Goal: Entertainment & Leisure: Browse casually

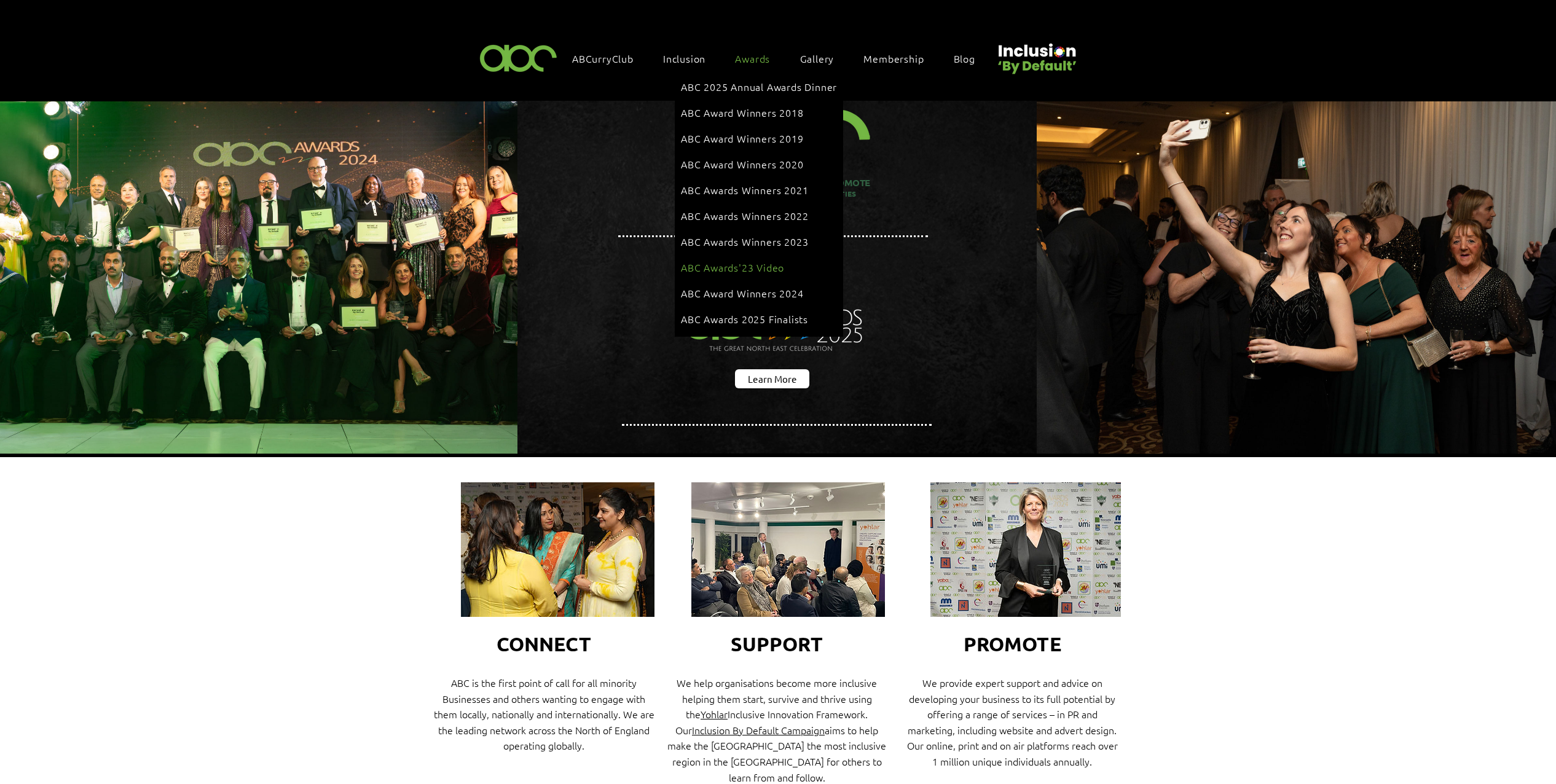
click at [776, 261] on span "ABC Awards'23 Video" at bounding box center [732, 267] width 103 height 14
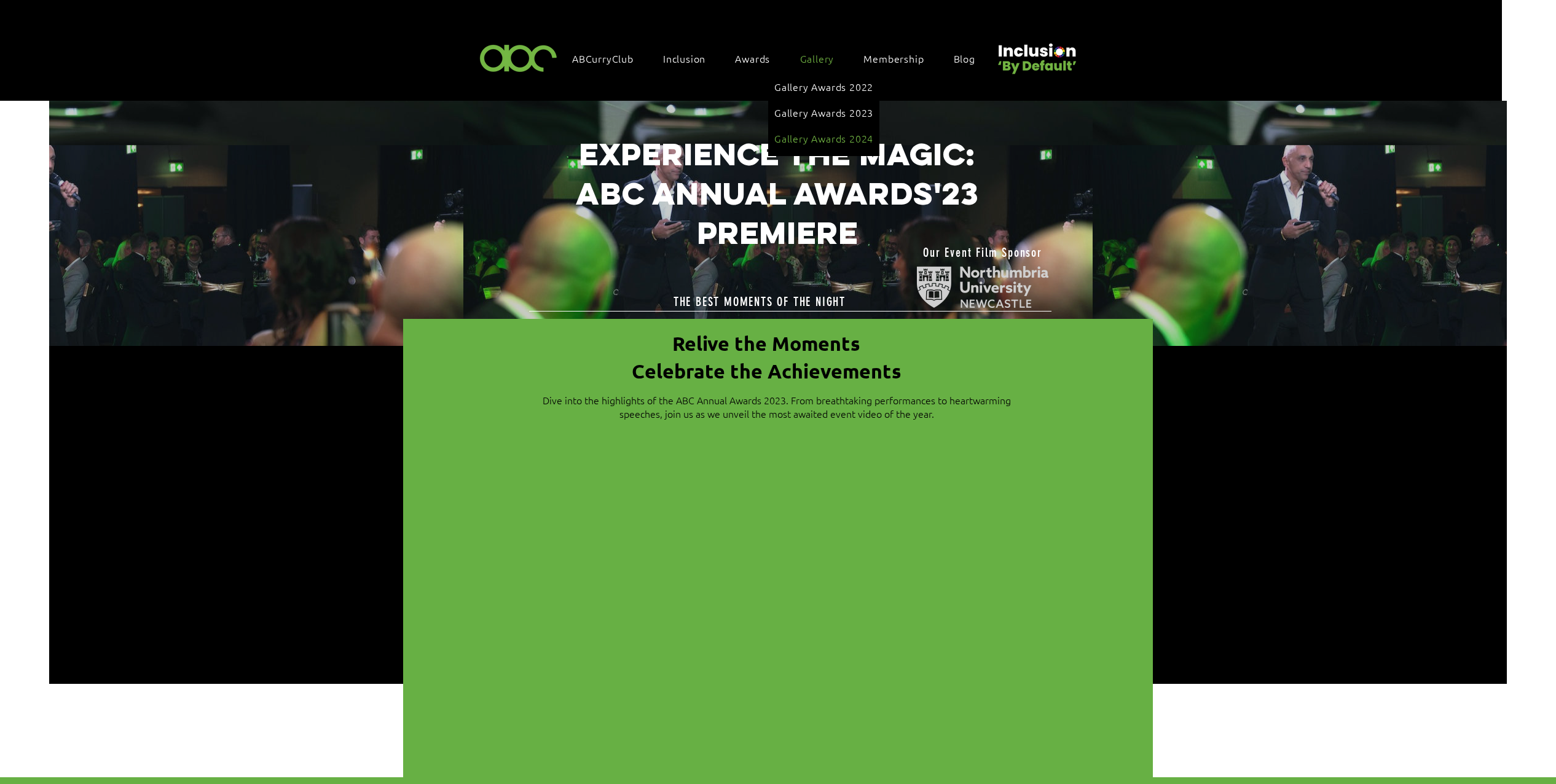
click at [819, 132] on span "Gallery Awards 2024" at bounding box center [824, 138] width 99 height 14
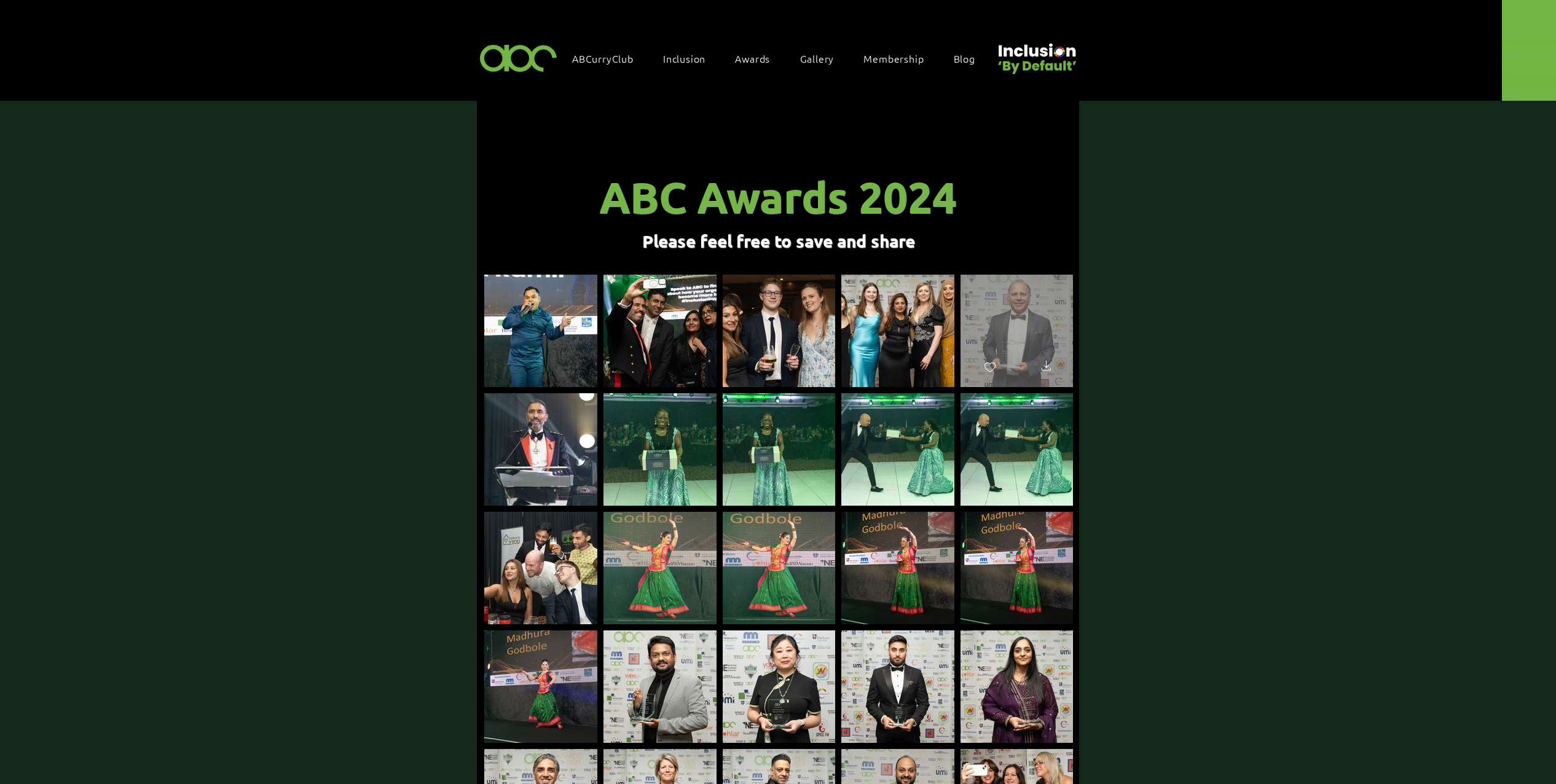
click at [1030, 327] on div "main content" at bounding box center [1016, 325] width 113 height 101
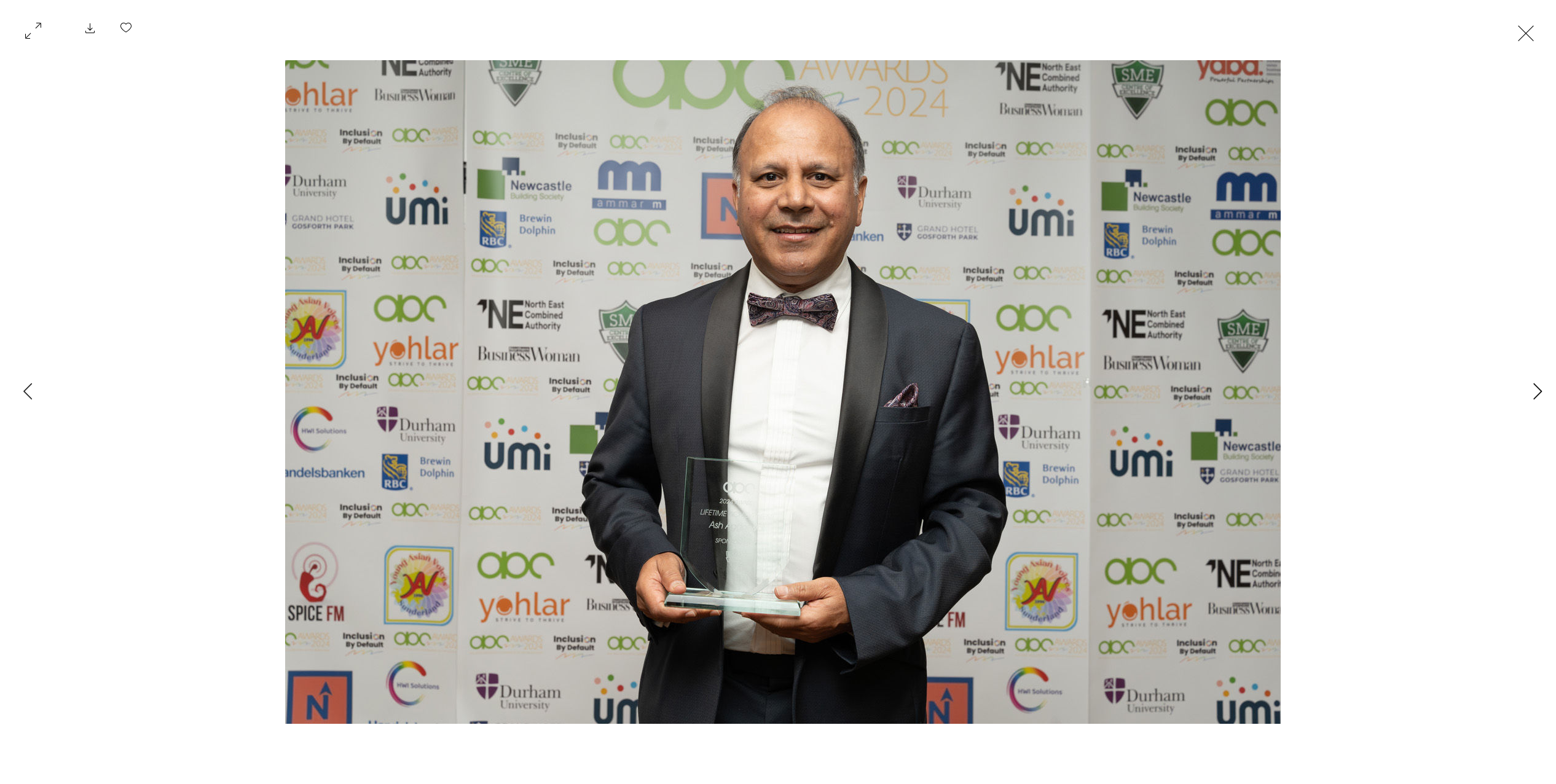
click at [1538, 390] on icon "Next Item" at bounding box center [1538, 390] width 9 height 16
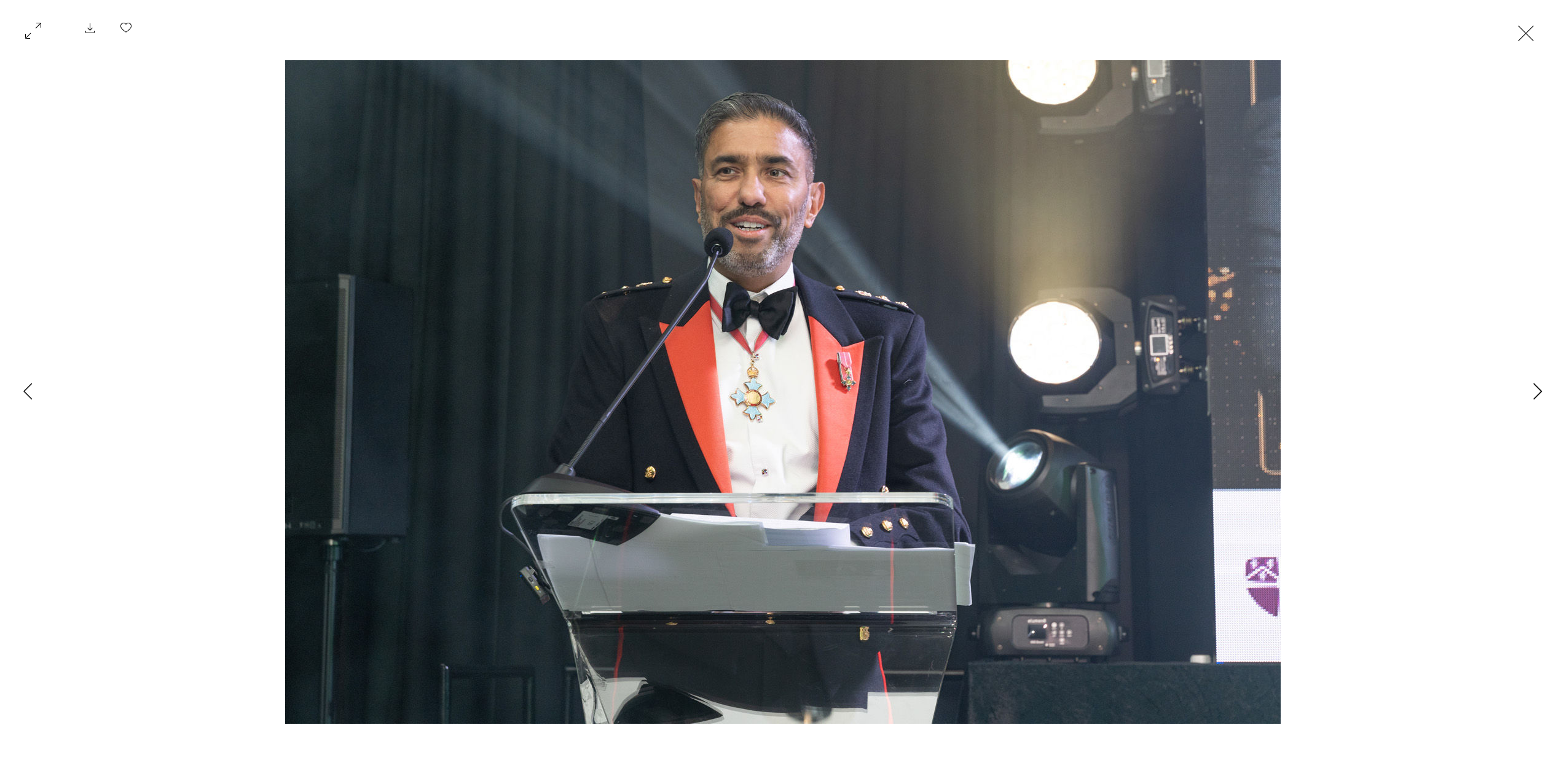
click at [1538, 390] on icon "Next Item" at bounding box center [1538, 390] width 9 height 16
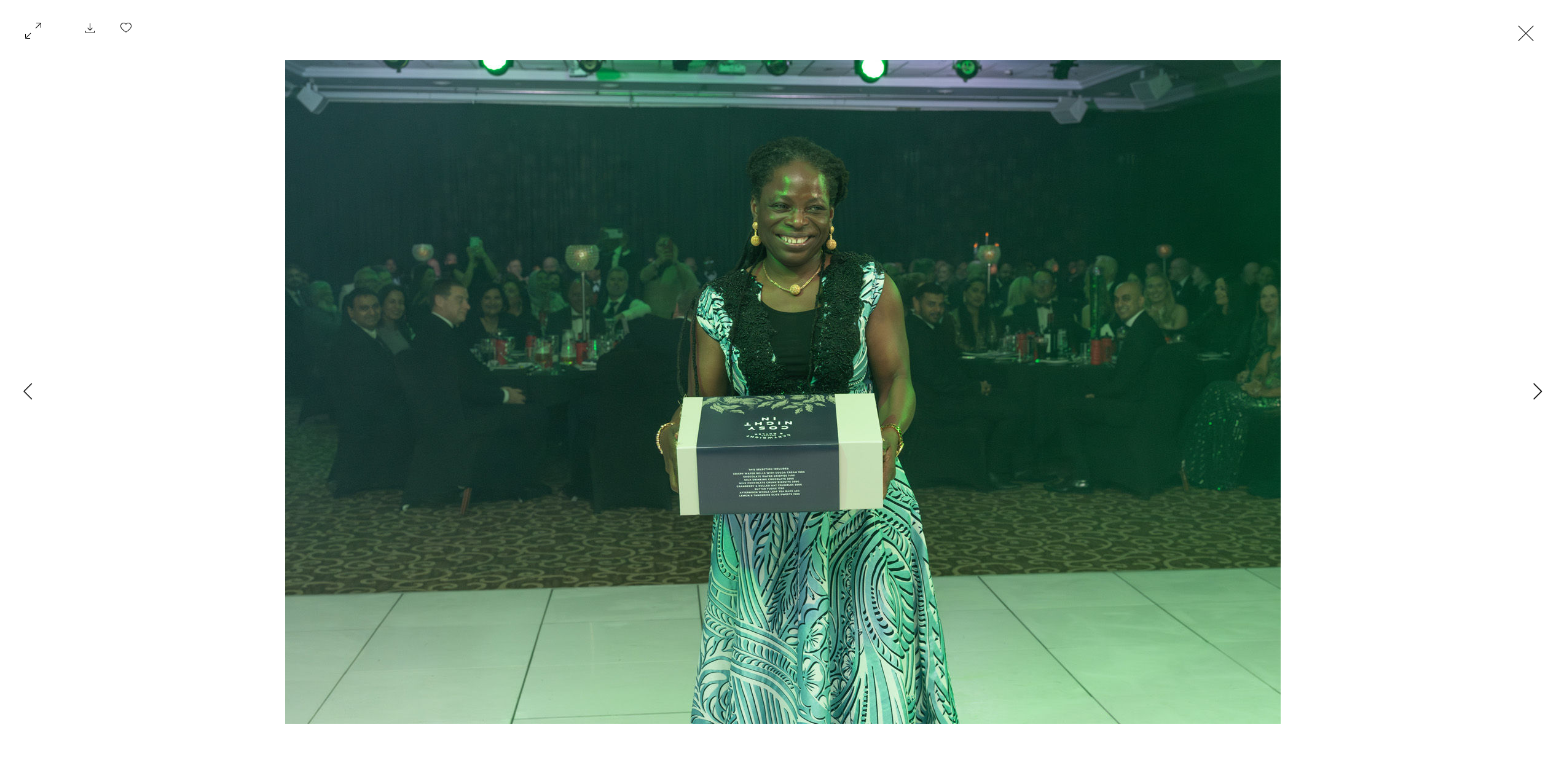
click at [1538, 390] on icon "Next Item" at bounding box center [1538, 390] width 9 height 16
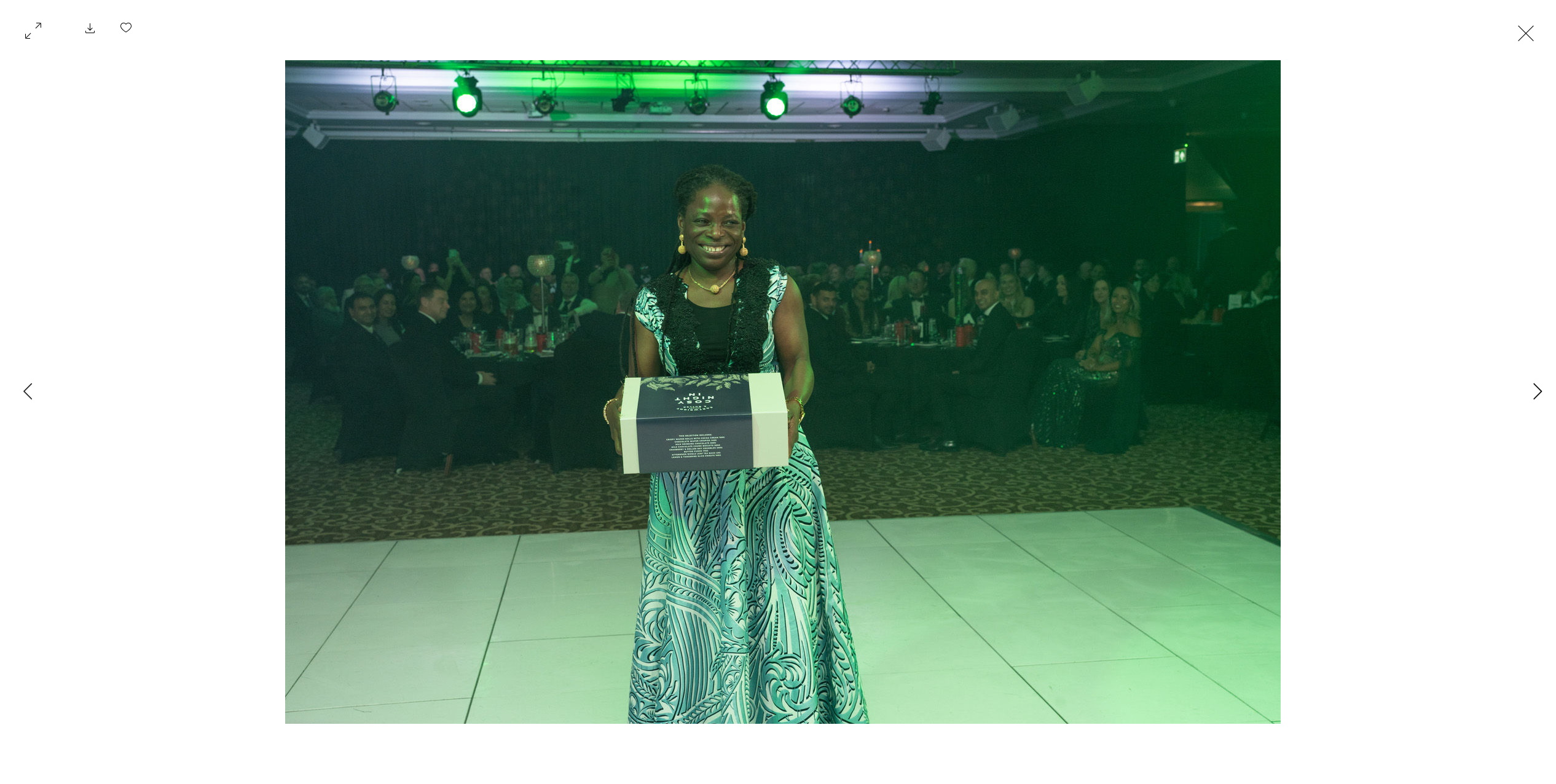
click at [1538, 390] on icon "Next Item" at bounding box center [1538, 390] width 9 height 16
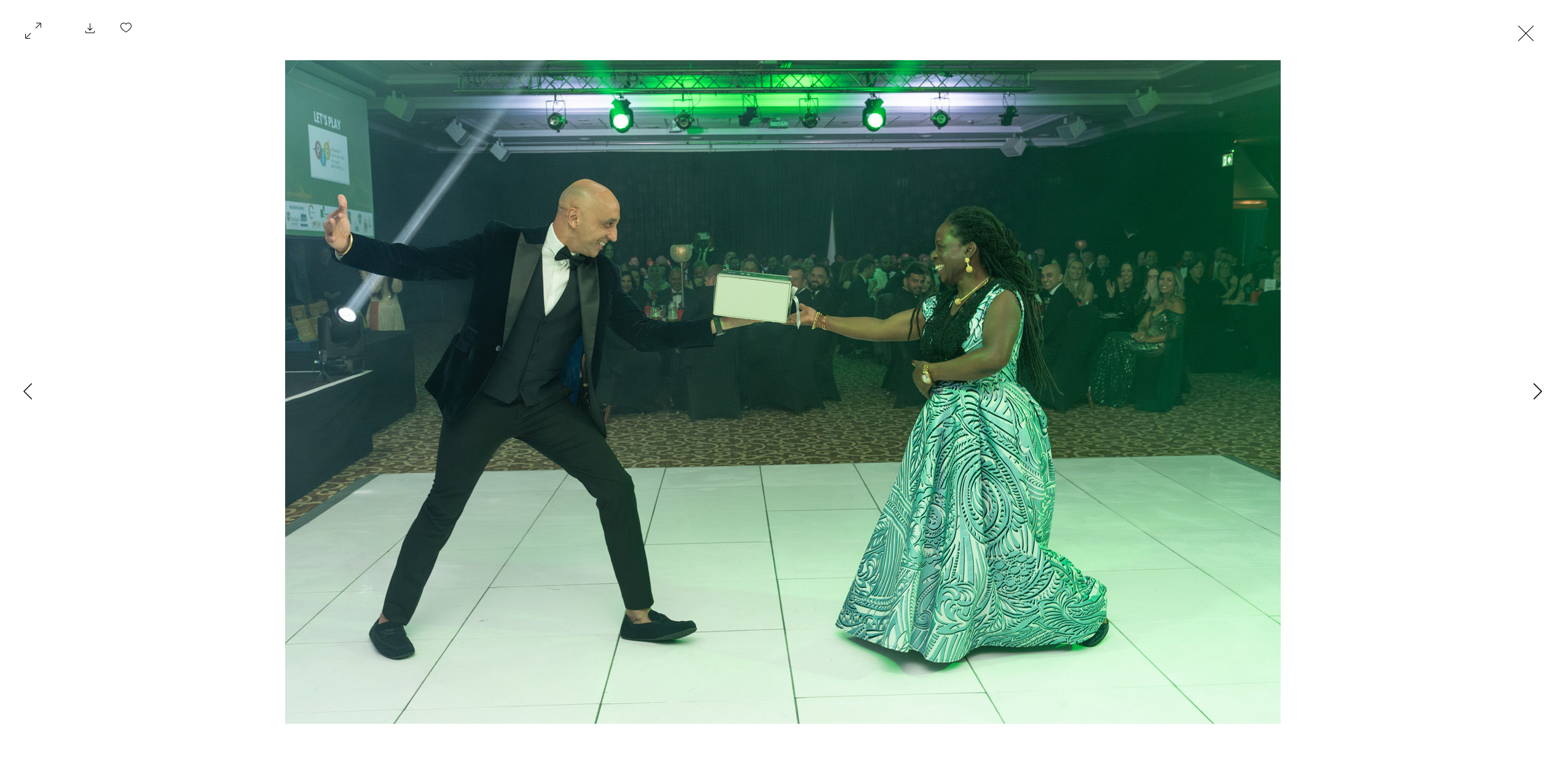
click at [1538, 390] on icon "Next Item" at bounding box center [1538, 390] width 9 height 16
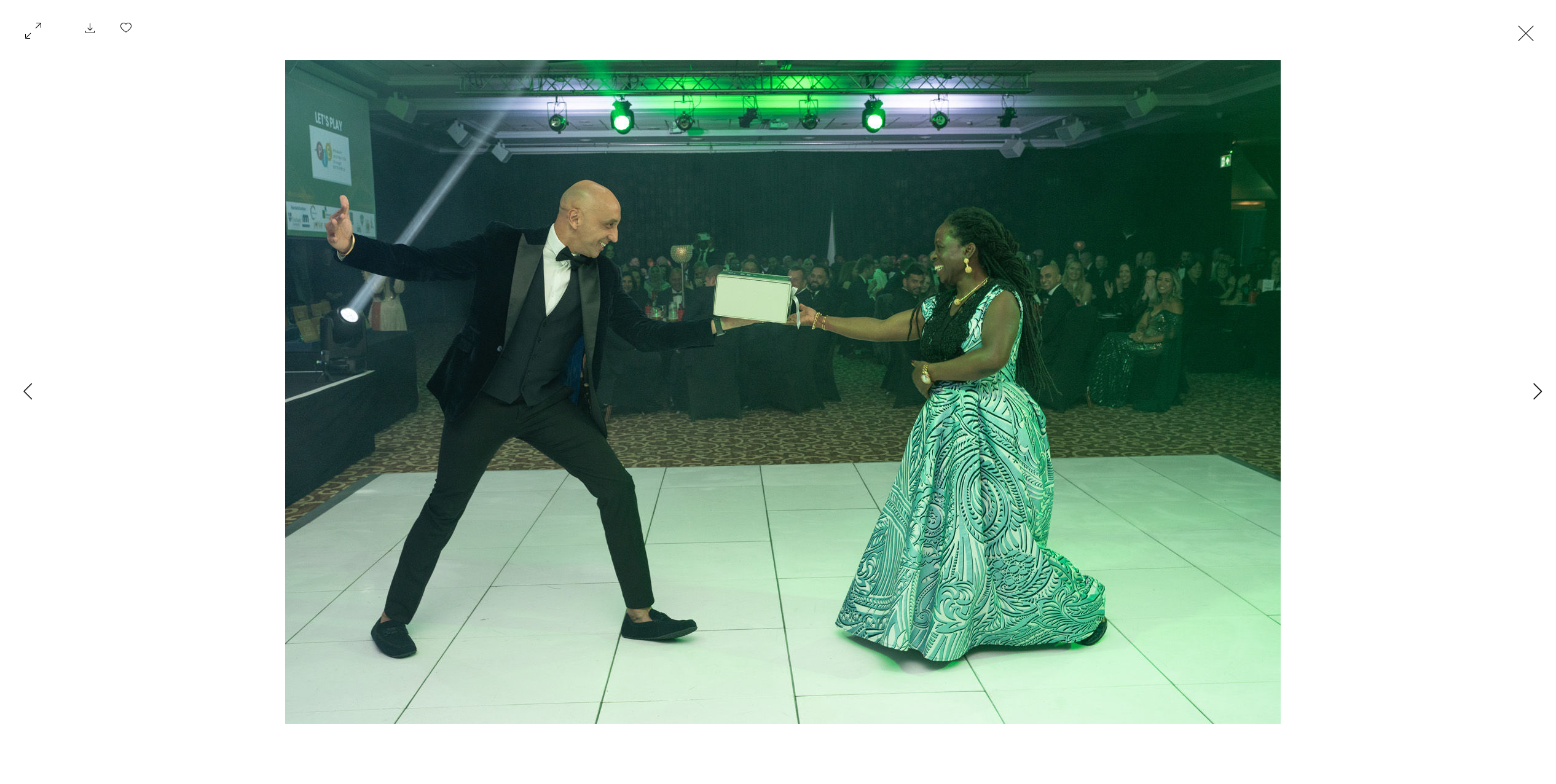
click at [1538, 390] on icon "Next Item" at bounding box center [1538, 390] width 9 height 16
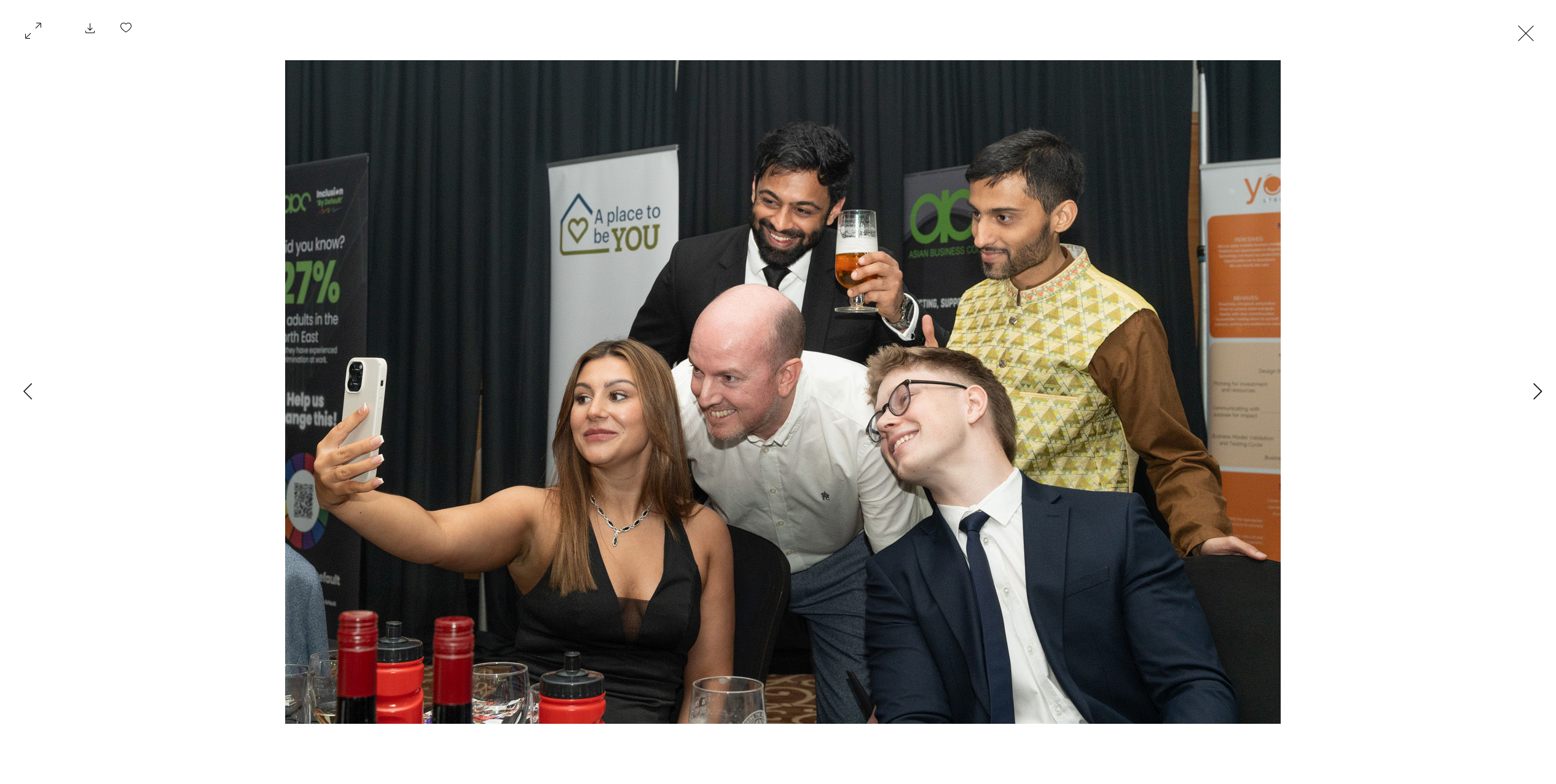
click at [1538, 390] on icon "Next Item" at bounding box center [1538, 390] width 9 height 16
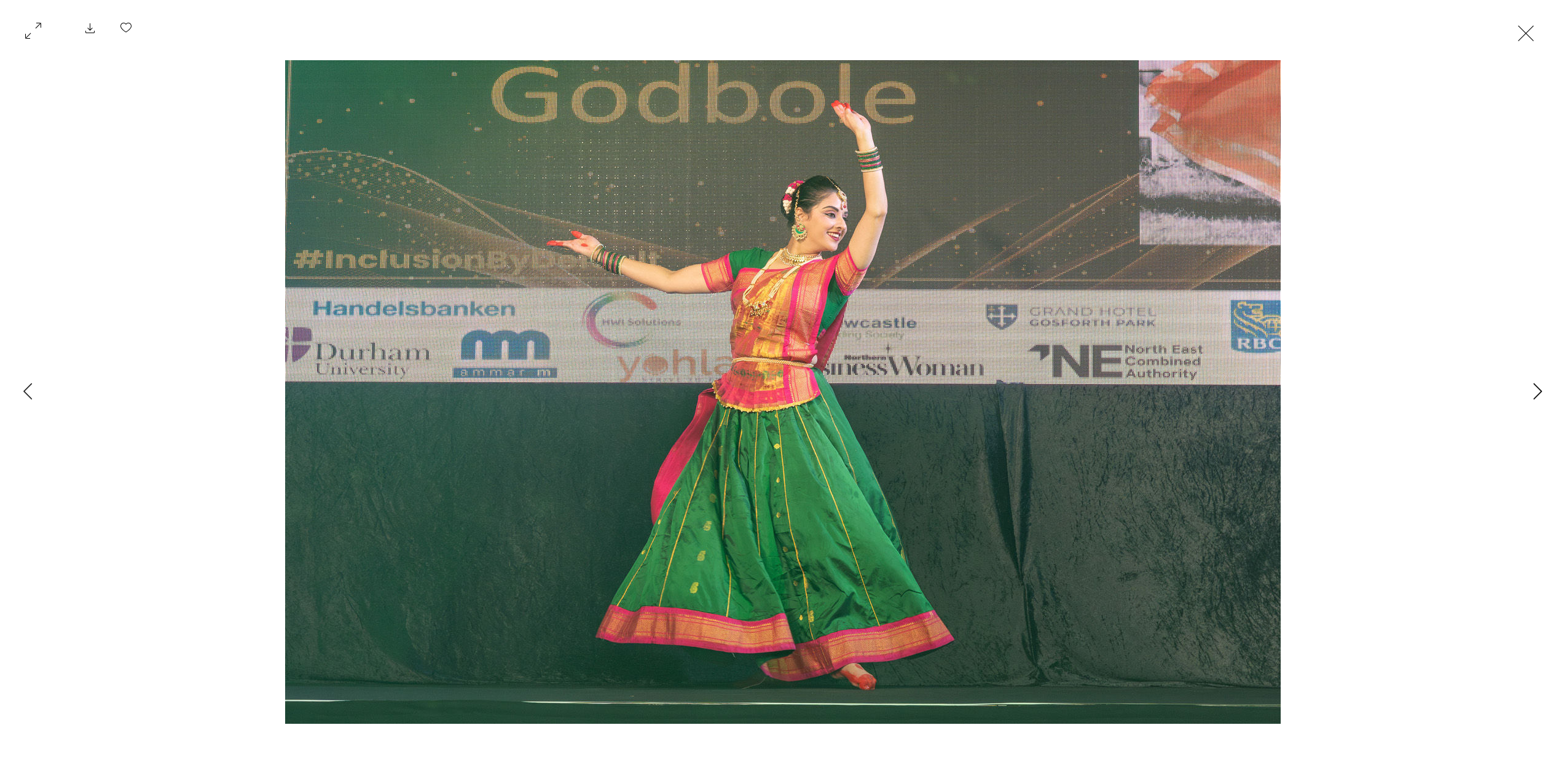
click at [1538, 390] on icon "Next Item" at bounding box center [1538, 390] width 9 height 16
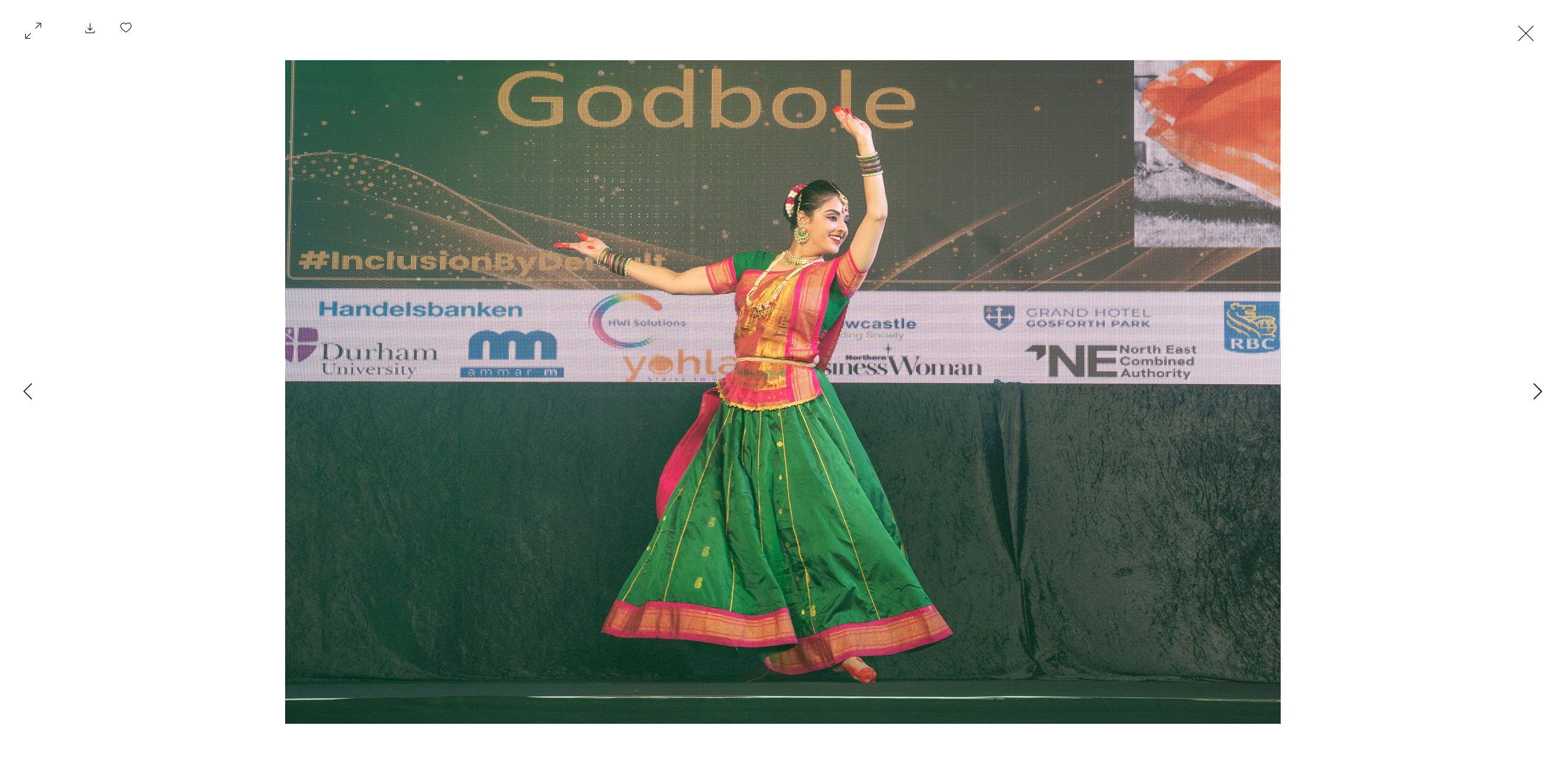
click at [1538, 390] on icon "Next Item" at bounding box center [1538, 390] width 9 height 16
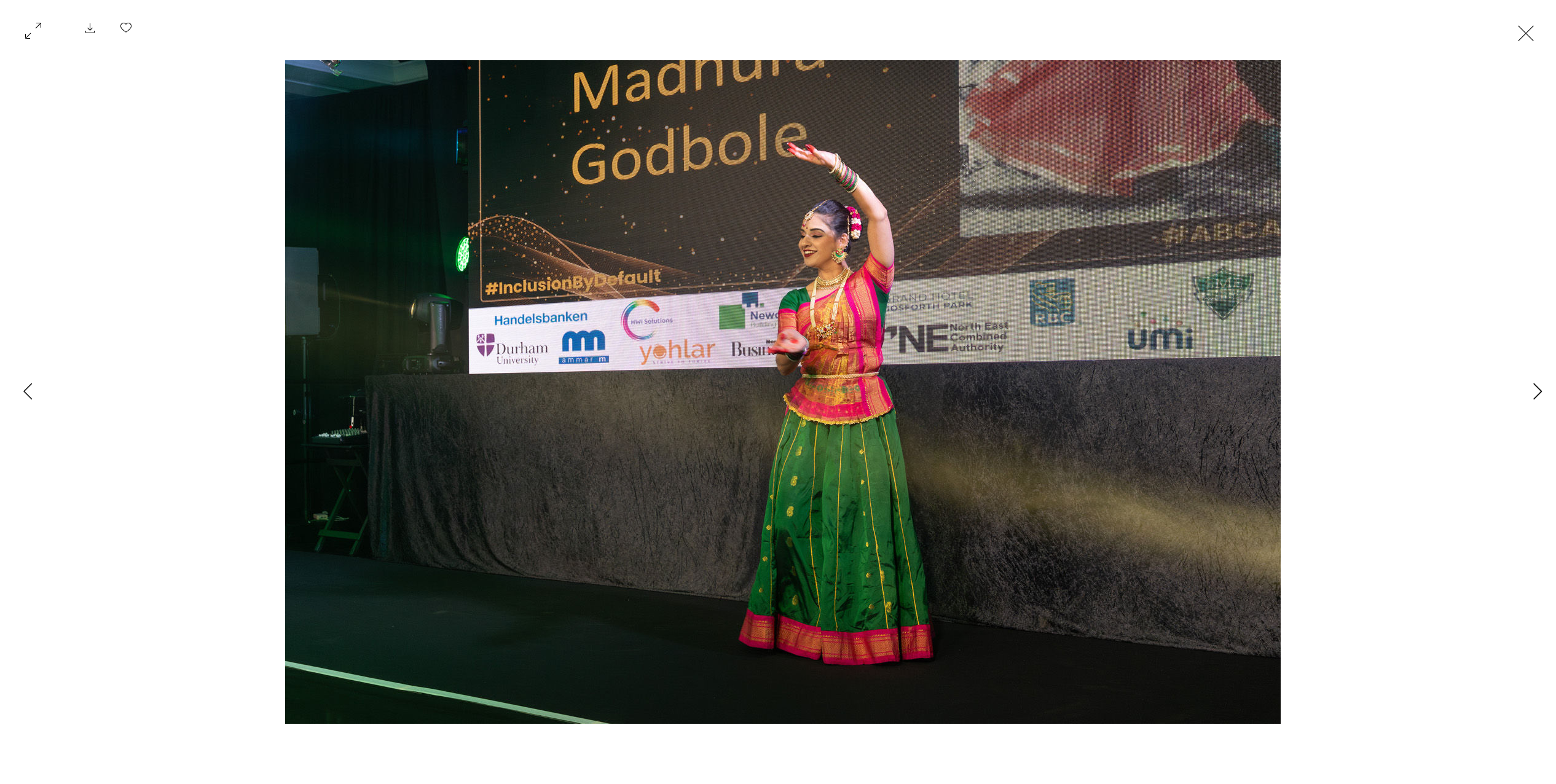
click at [1538, 390] on icon "Next Item" at bounding box center [1538, 390] width 9 height 16
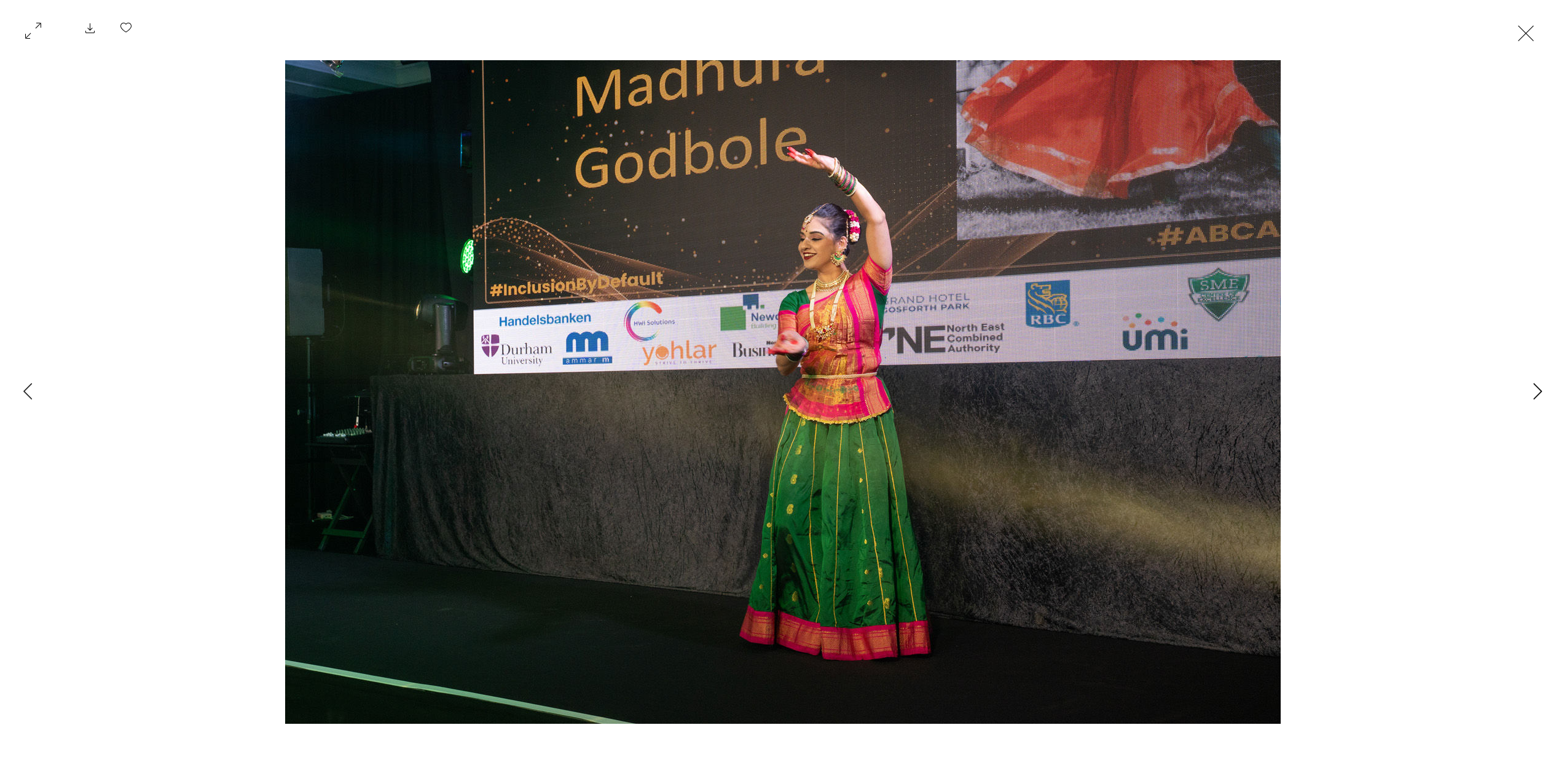
click at [1537, 390] on icon "Next Item" at bounding box center [1538, 390] width 9 height 16
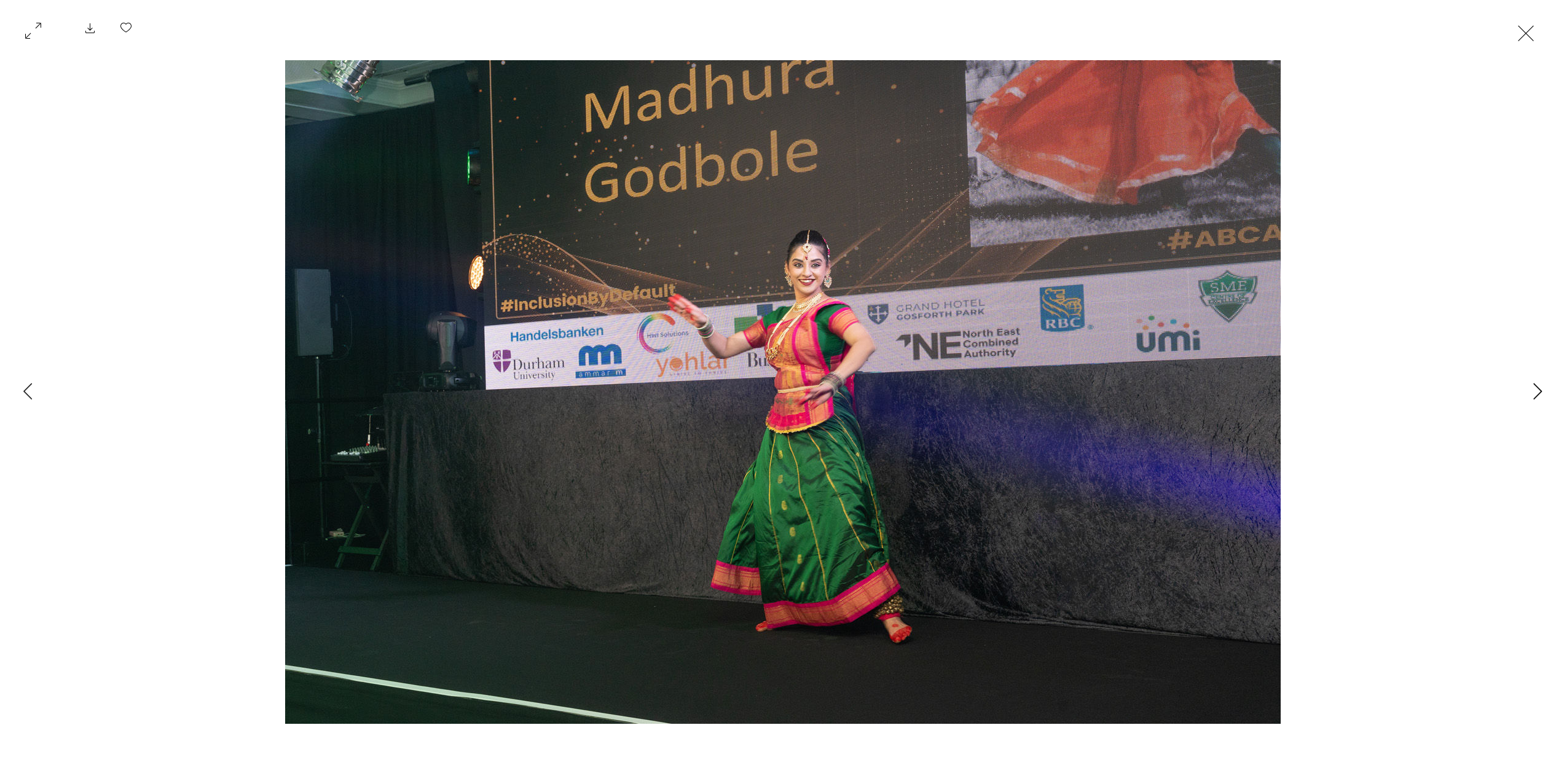
click at [1537, 390] on icon "Next Item" at bounding box center [1538, 390] width 9 height 16
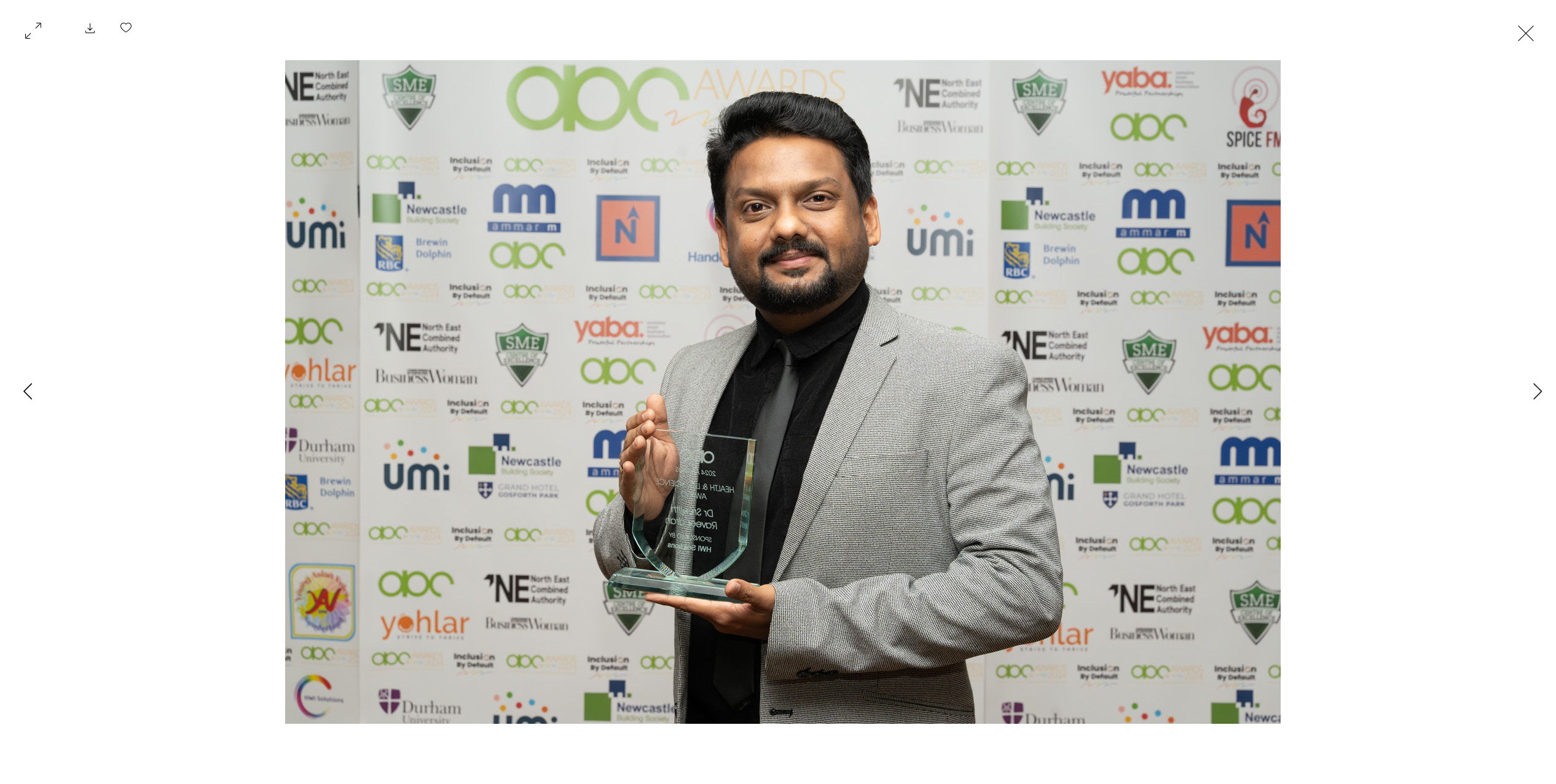
click at [26, 401] on button "Previous Item" at bounding box center [28, 392] width 31 height 31
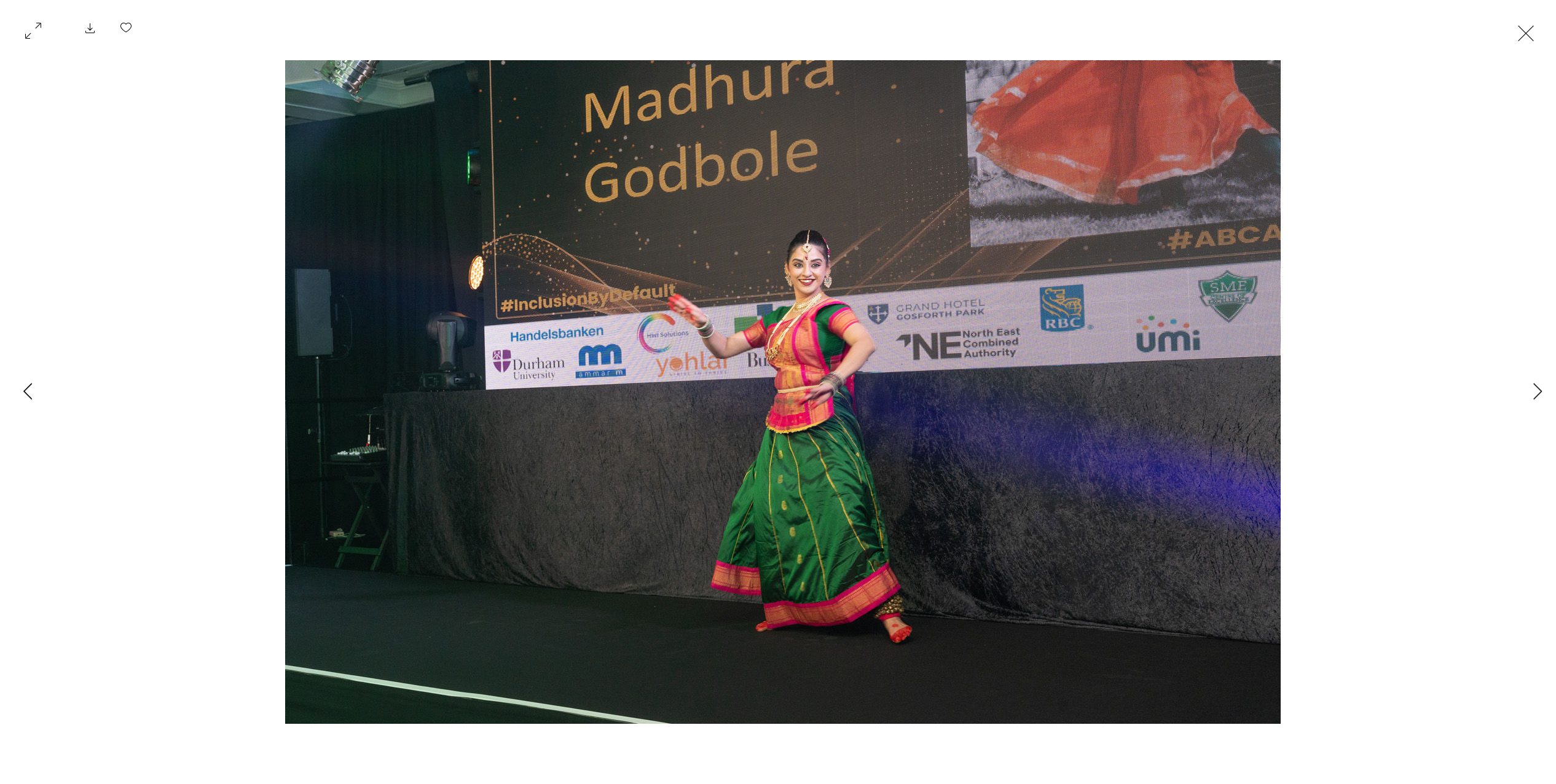
click at [28, 394] on icon "Previous Item" at bounding box center [28, 390] width 9 height 16
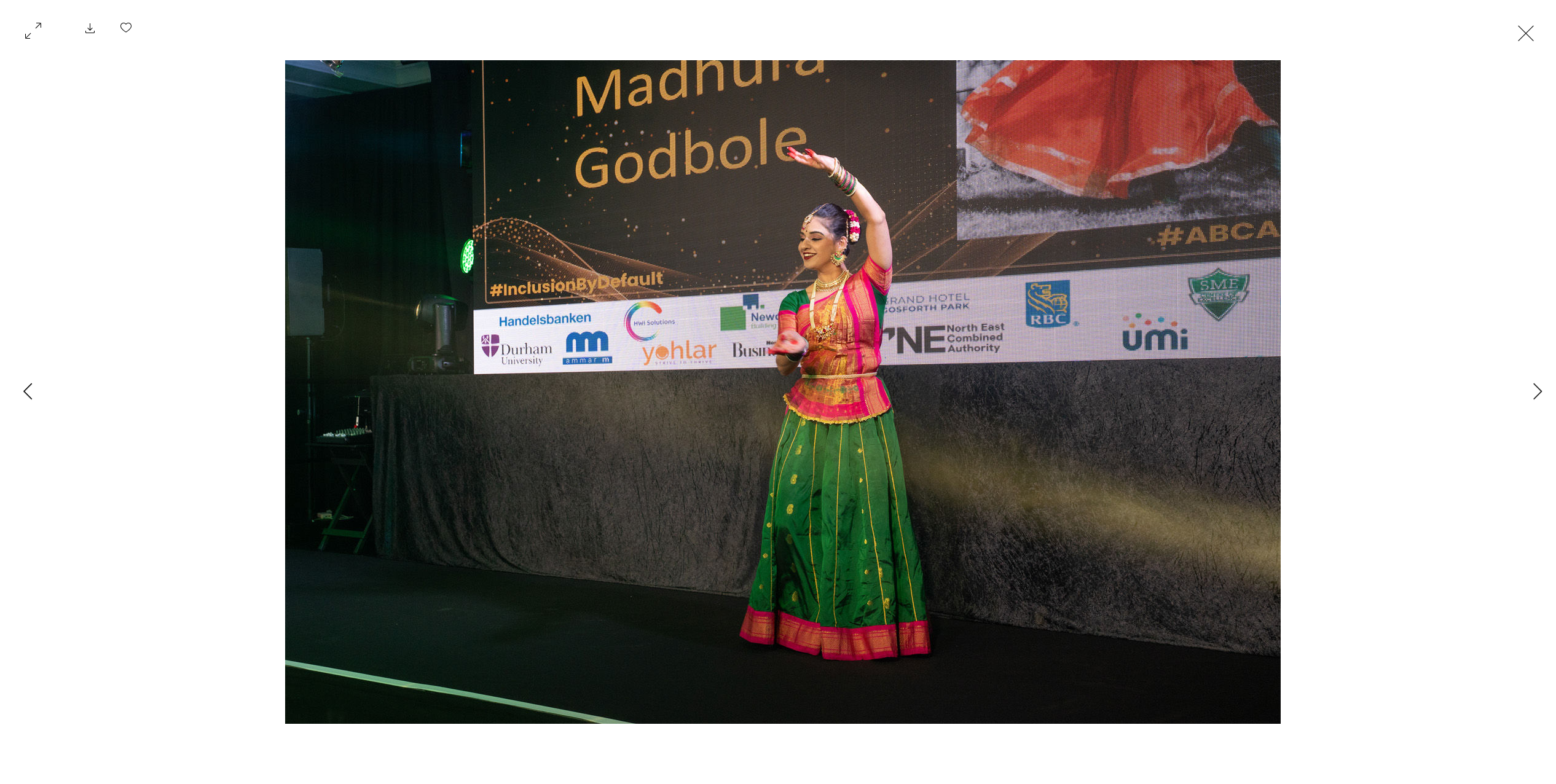
click at [28, 394] on icon "Previous Item" at bounding box center [28, 390] width 9 height 16
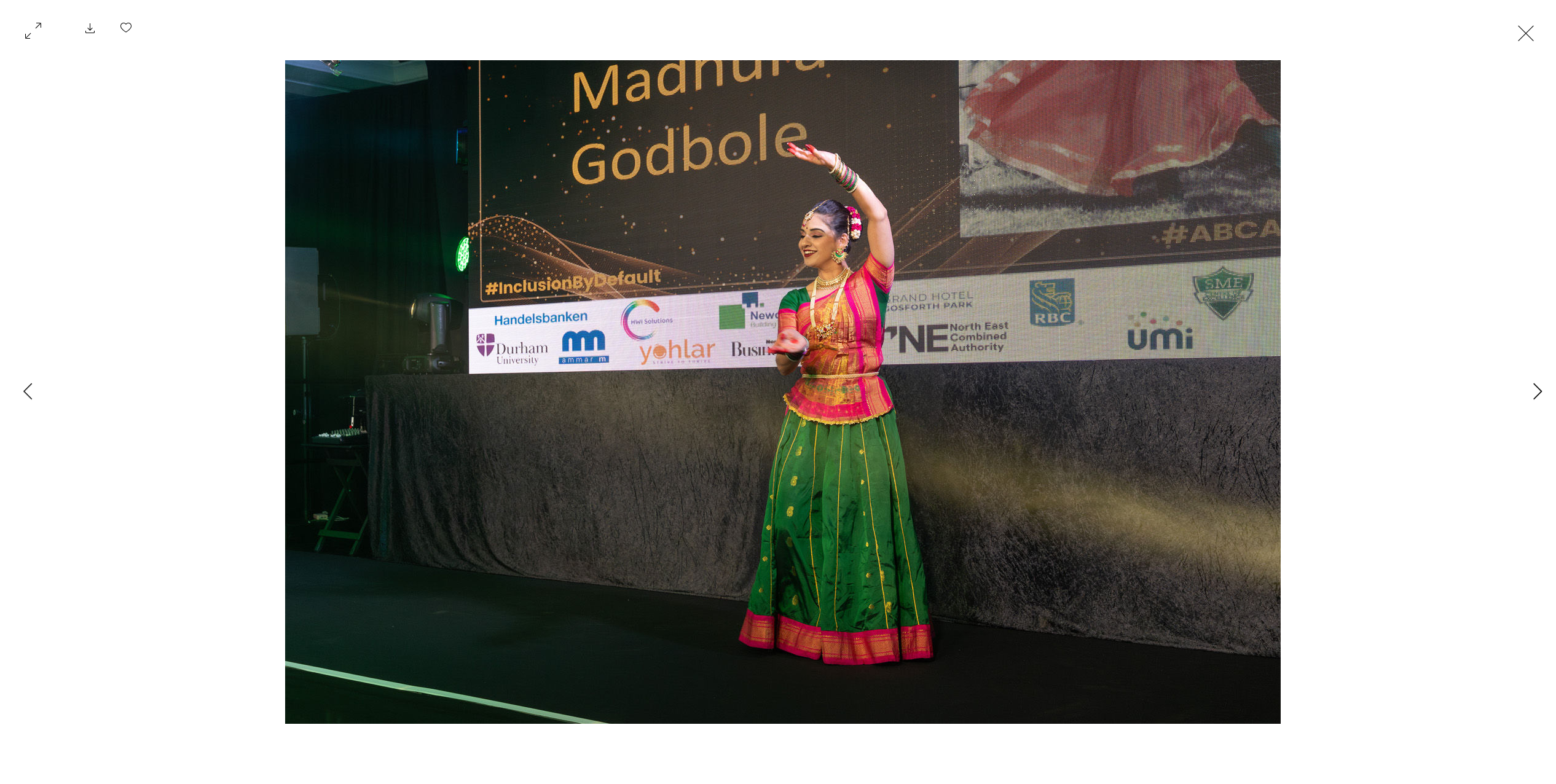
click at [1533, 386] on icon "Next Item" at bounding box center [1538, 390] width 9 height 16
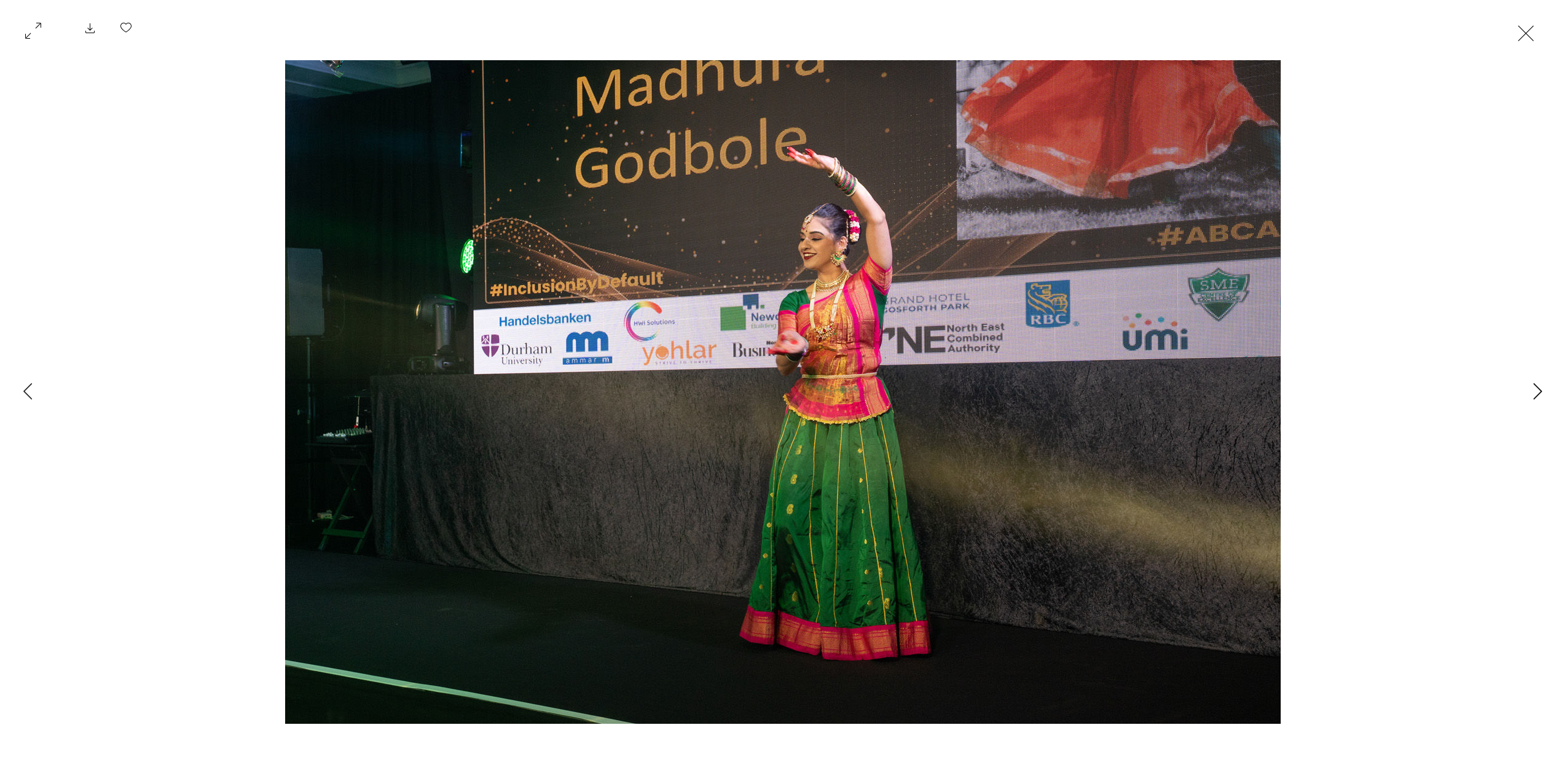
click at [1533, 386] on icon "Next Item" at bounding box center [1538, 390] width 9 height 16
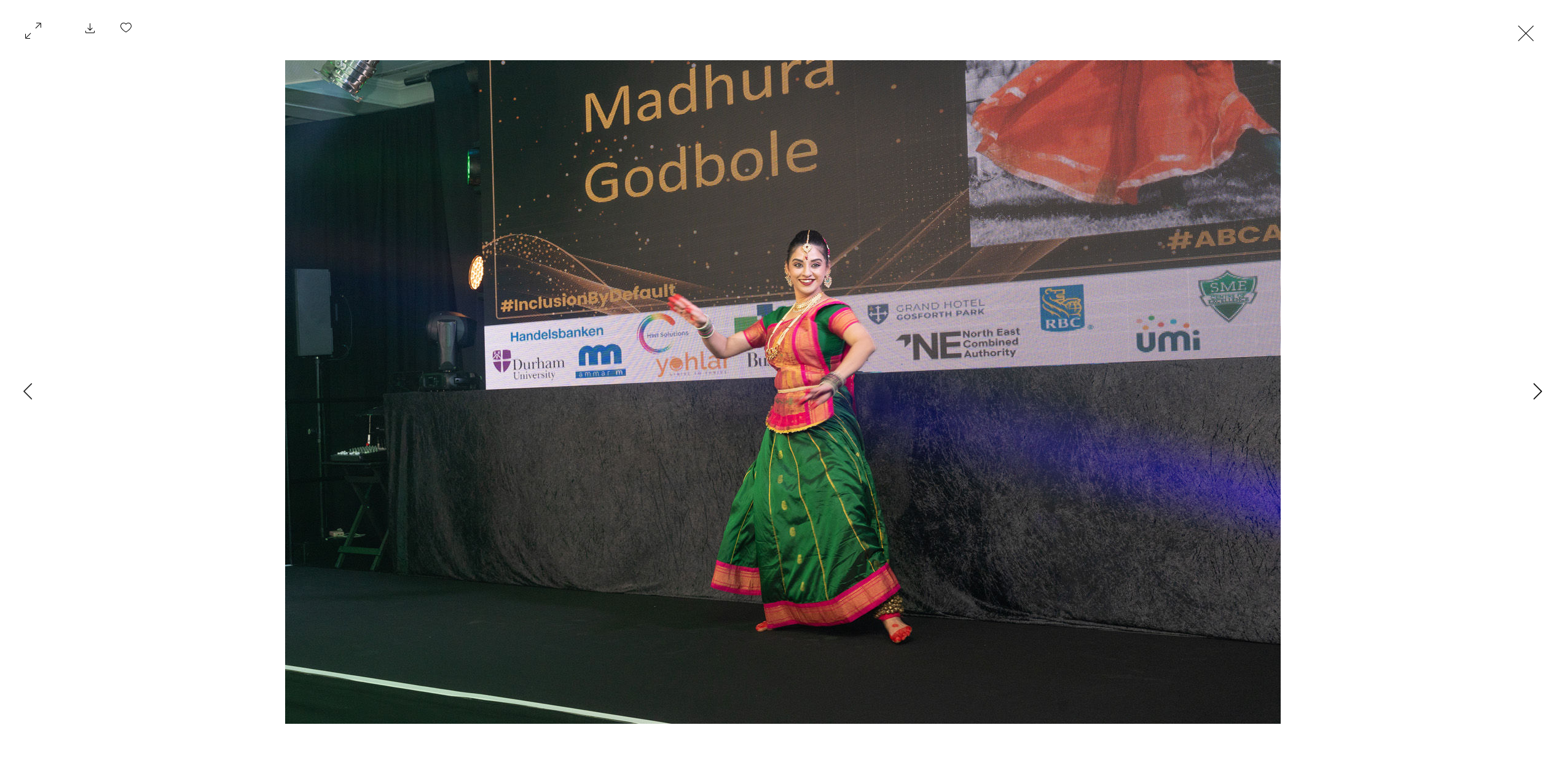
click at [1532, 386] on button "Next Item" at bounding box center [1537, 392] width 31 height 31
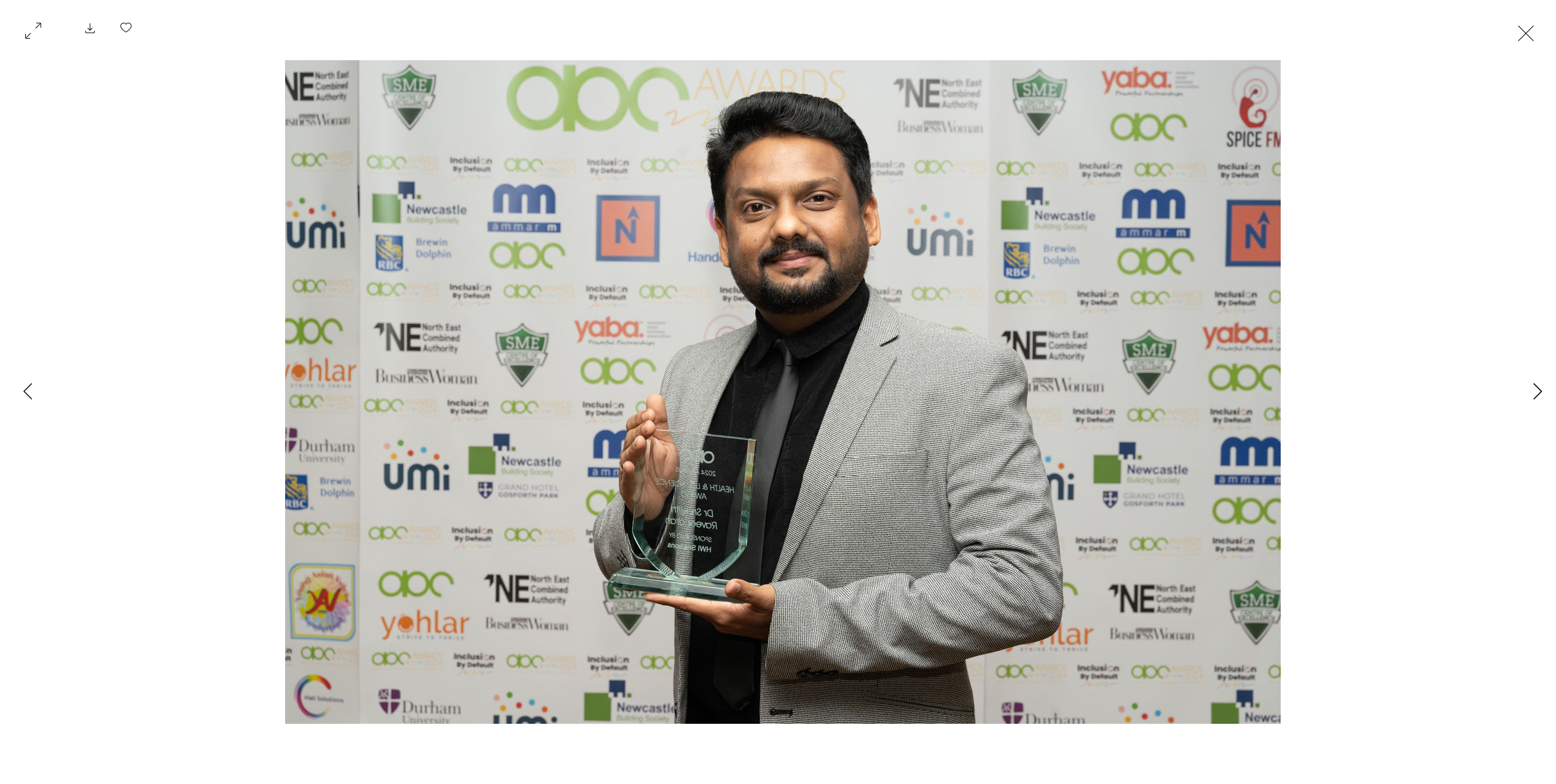
click at [1532, 386] on button "Next Item" at bounding box center [1537, 392] width 31 height 31
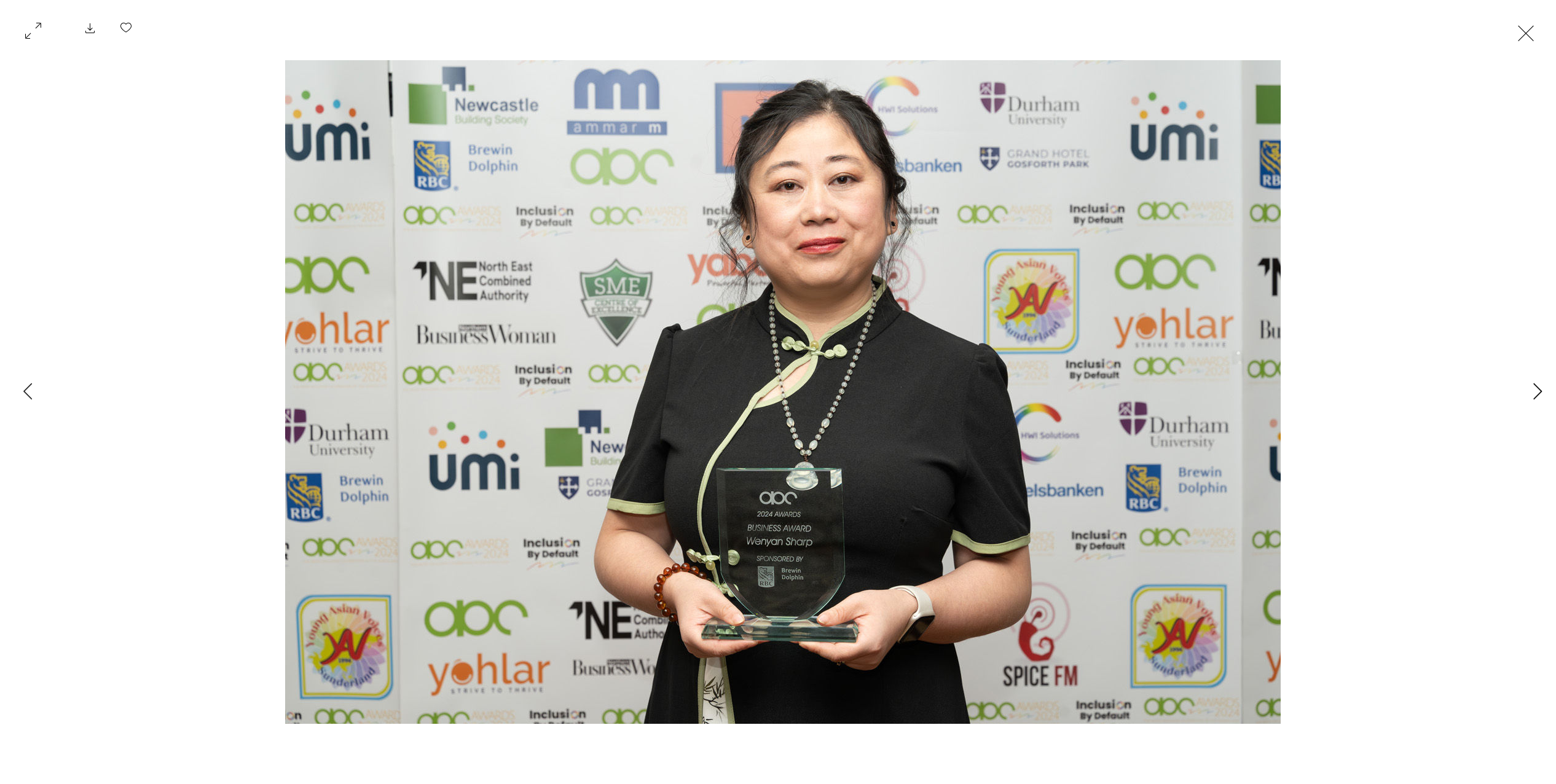
click at [1532, 386] on button "Next Item" at bounding box center [1537, 392] width 31 height 31
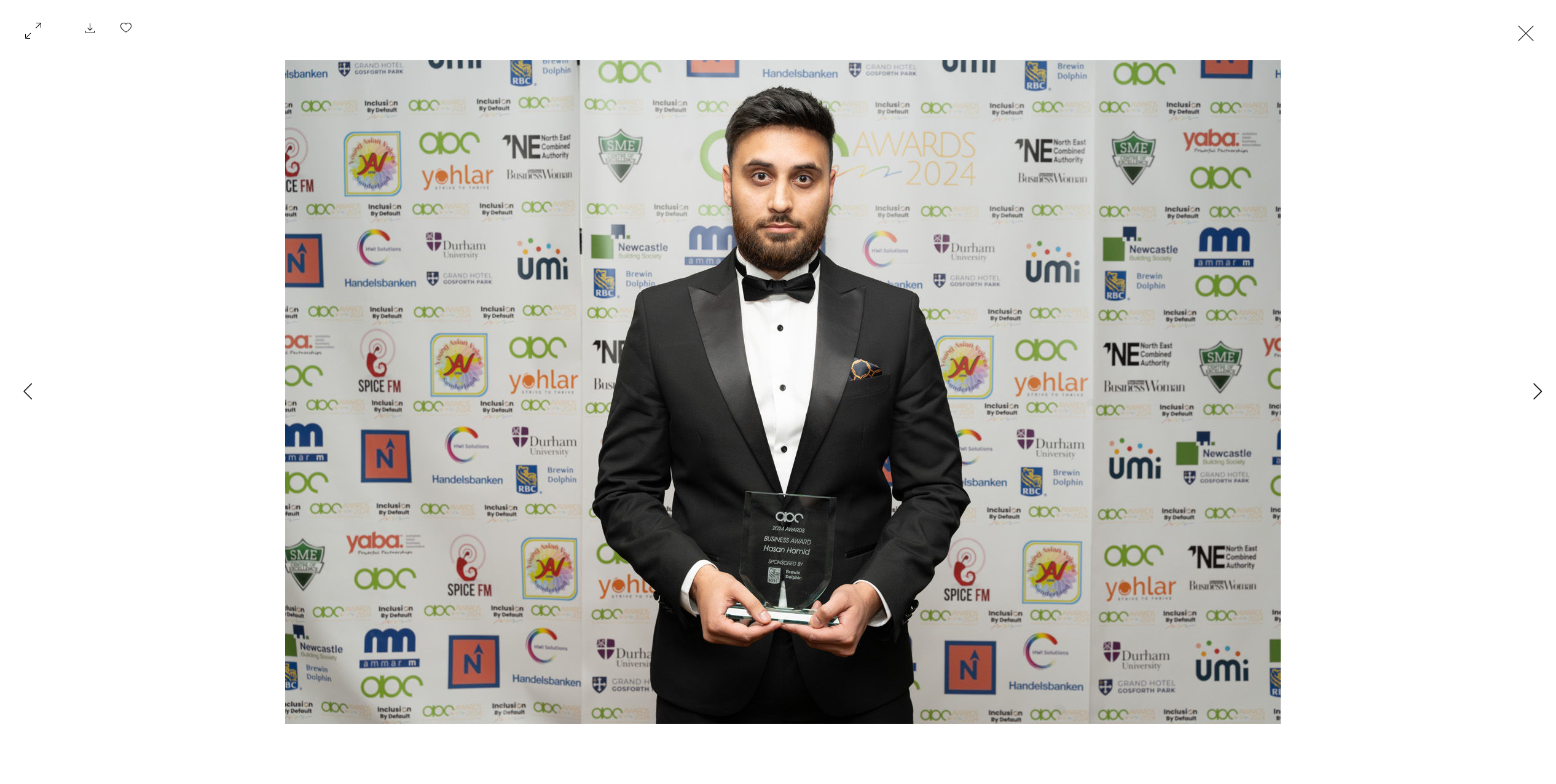
click at [1532, 386] on button "Next Item" at bounding box center [1537, 392] width 31 height 31
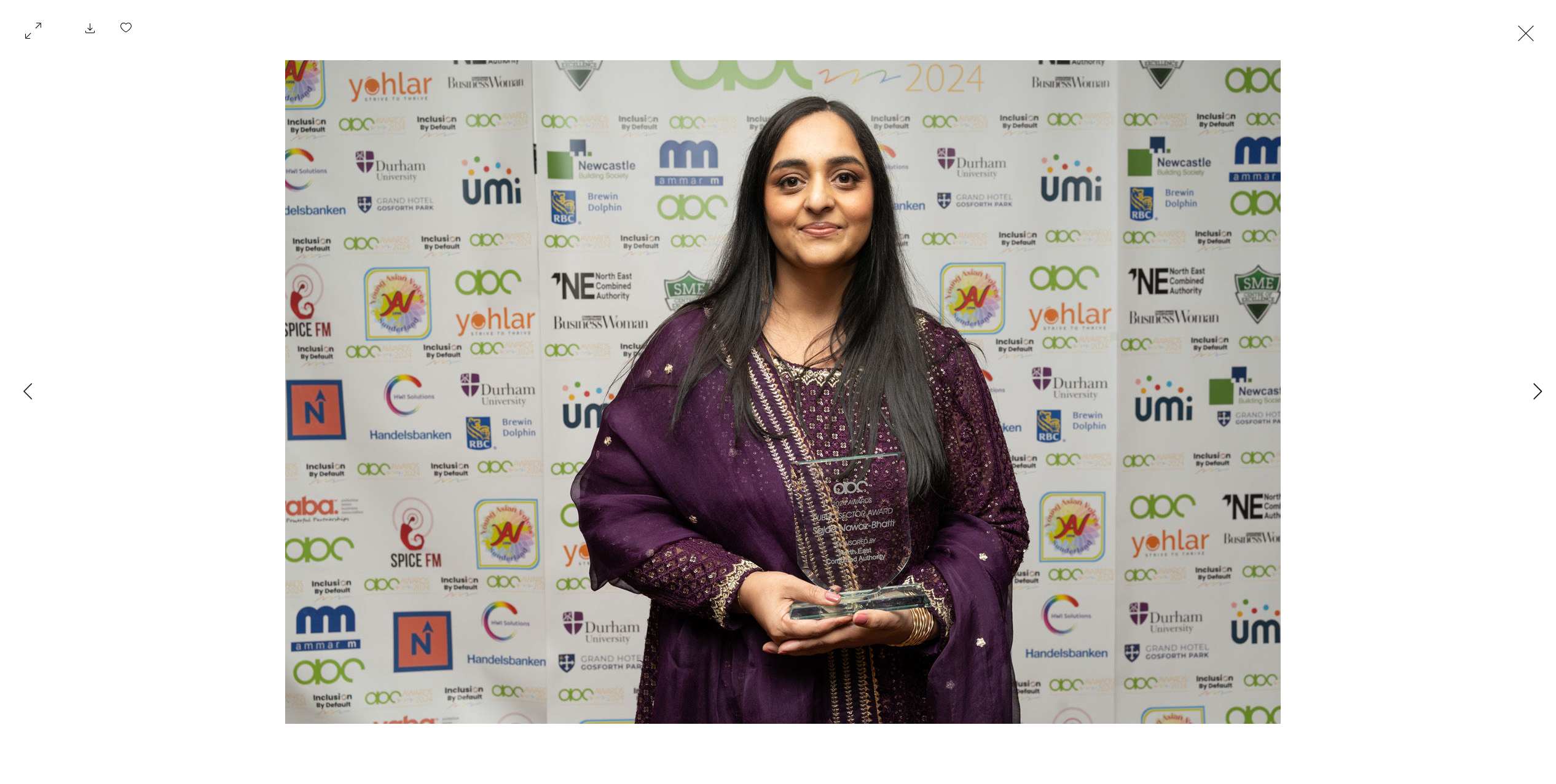
click at [1532, 386] on button "Next Item" at bounding box center [1537, 392] width 31 height 31
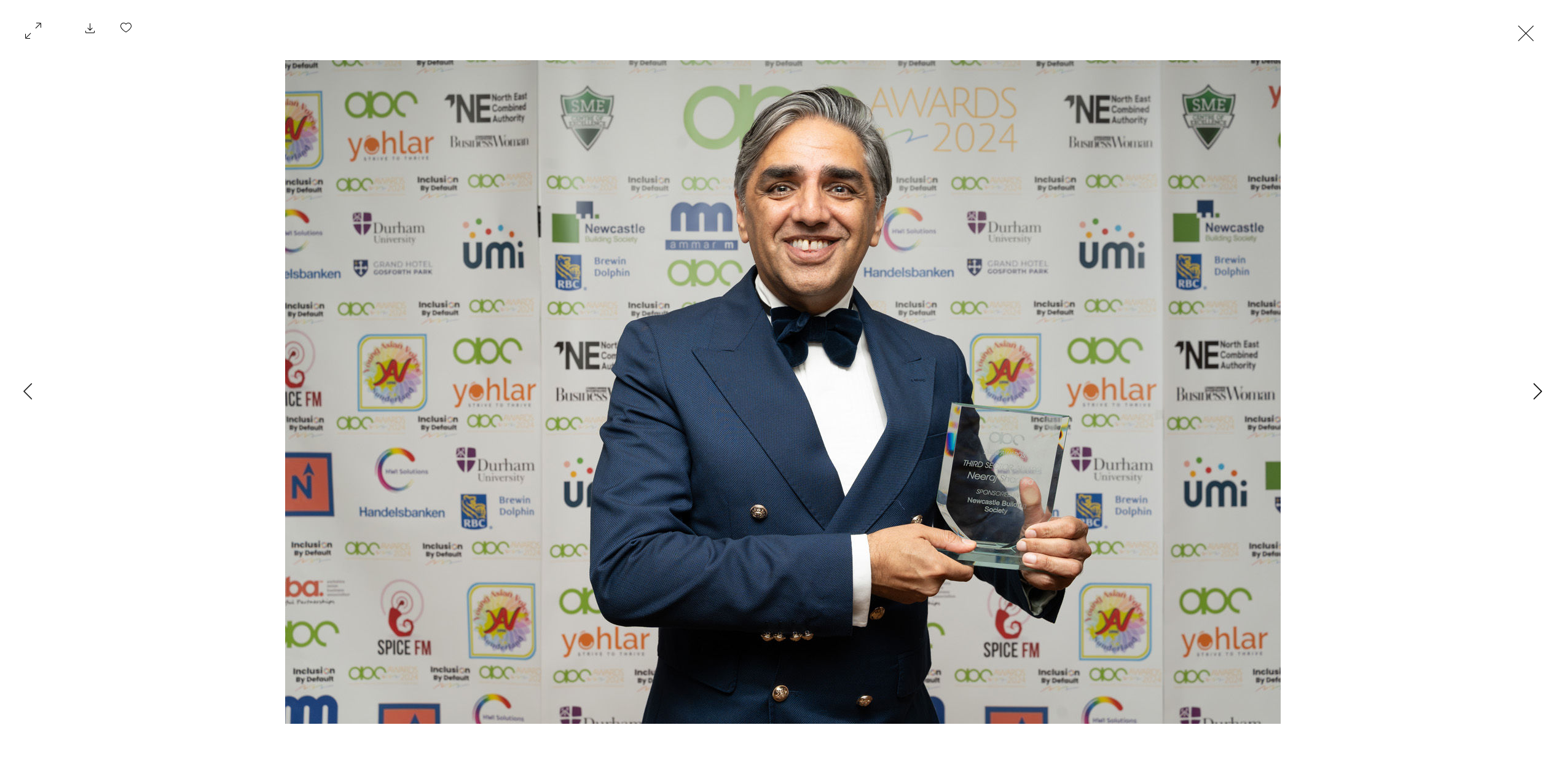
click at [1532, 386] on button "Next Item" at bounding box center [1537, 392] width 31 height 31
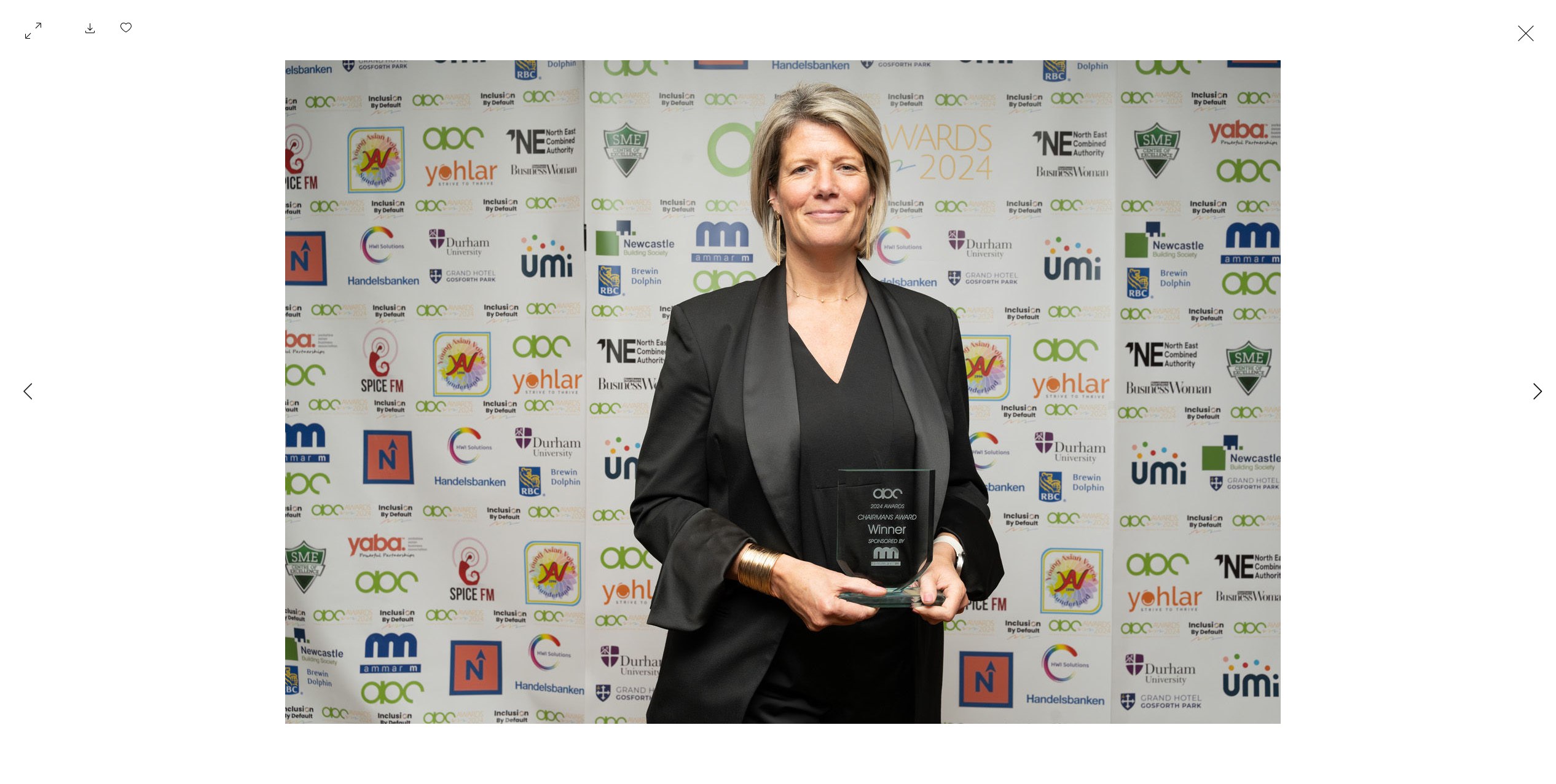
click at [1532, 386] on button "Next Item" at bounding box center [1537, 392] width 31 height 31
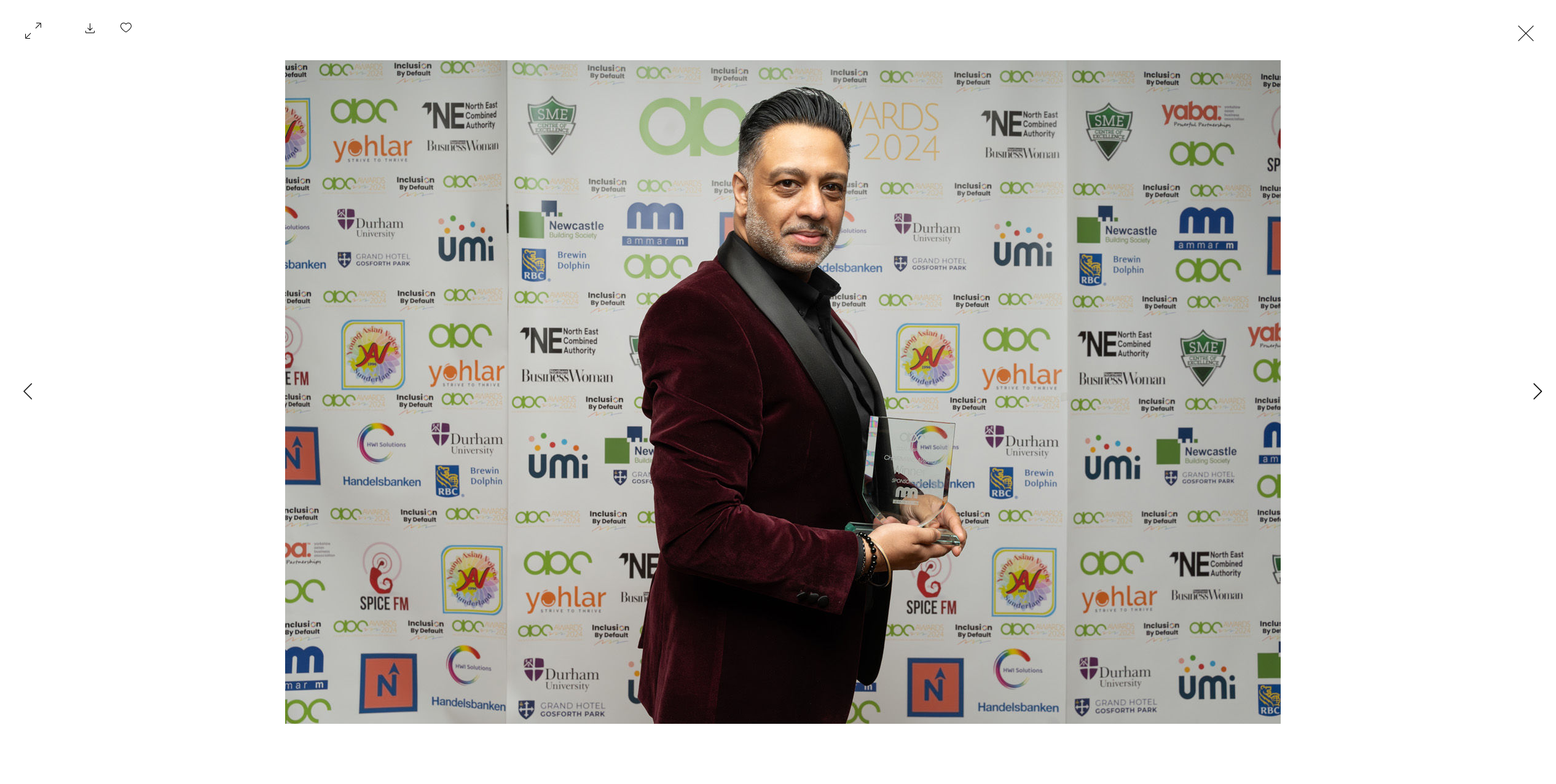
click at [1532, 386] on button "Next Item" at bounding box center [1537, 392] width 31 height 31
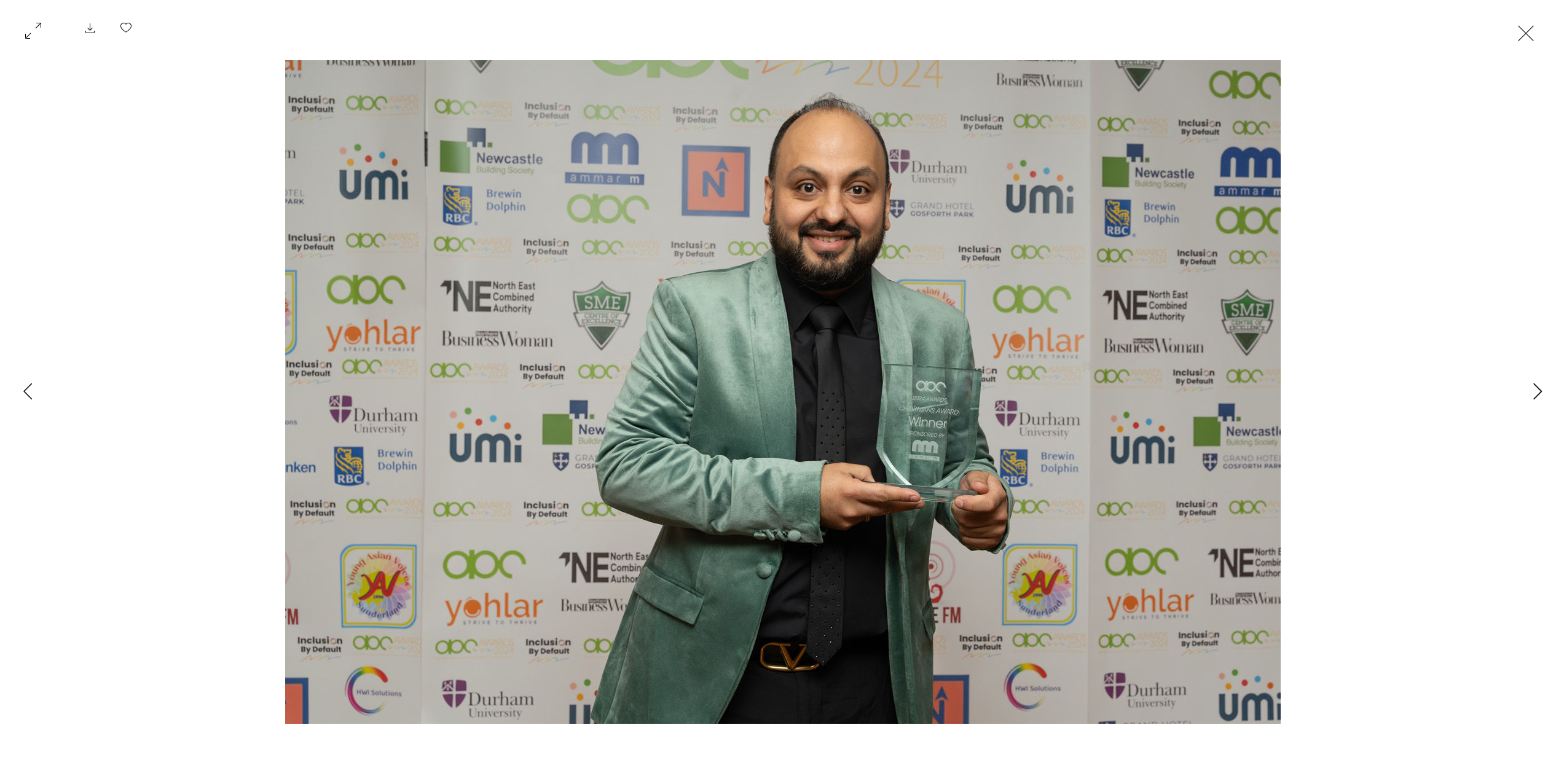
click at [1531, 386] on button "Next Item" at bounding box center [1537, 392] width 31 height 31
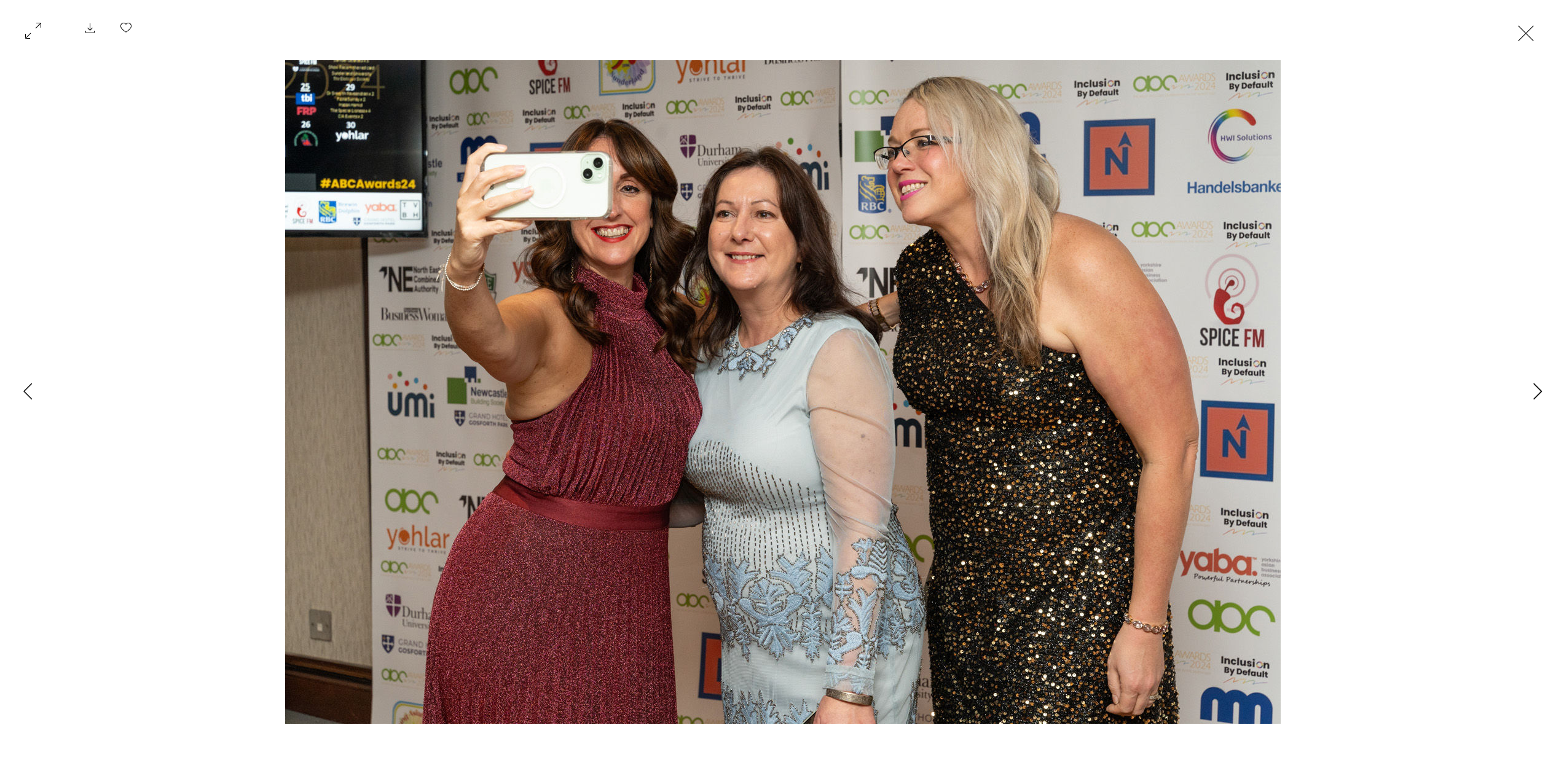
click at [1531, 386] on button "Next Item" at bounding box center [1537, 392] width 31 height 31
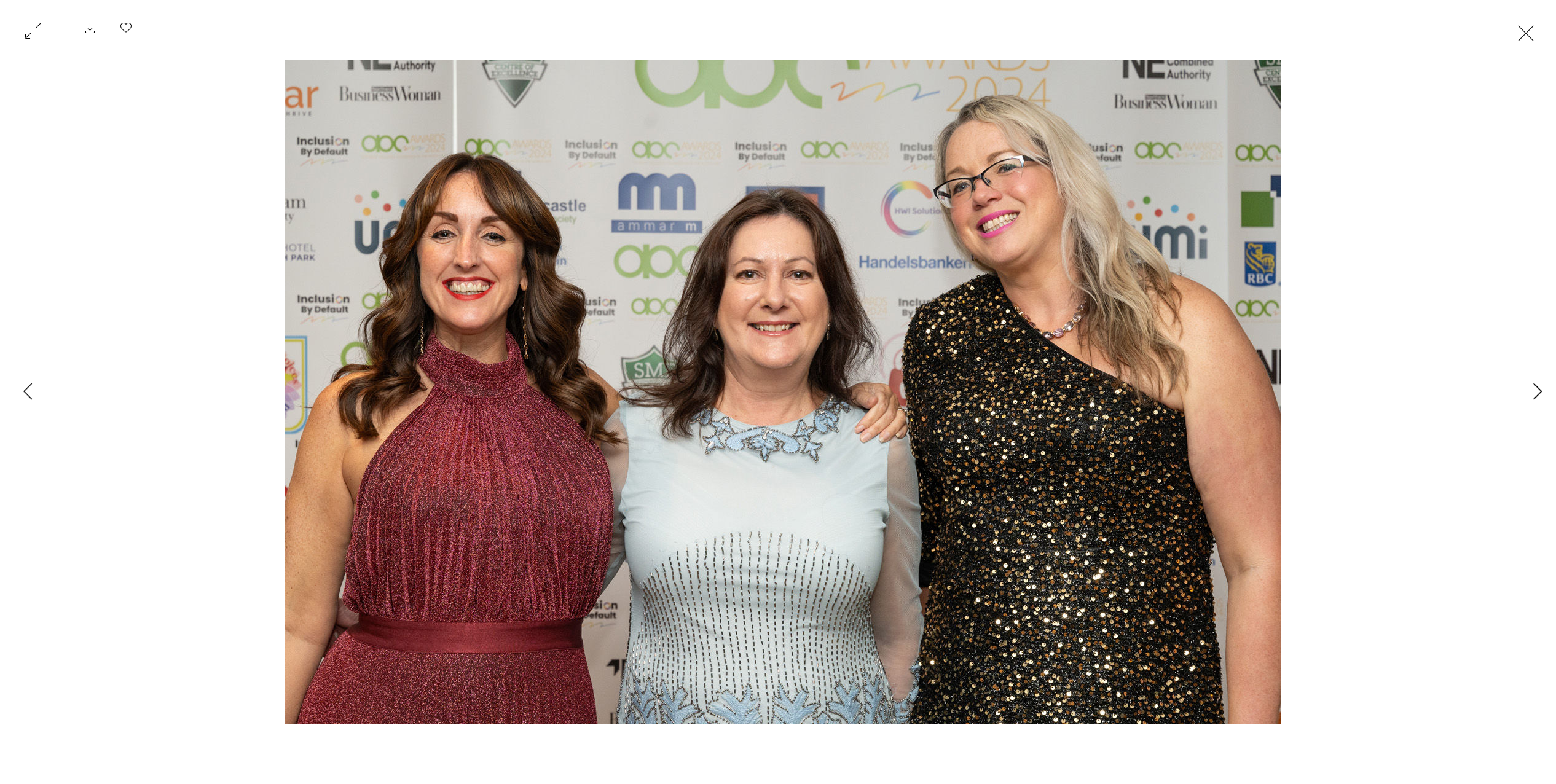
click at [1531, 386] on button "Next Item" at bounding box center [1537, 392] width 31 height 31
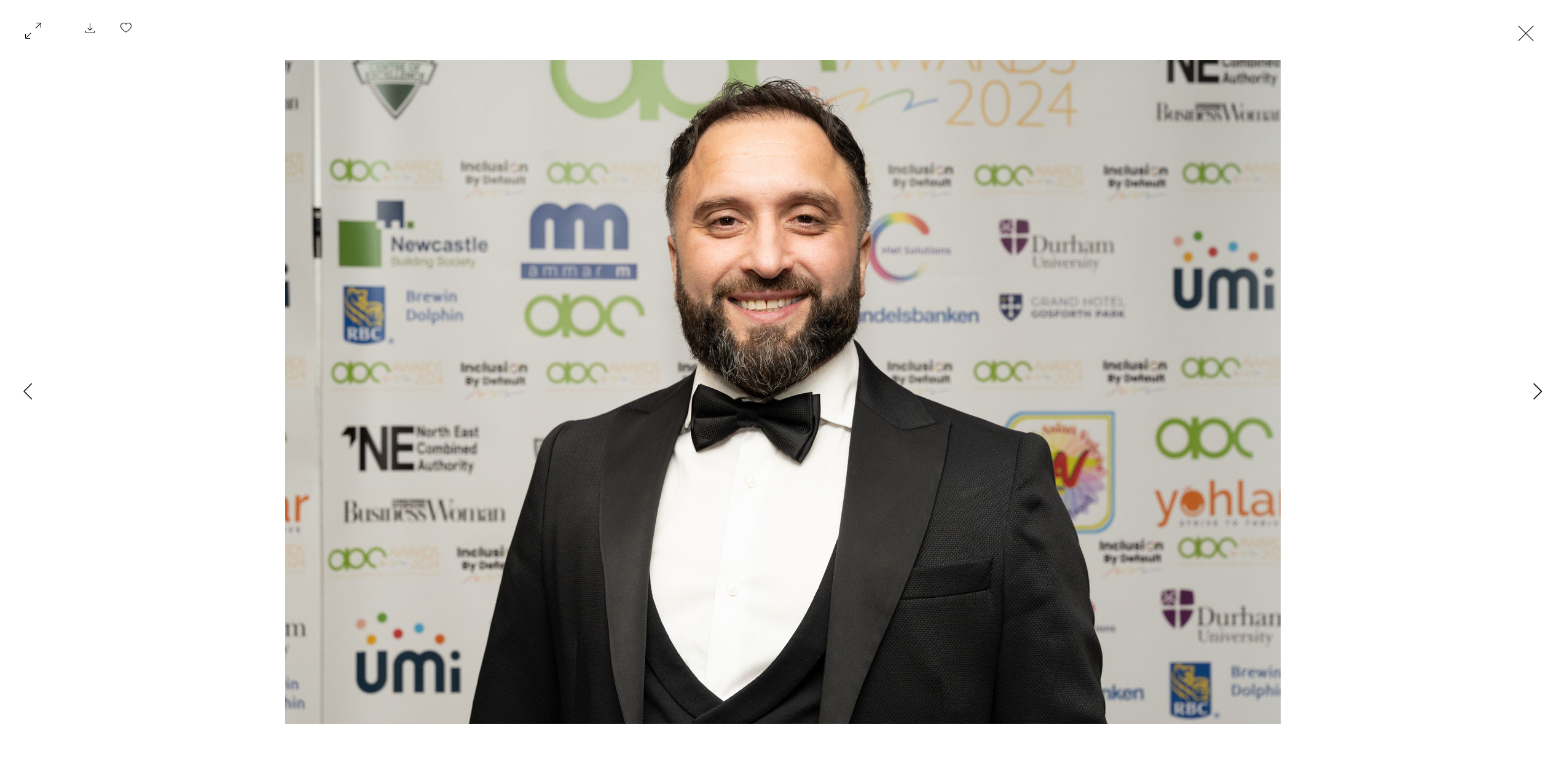
click at [1531, 386] on button "Next Item" at bounding box center [1537, 392] width 31 height 31
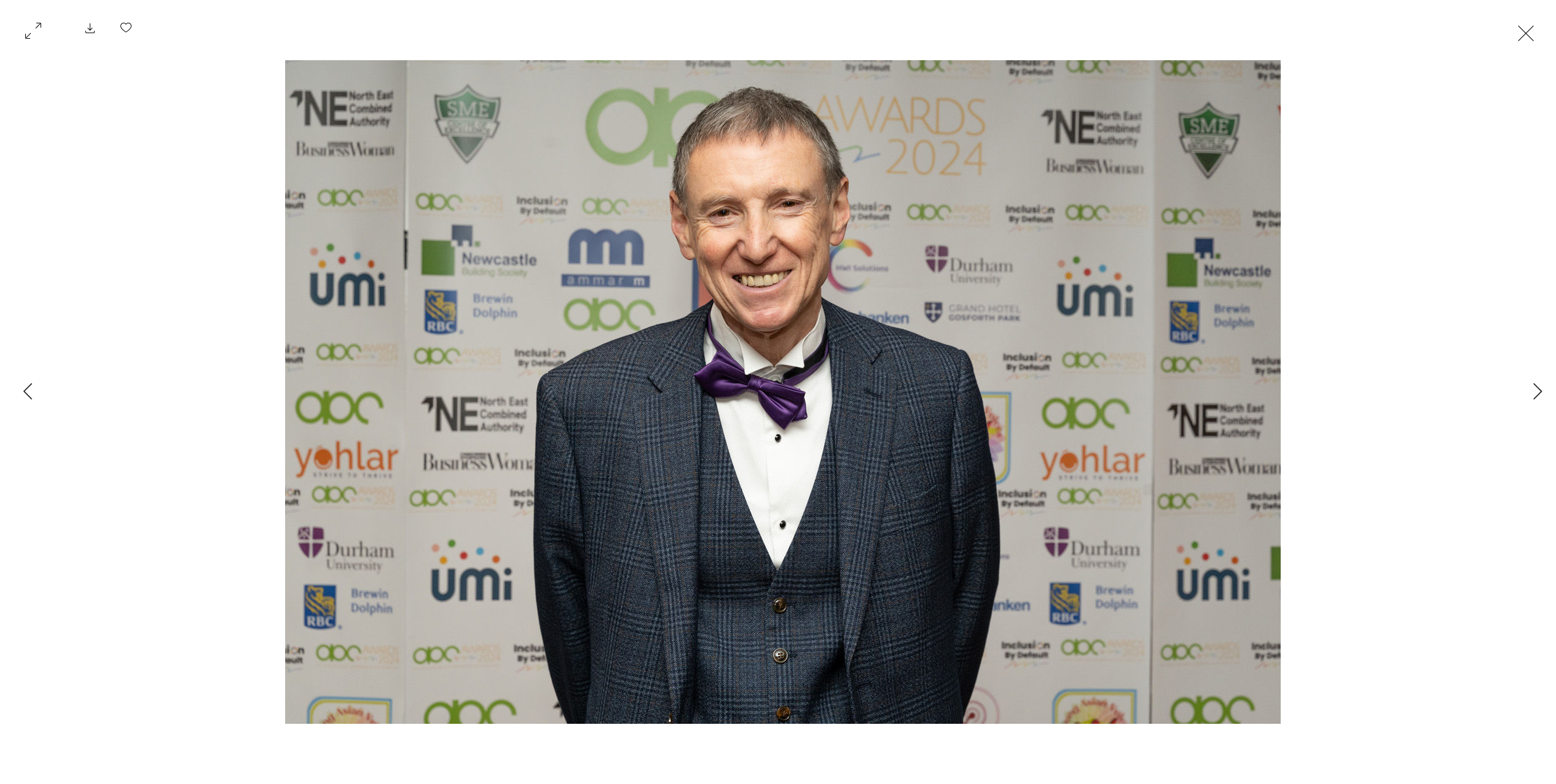
click at [43, 401] on div "Gallery item, detailed view" at bounding box center [782, 392] width 1565 height 693
click at [32, 400] on button "Previous Item" at bounding box center [28, 392] width 31 height 31
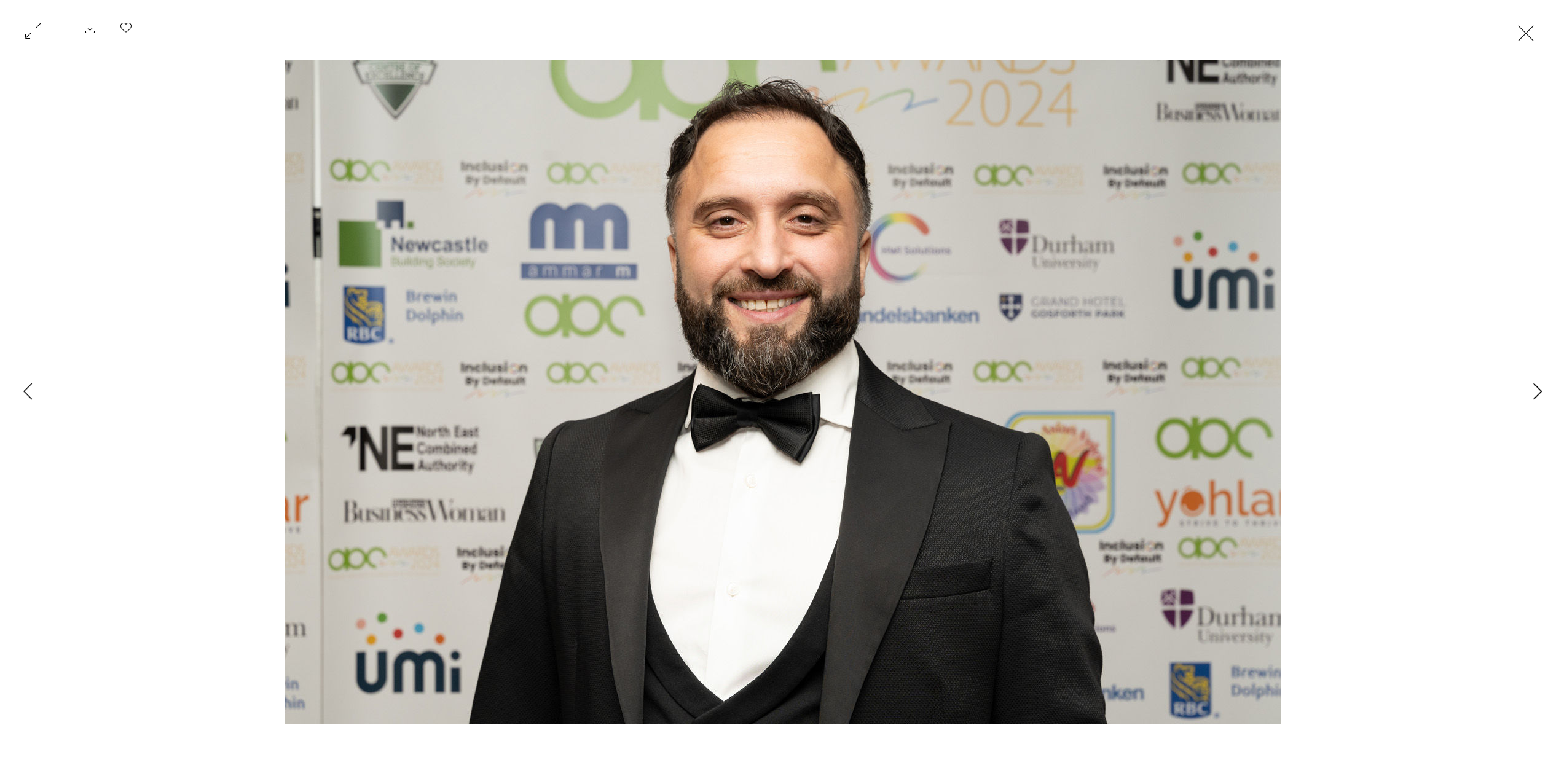
click at [1536, 391] on icon "Next Item" at bounding box center [1538, 390] width 9 height 16
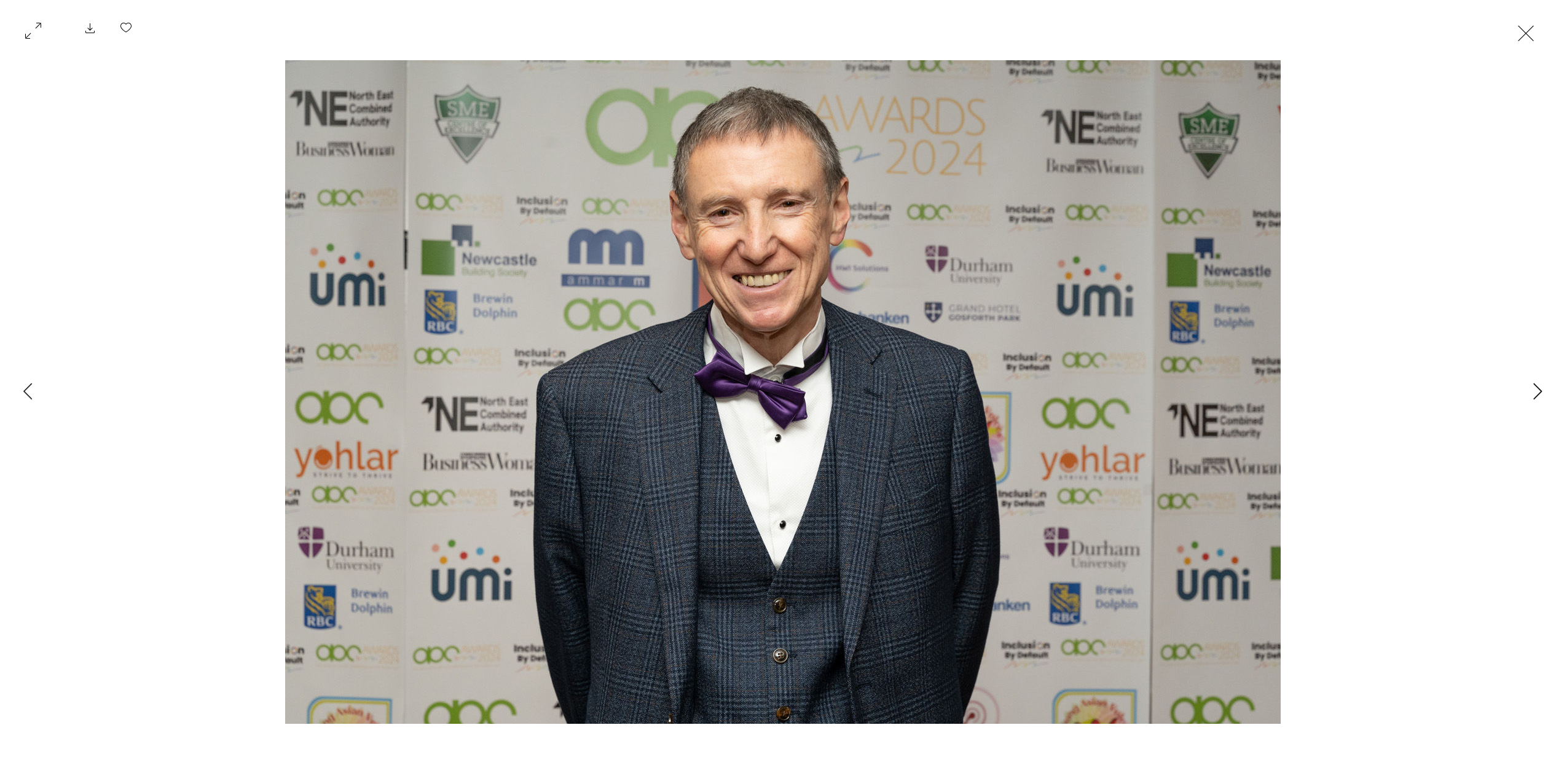
click at [1533, 396] on icon "Next Item" at bounding box center [1538, 390] width 9 height 16
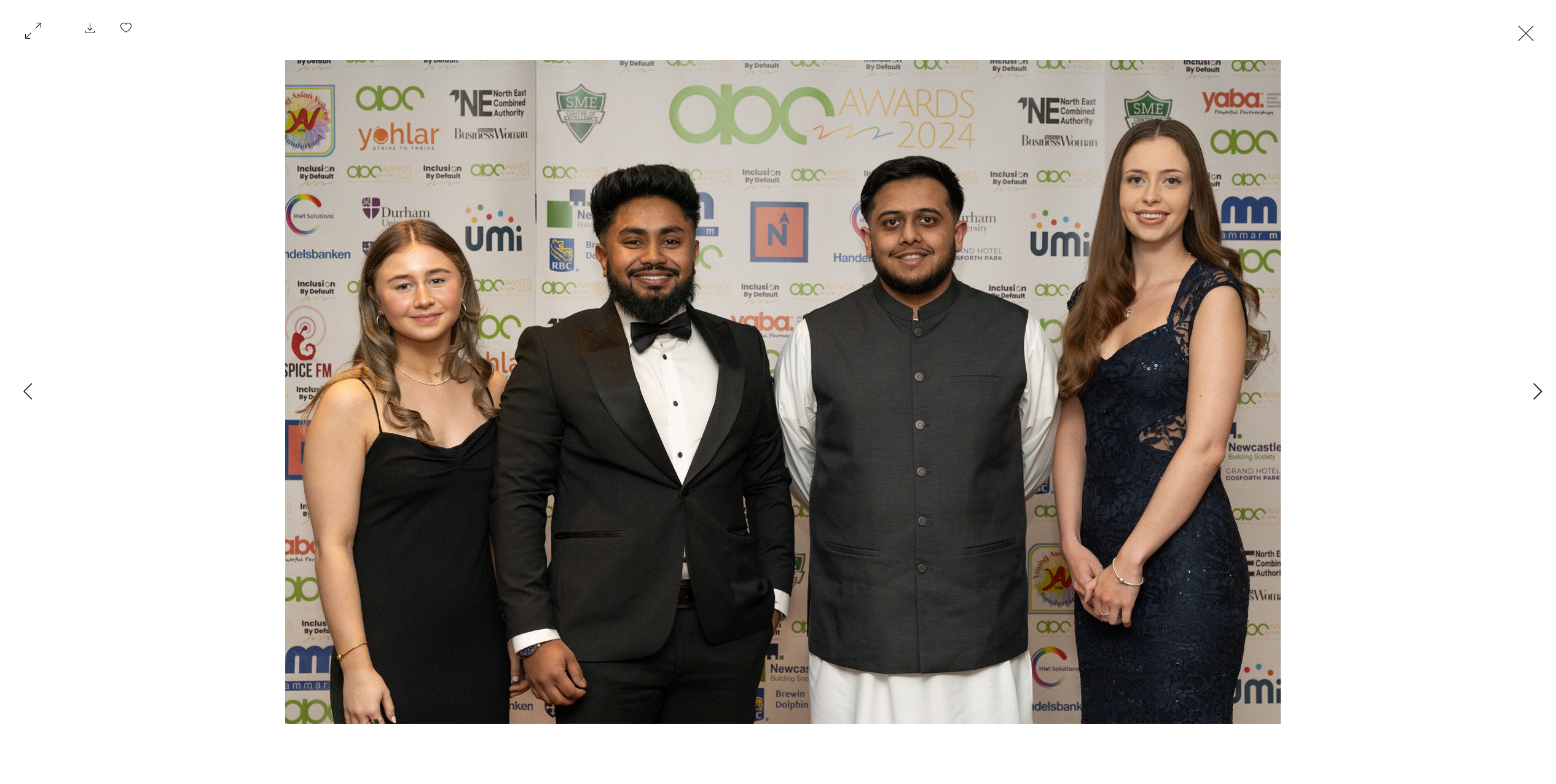
click at [1533, 396] on icon "Next Item" at bounding box center [1538, 390] width 9 height 16
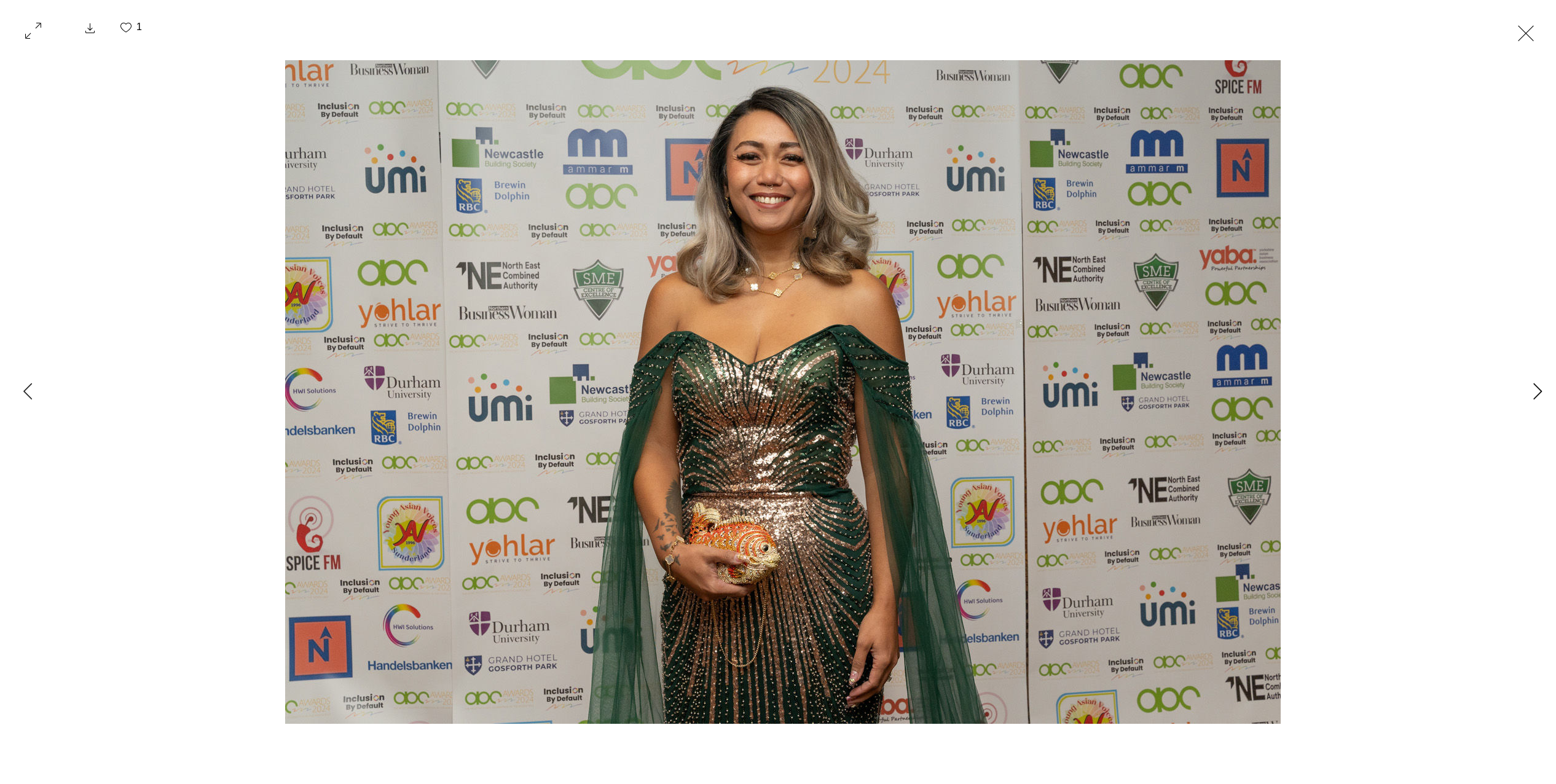
click at [1533, 396] on icon "Next Item" at bounding box center [1538, 390] width 9 height 16
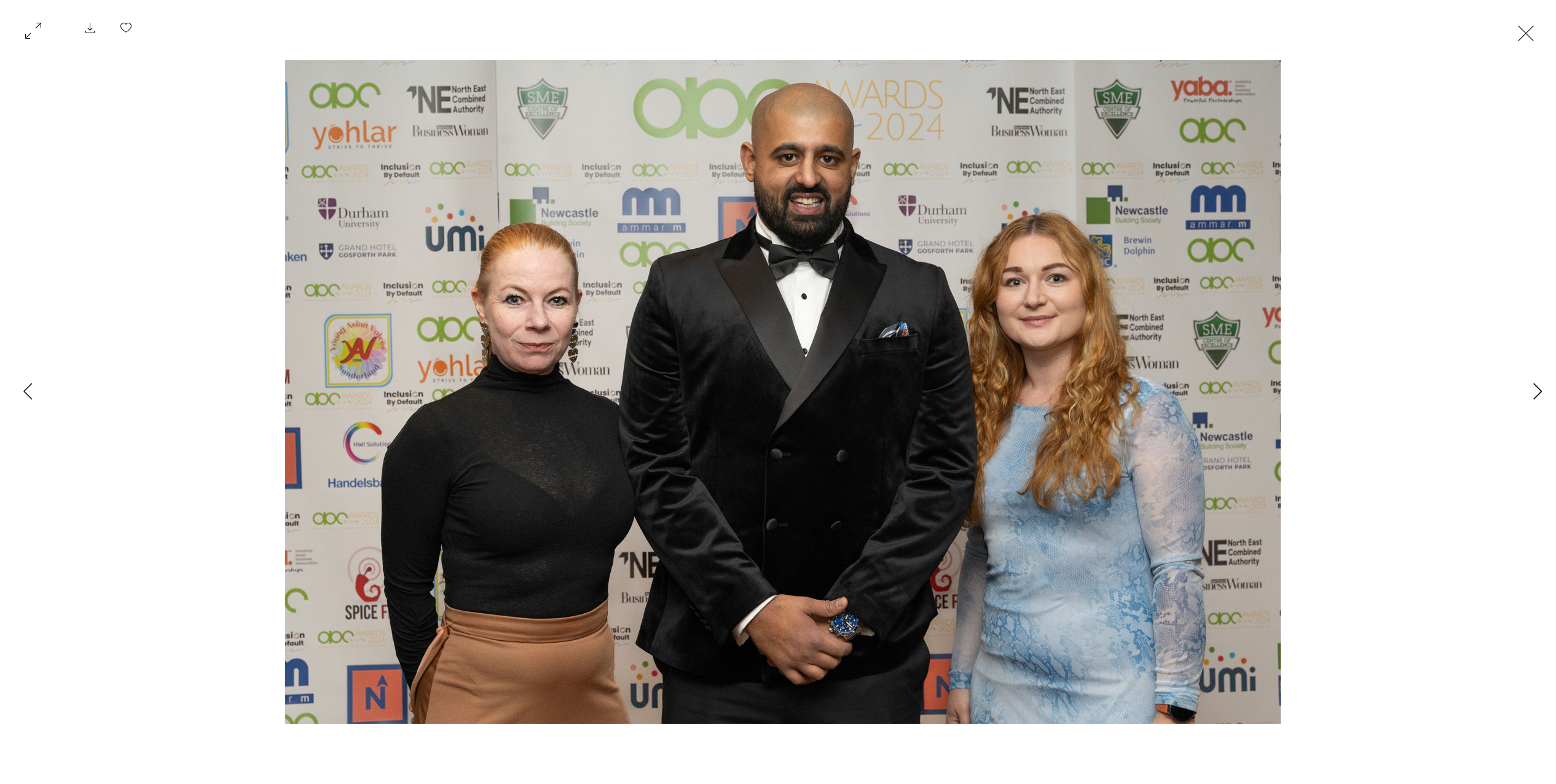
click at [1524, 392] on button "Next Item" at bounding box center [1537, 392] width 31 height 31
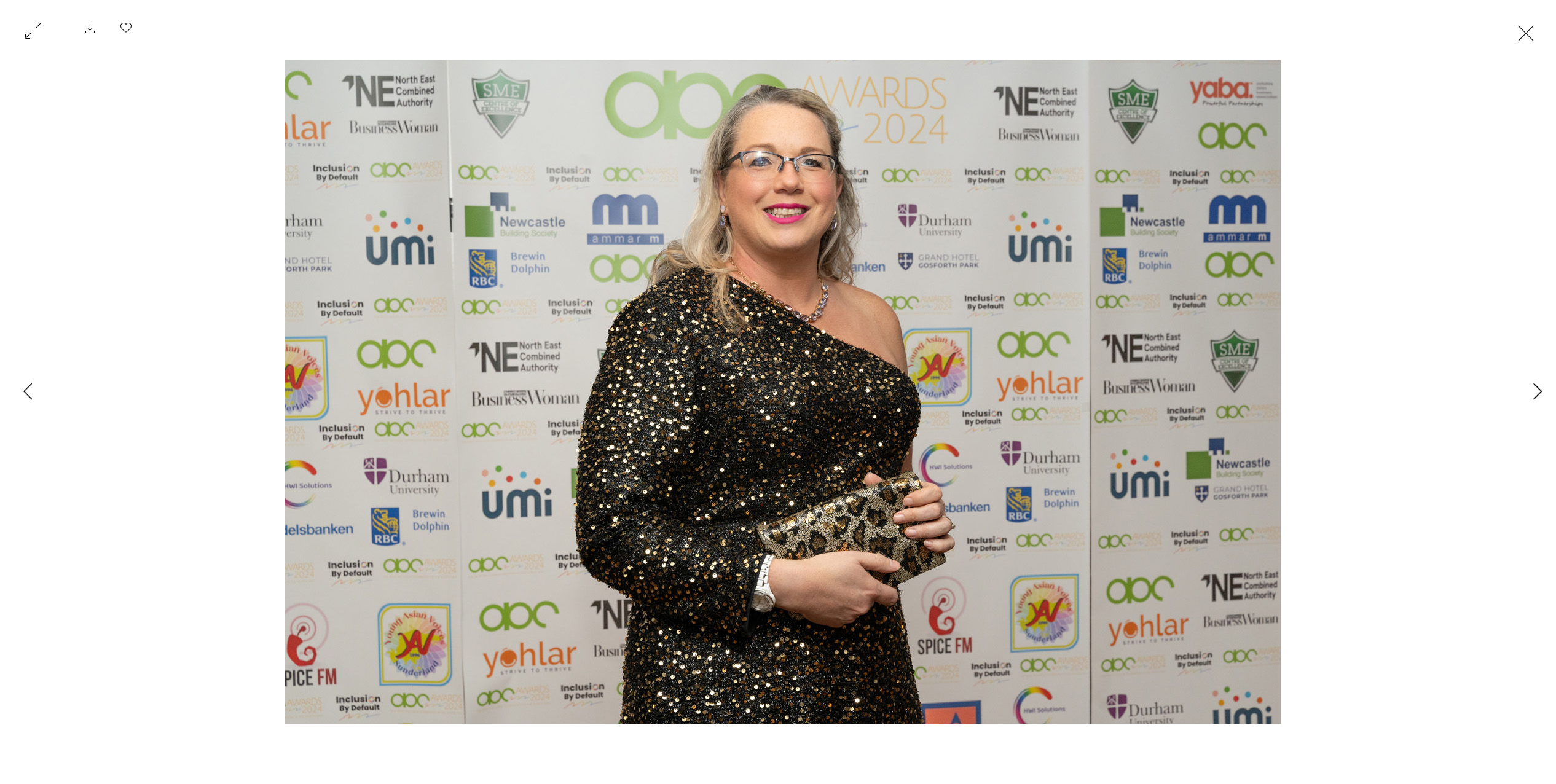
click at [1523, 392] on button "Next Item" at bounding box center [1537, 392] width 31 height 31
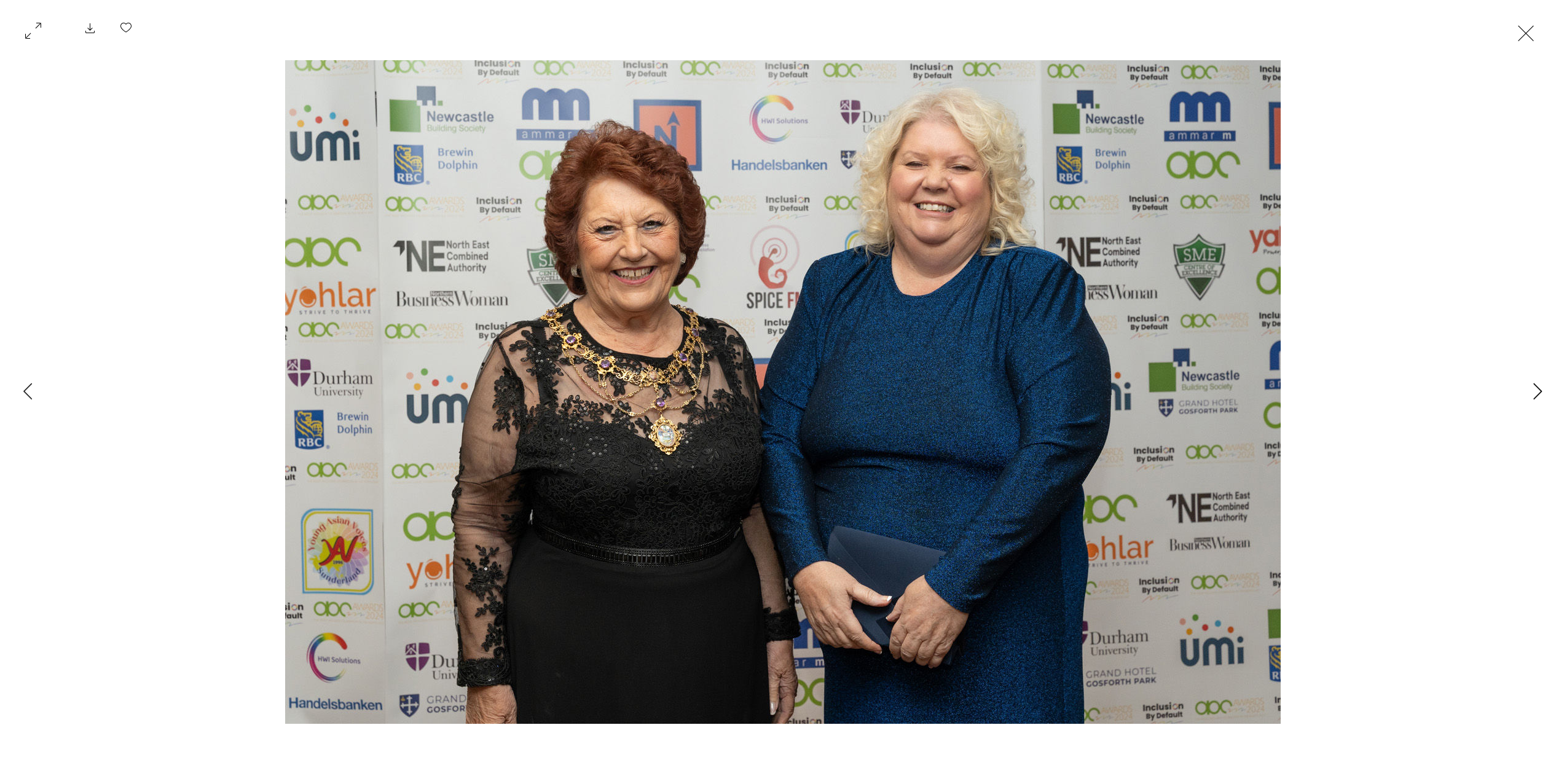
click at [1522, 392] on button "Next Item" at bounding box center [1537, 392] width 31 height 31
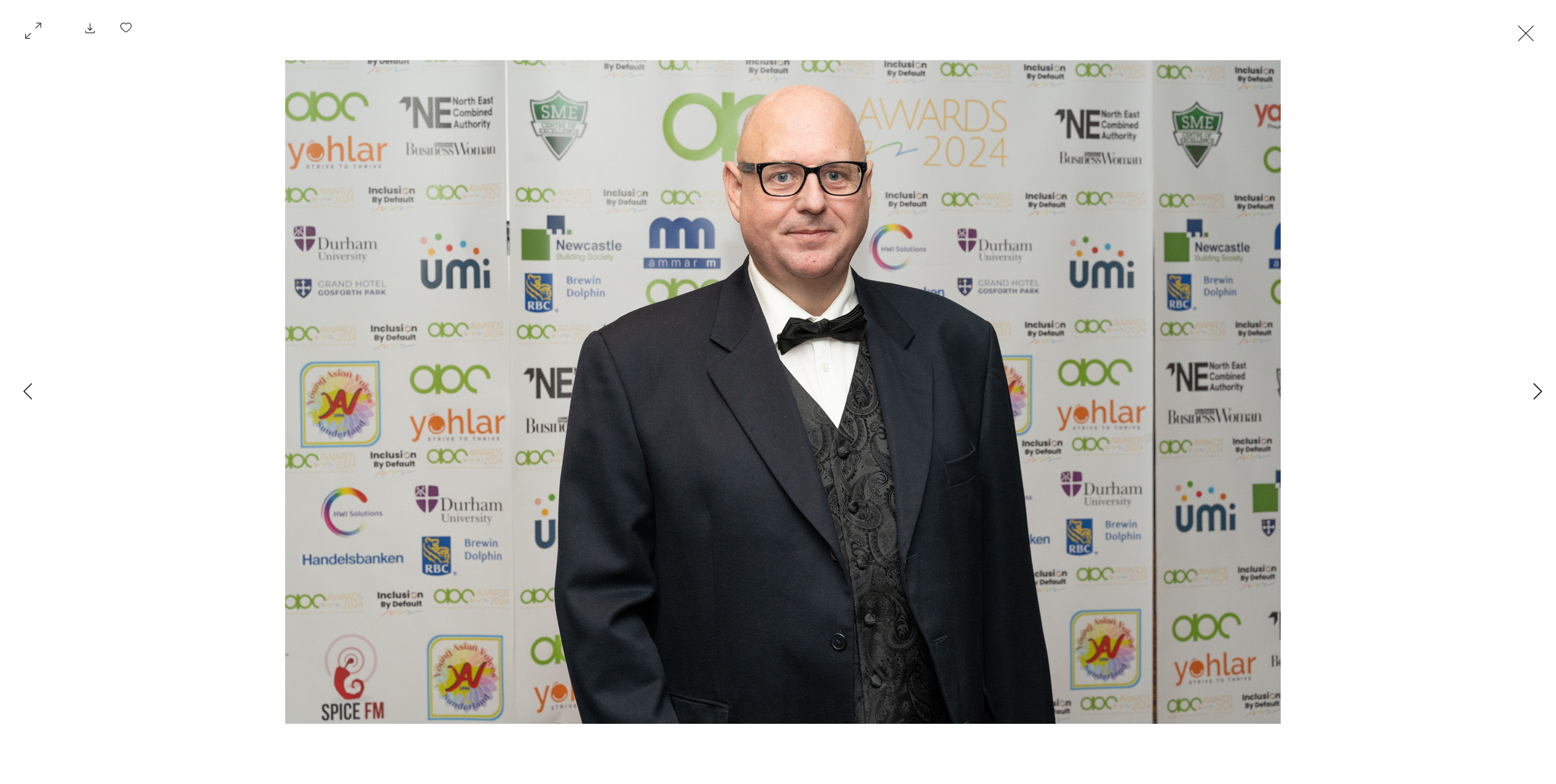
click at [1522, 390] on button "Next Item" at bounding box center [1537, 392] width 31 height 31
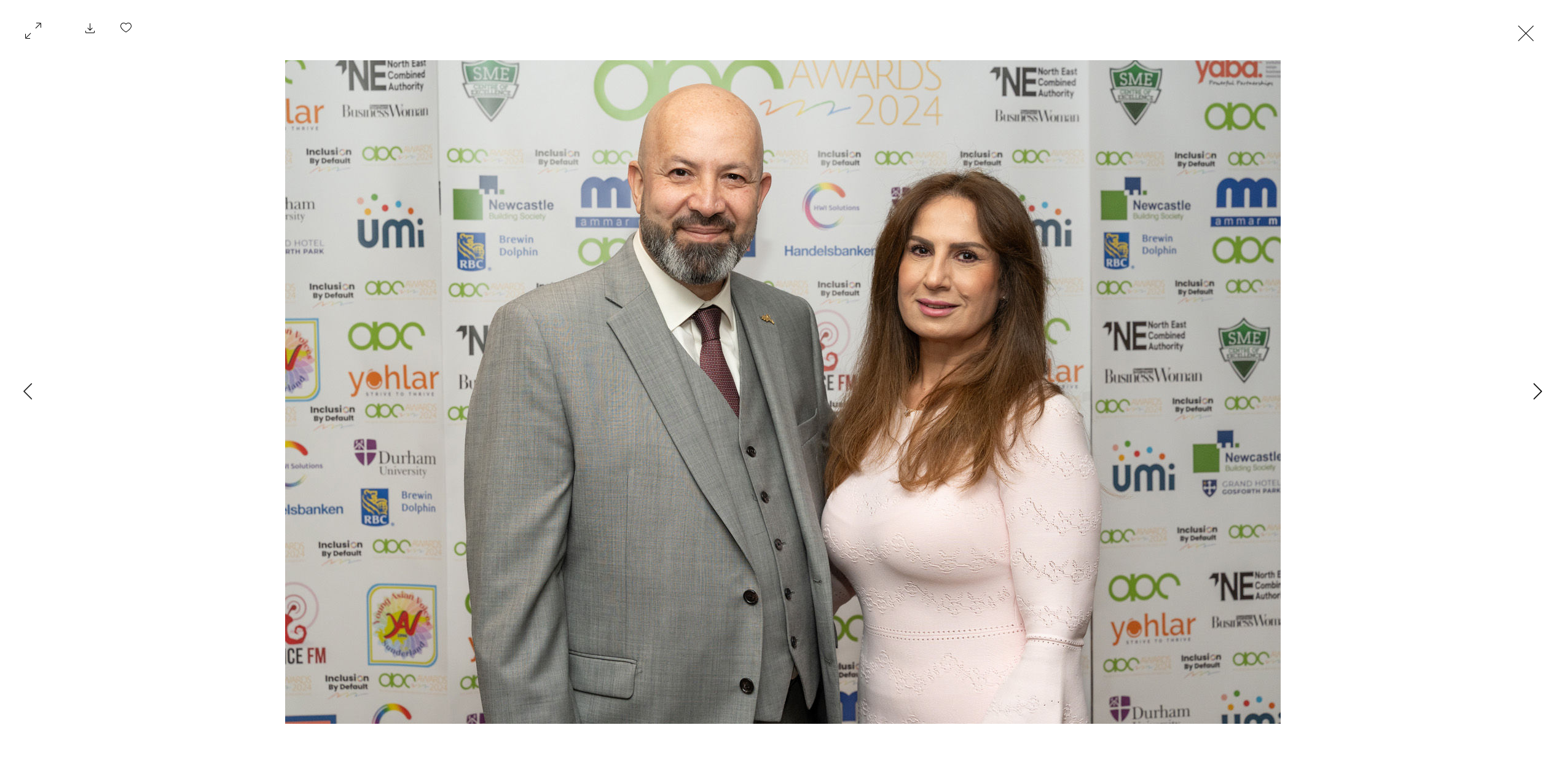
click at [1522, 390] on button "Next Item" at bounding box center [1537, 392] width 31 height 31
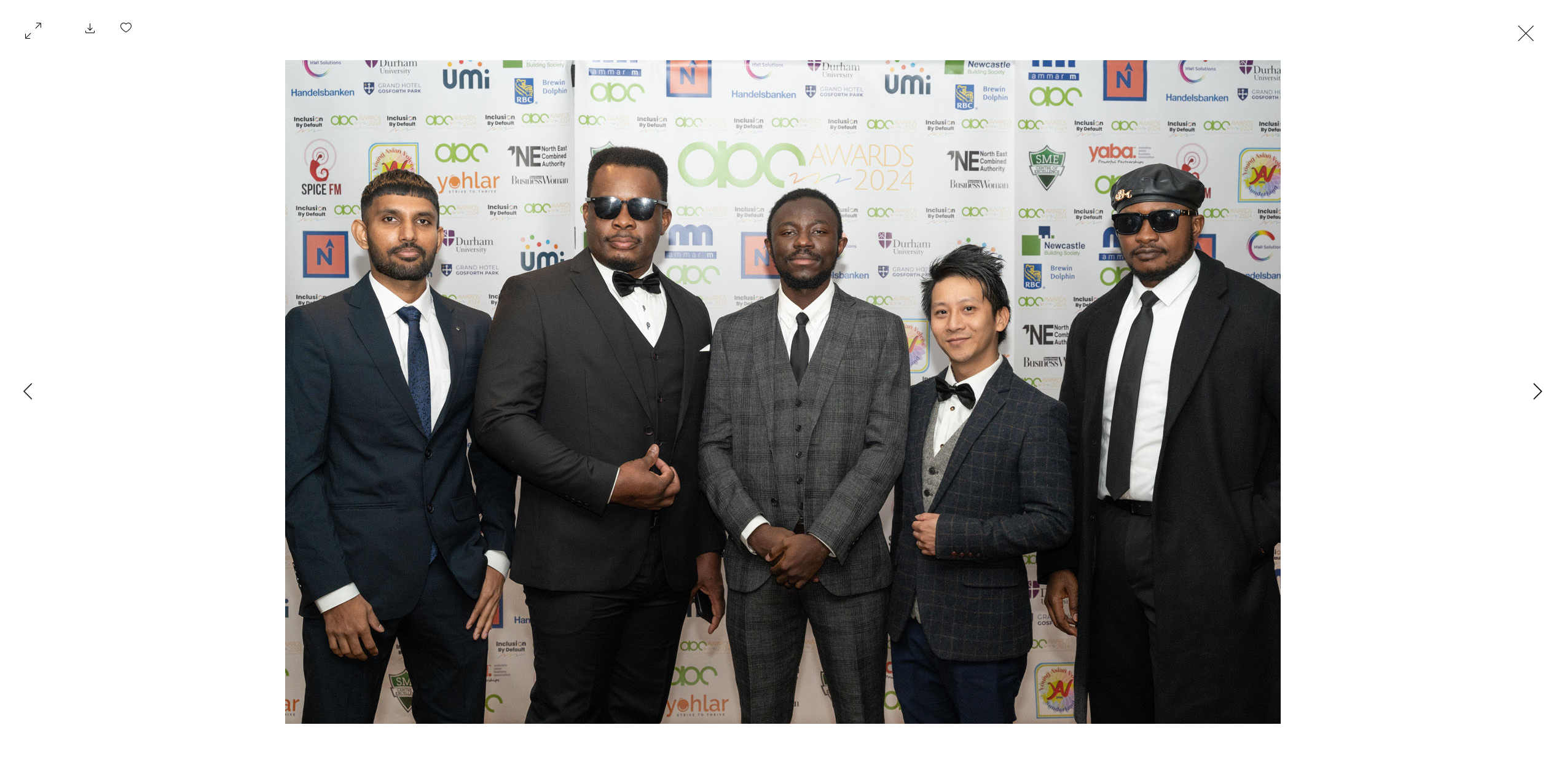
click at [1522, 390] on button "Next Item" at bounding box center [1537, 392] width 31 height 31
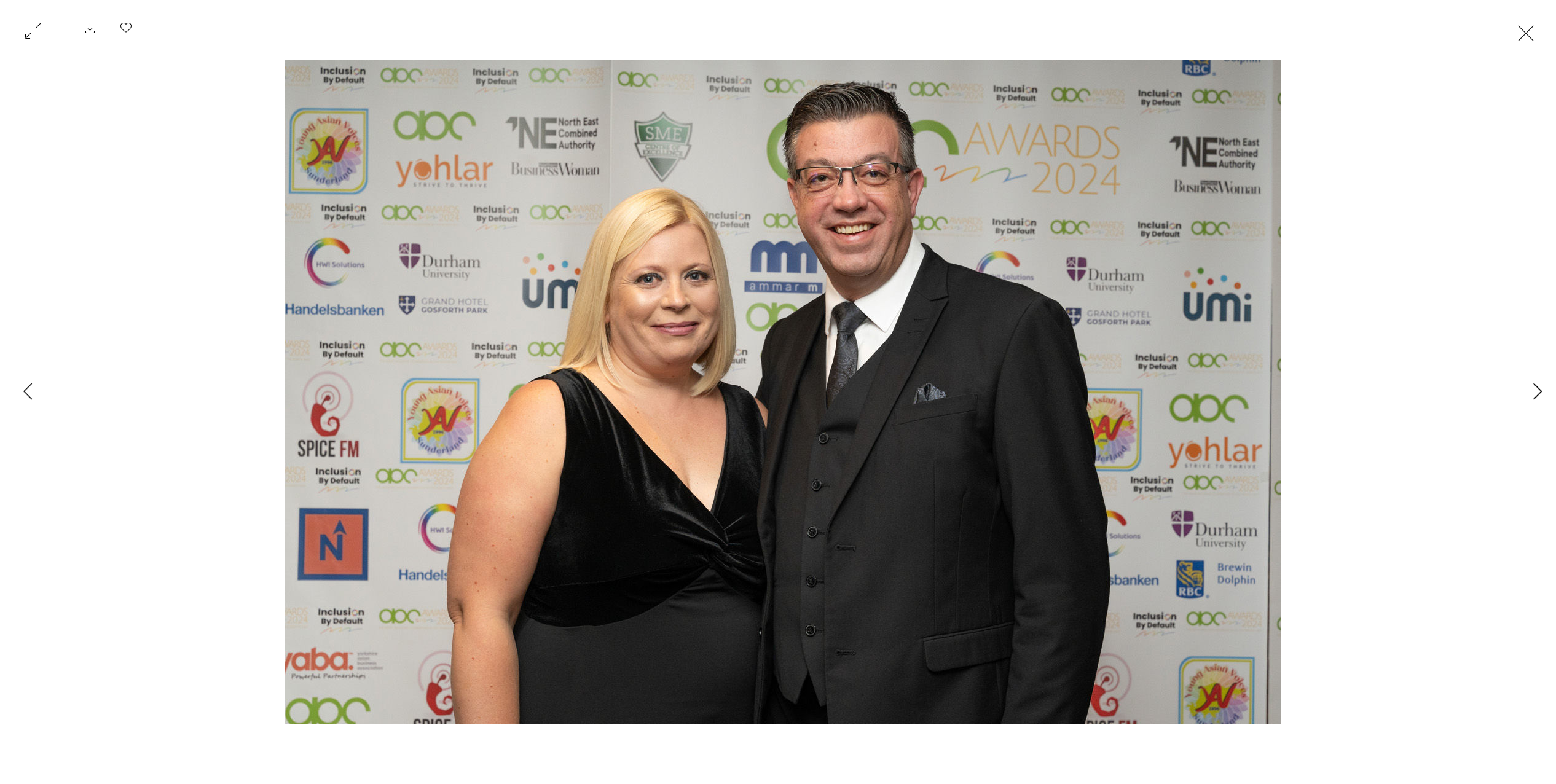
click at [1522, 390] on button "Next Item" at bounding box center [1537, 392] width 31 height 31
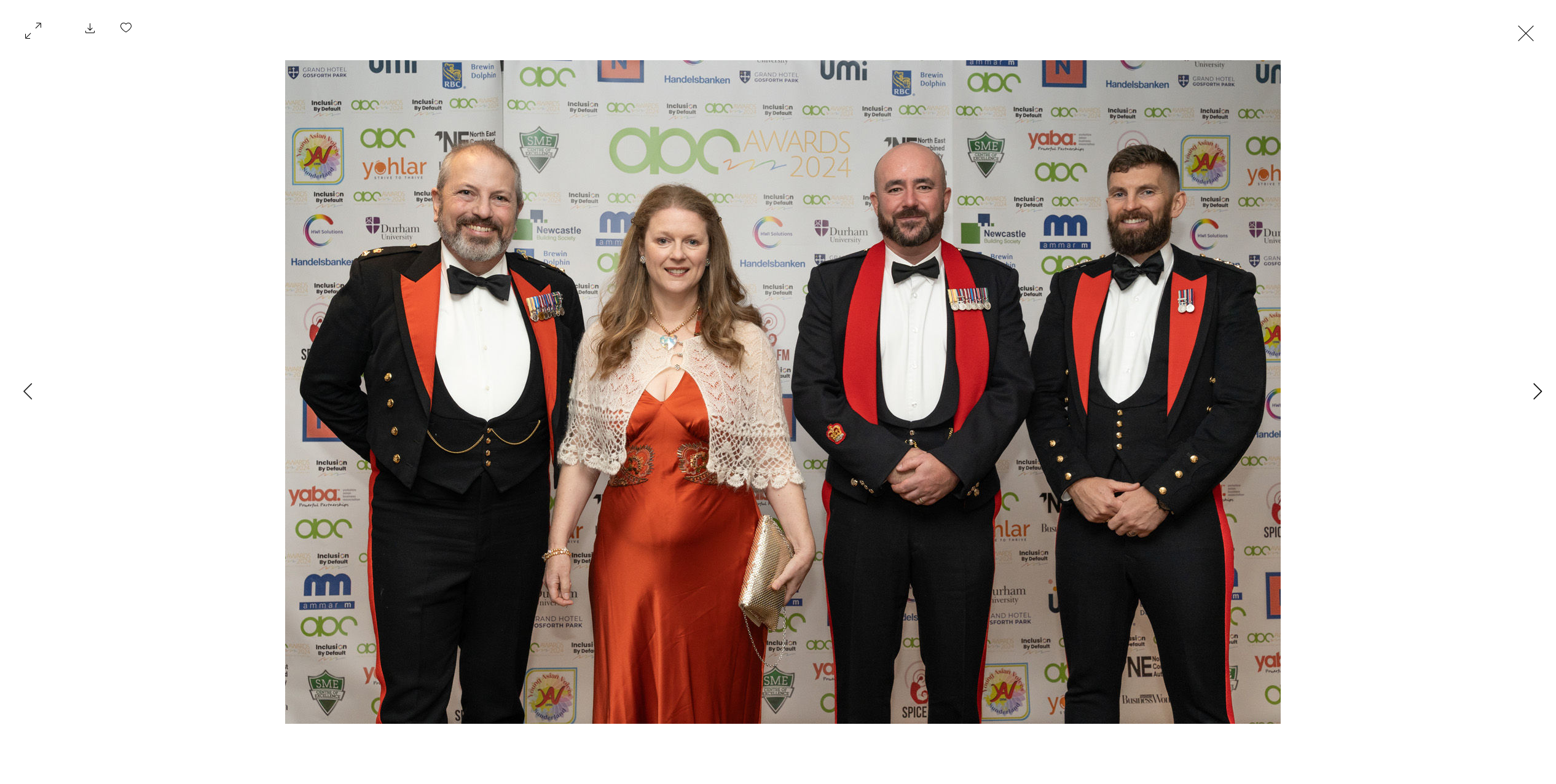
click at [1522, 390] on button "Next Item" at bounding box center [1537, 392] width 31 height 31
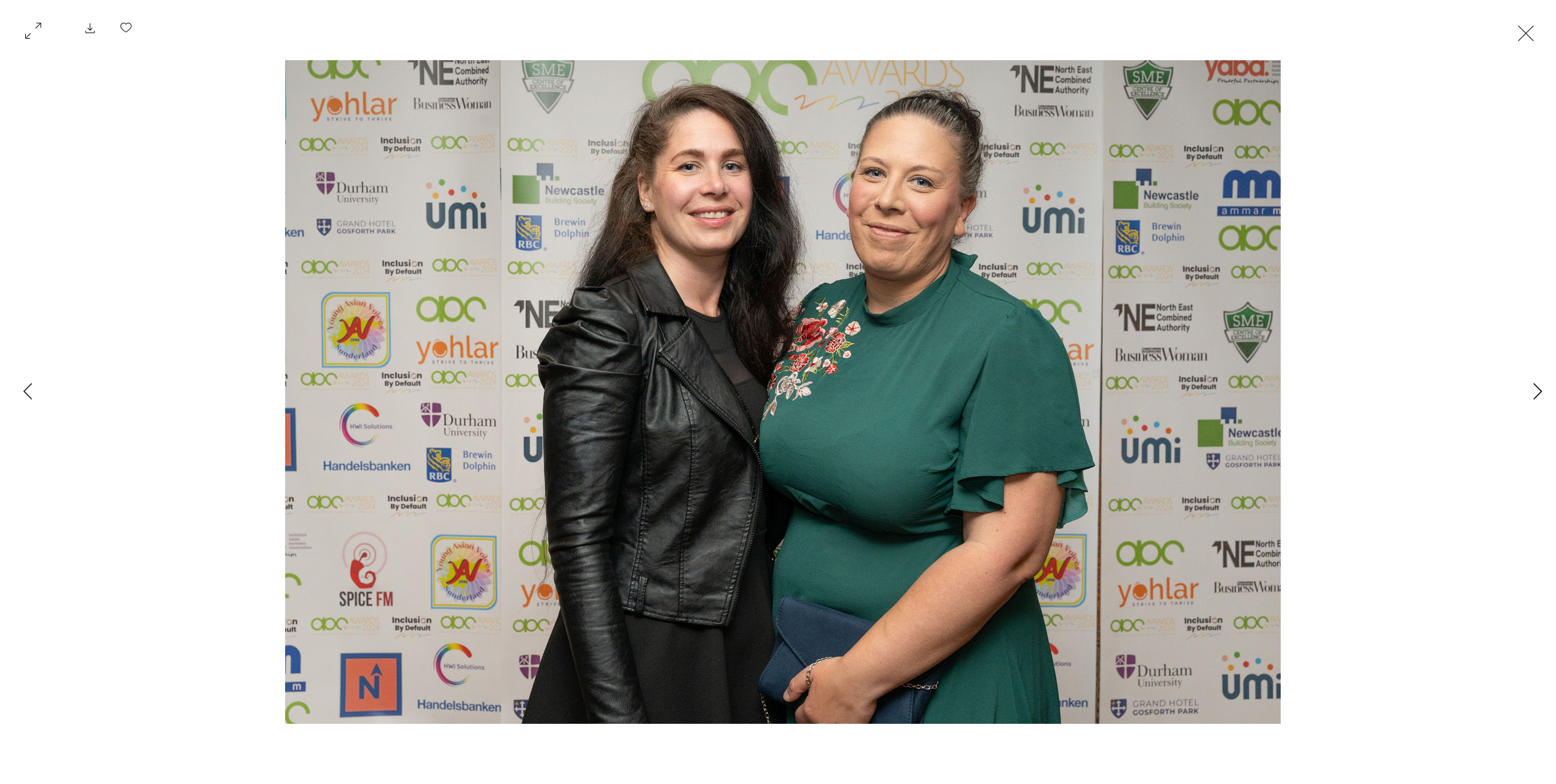
click at [1522, 390] on button "Next Item" at bounding box center [1537, 392] width 31 height 31
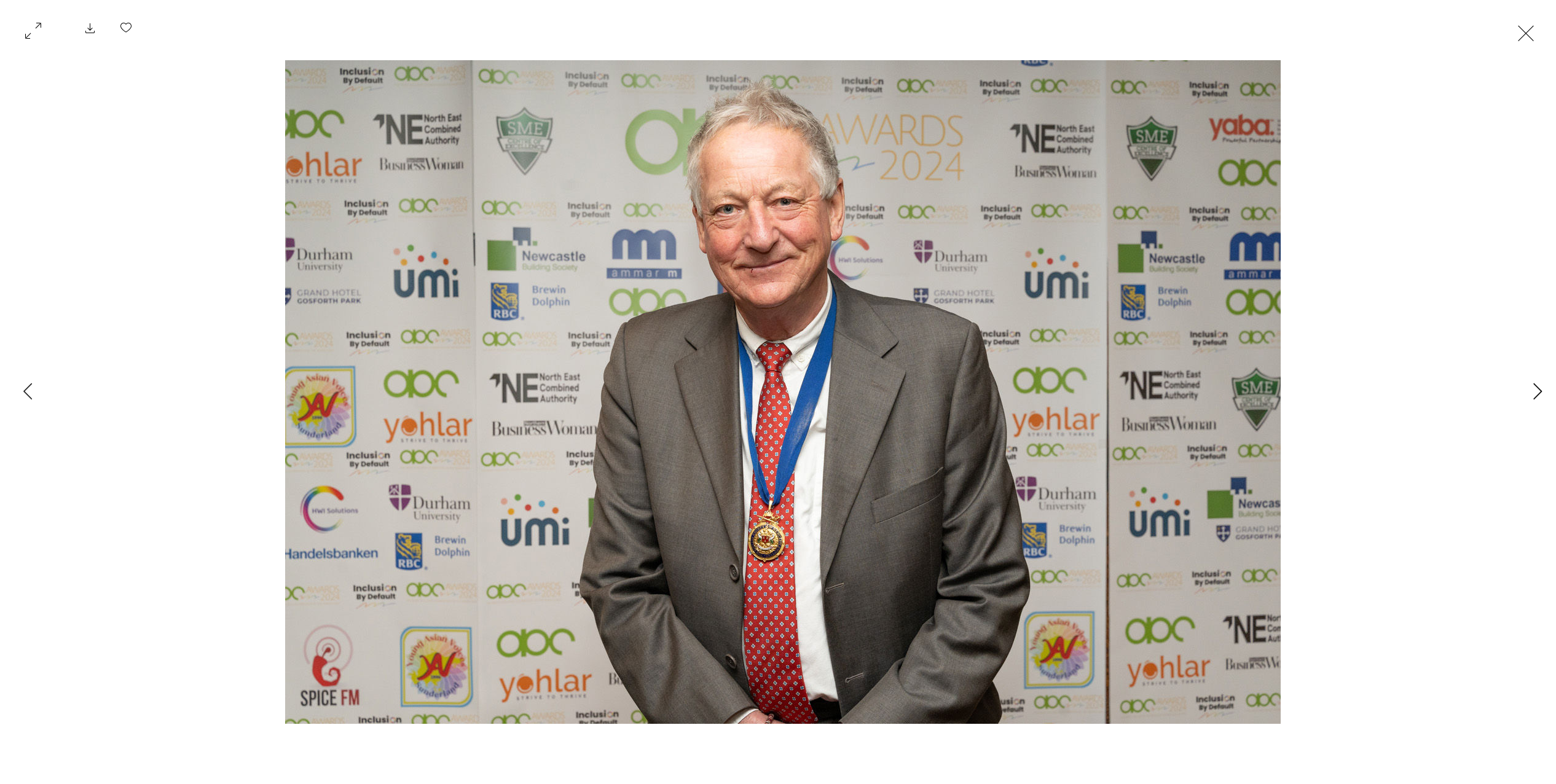
click at [1522, 390] on button "Next Item" at bounding box center [1537, 392] width 31 height 31
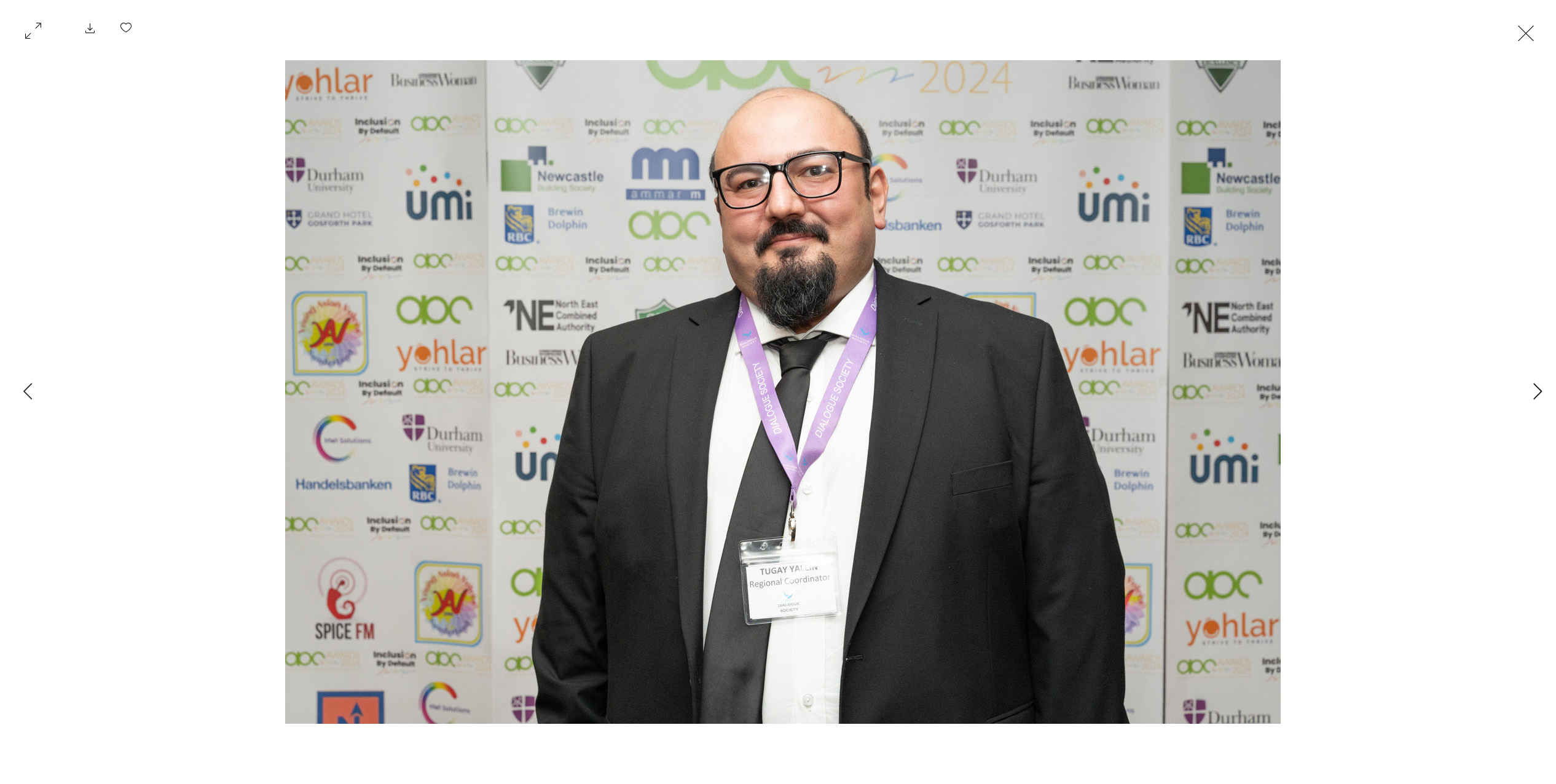
click at [1522, 390] on button "Next Item" at bounding box center [1537, 392] width 31 height 31
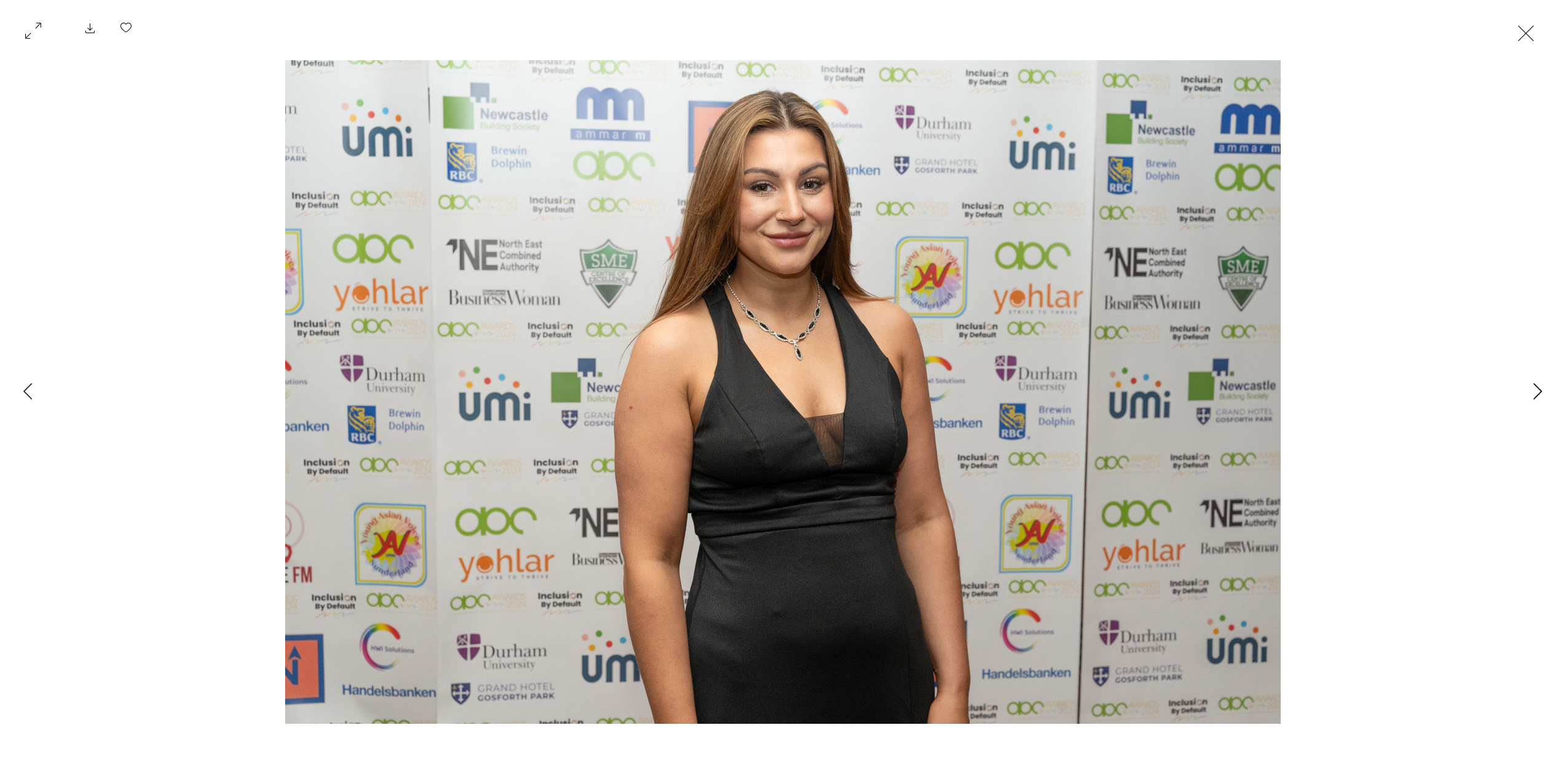
click at [1522, 390] on button "Next Item" at bounding box center [1537, 392] width 31 height 31
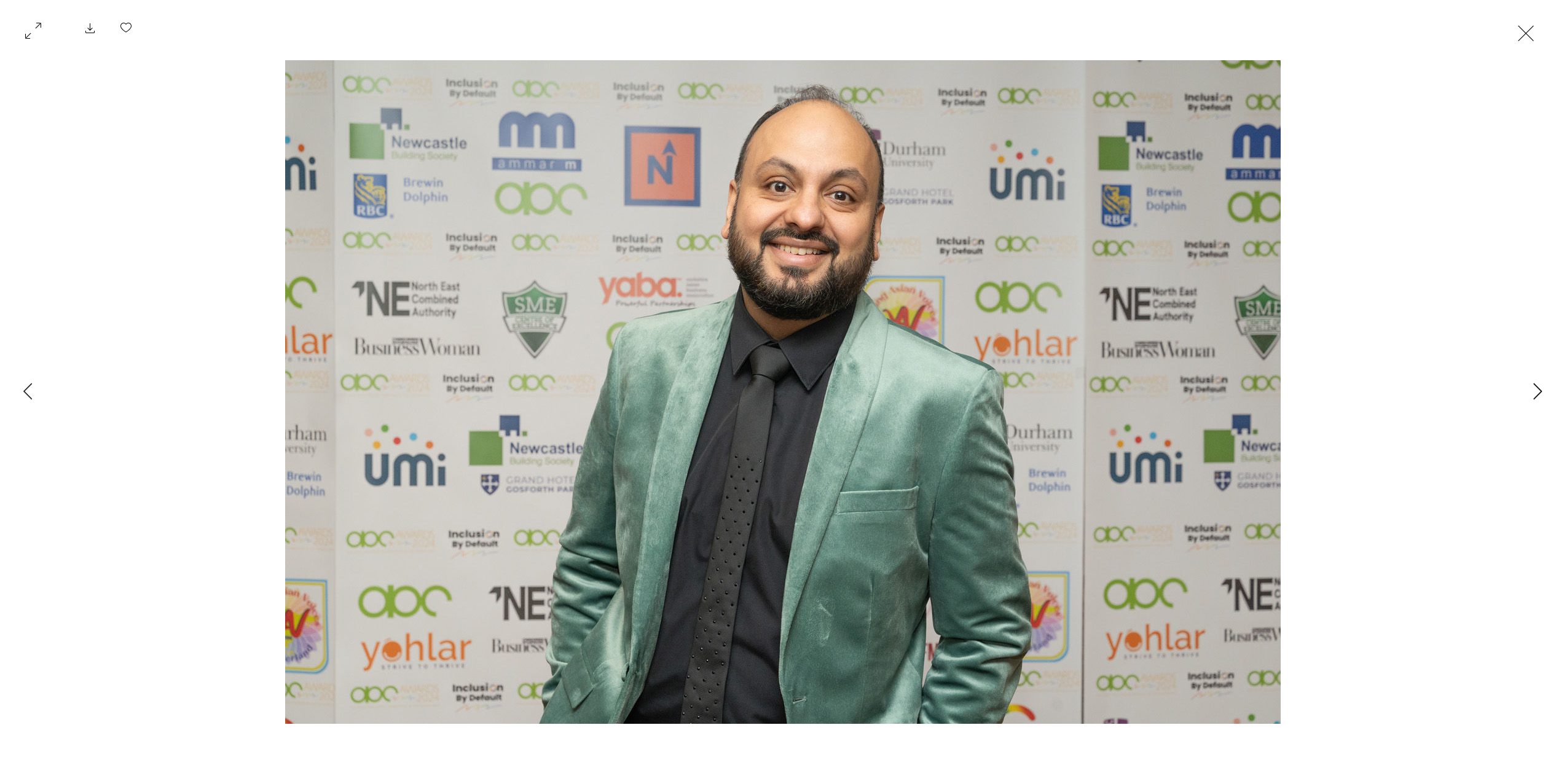
click at [1522, 390] on button "Next Item" at bounding box center [1537, 392] width 31 height 31
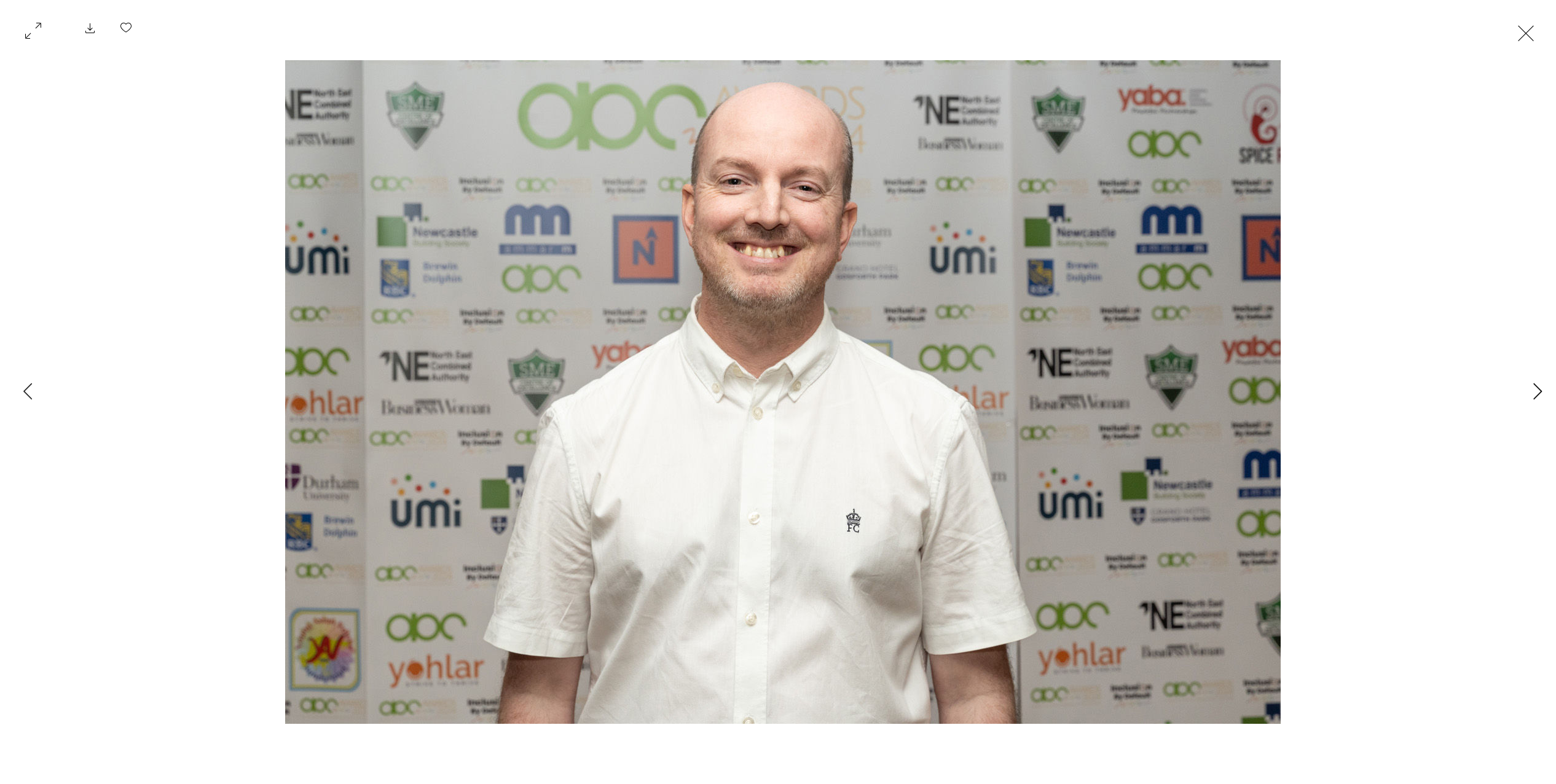
click at [1522, 390] on button "Next Item" at bounding box center [1537, 392] width 31 height 31
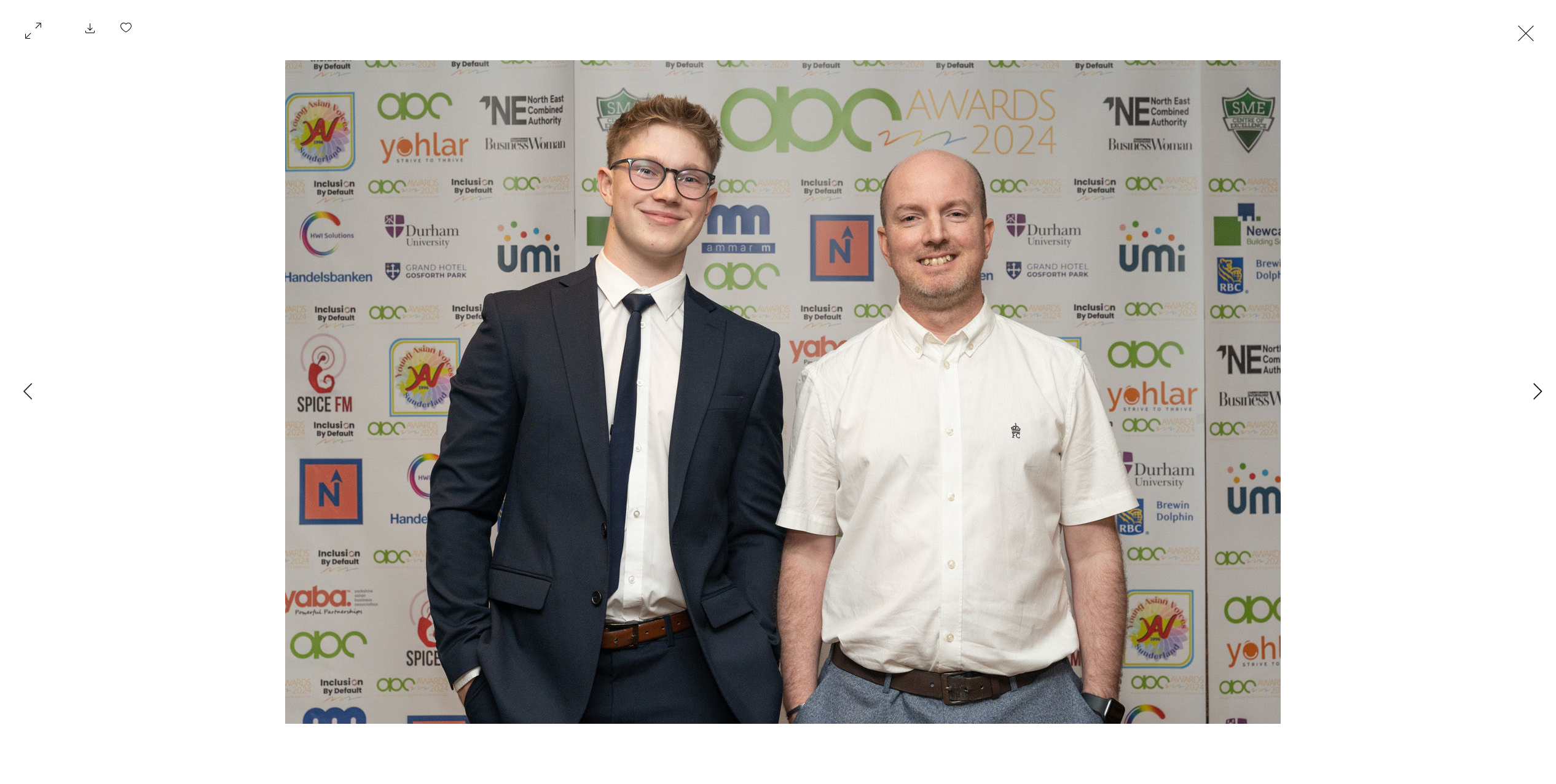
click at [1522, 390] on button "Next Item" at bounding box center [1537, 392] width 31 height 31
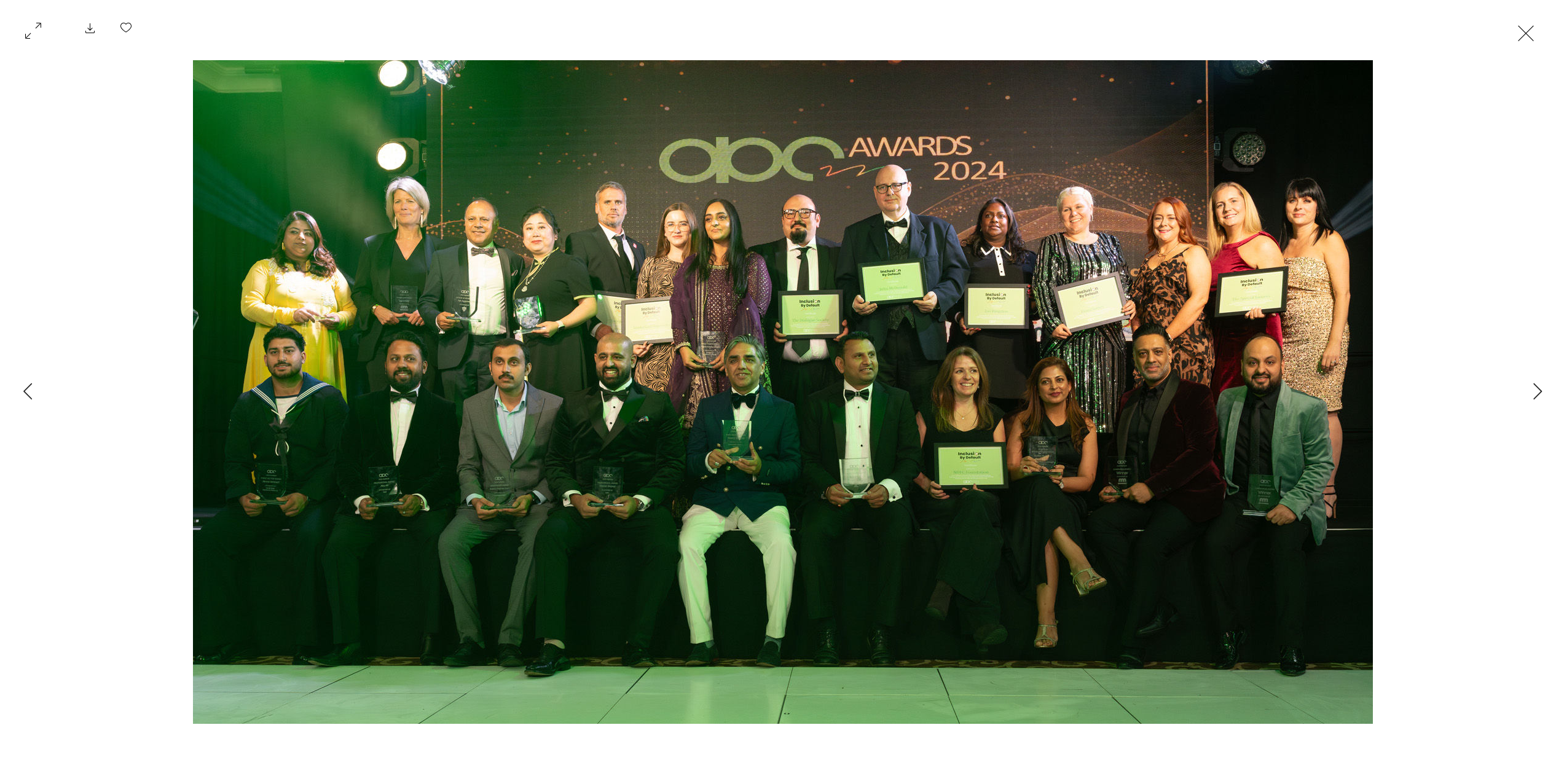
click at [1513, 388] on div "Gallery item, detailed view" at bounding box center [782, 392] width 1565 height 693
click at [1546, 391] on button "Next Item" at bounding box center [1537, 392] width 31 height 31
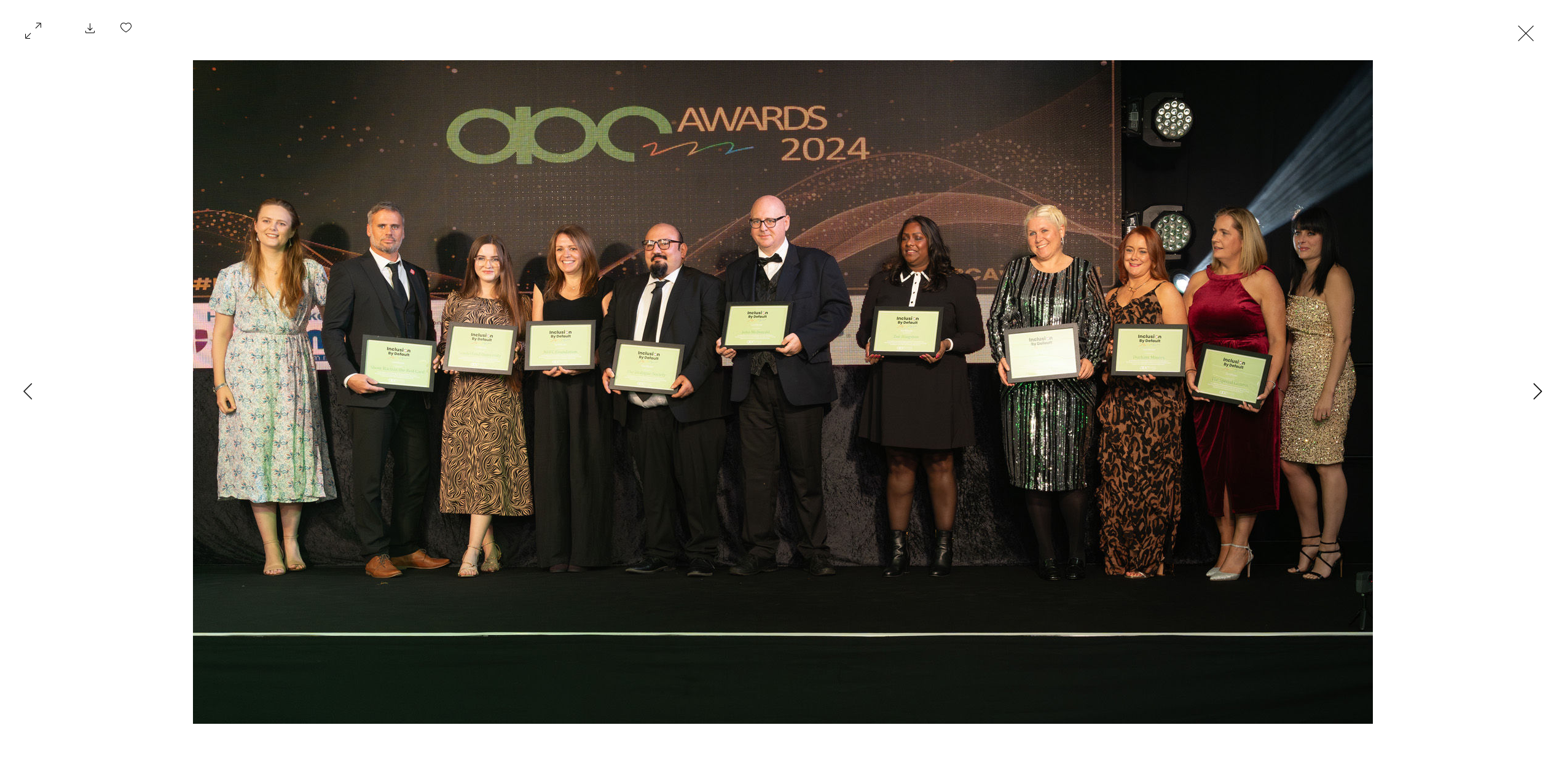
click at [1525, 386] on button "Next Item" at bounding box center [1537, 392] width 31 height 31
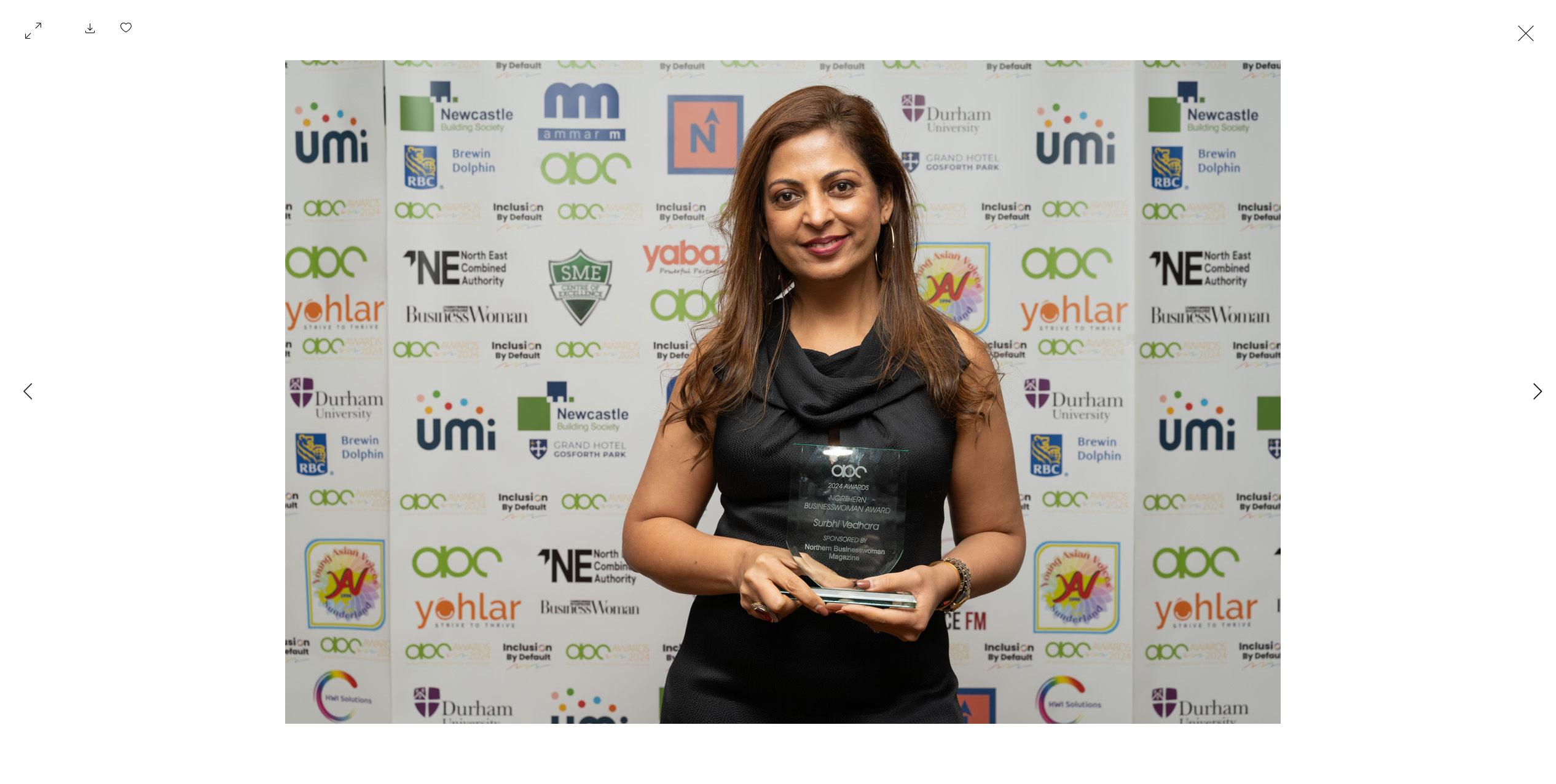
click at [1525, 386] on button "Next Item" at bounding box center [1537, 392] width 31 height 31
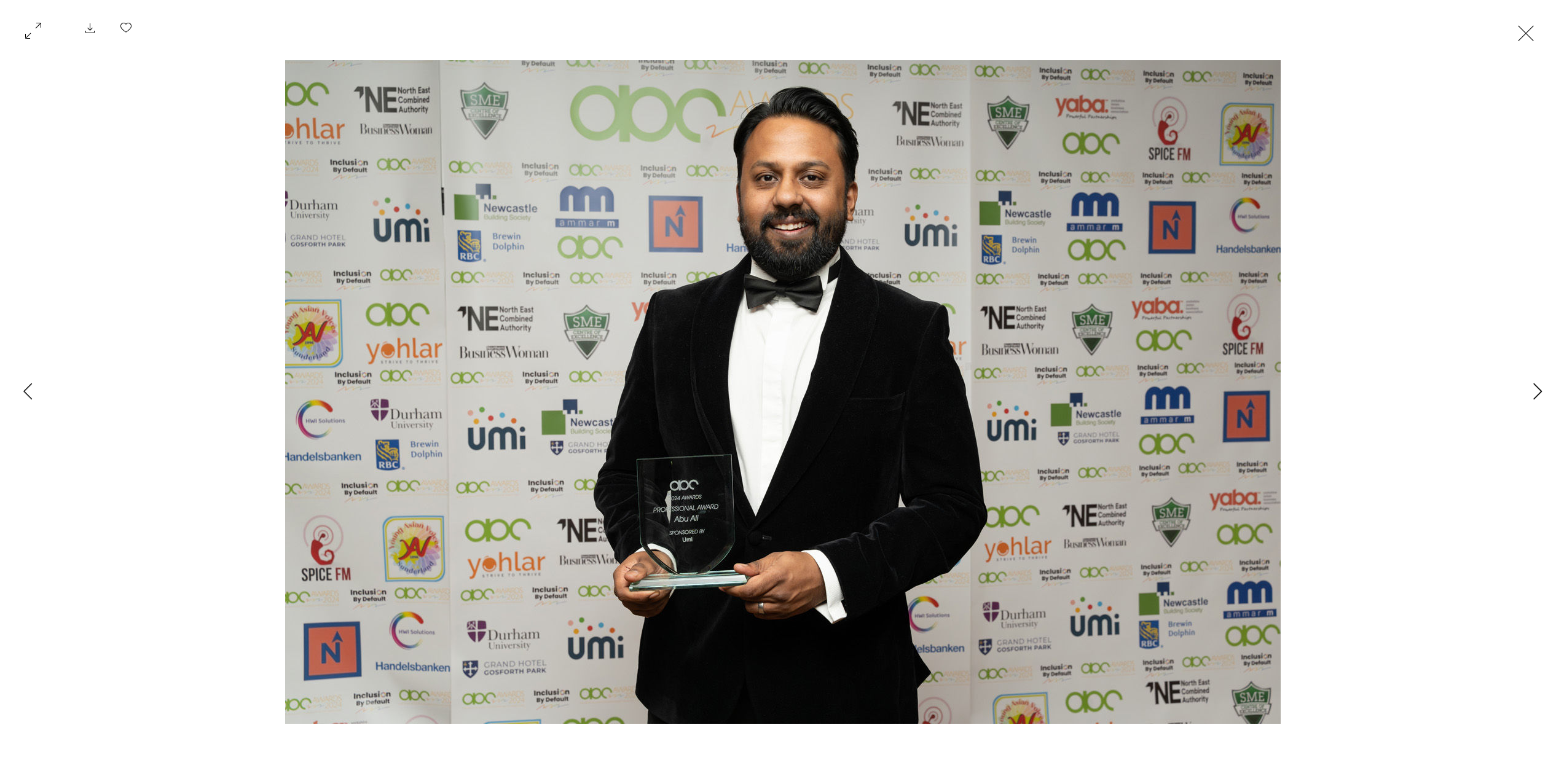
click at [1525, 386] on button "Next Item" at bounding box center [1537, 392] width 31 height 31
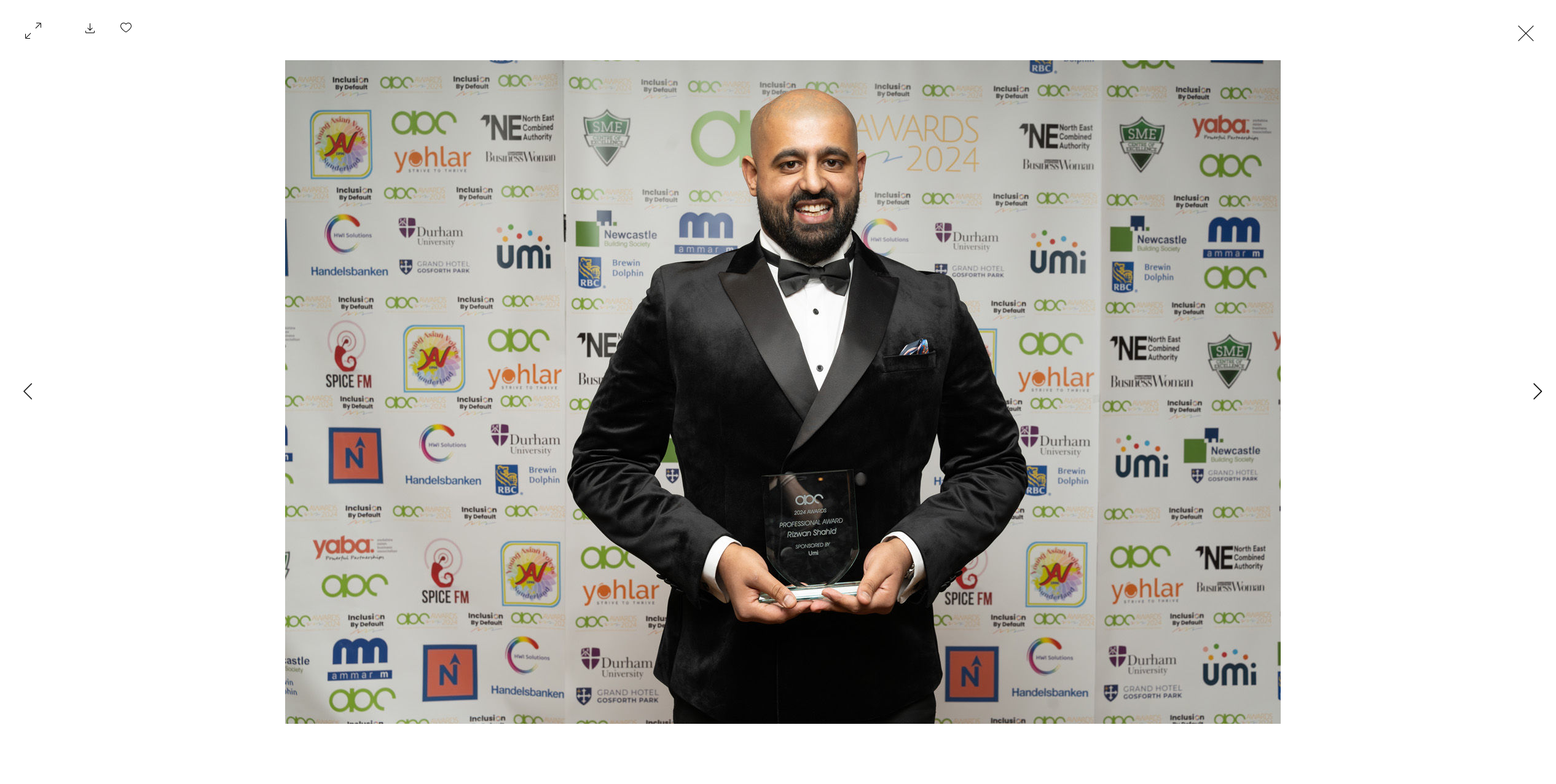
click at [1525, 386] on button "Next Item" at bounding box center [1537, 392] width 31 height 31
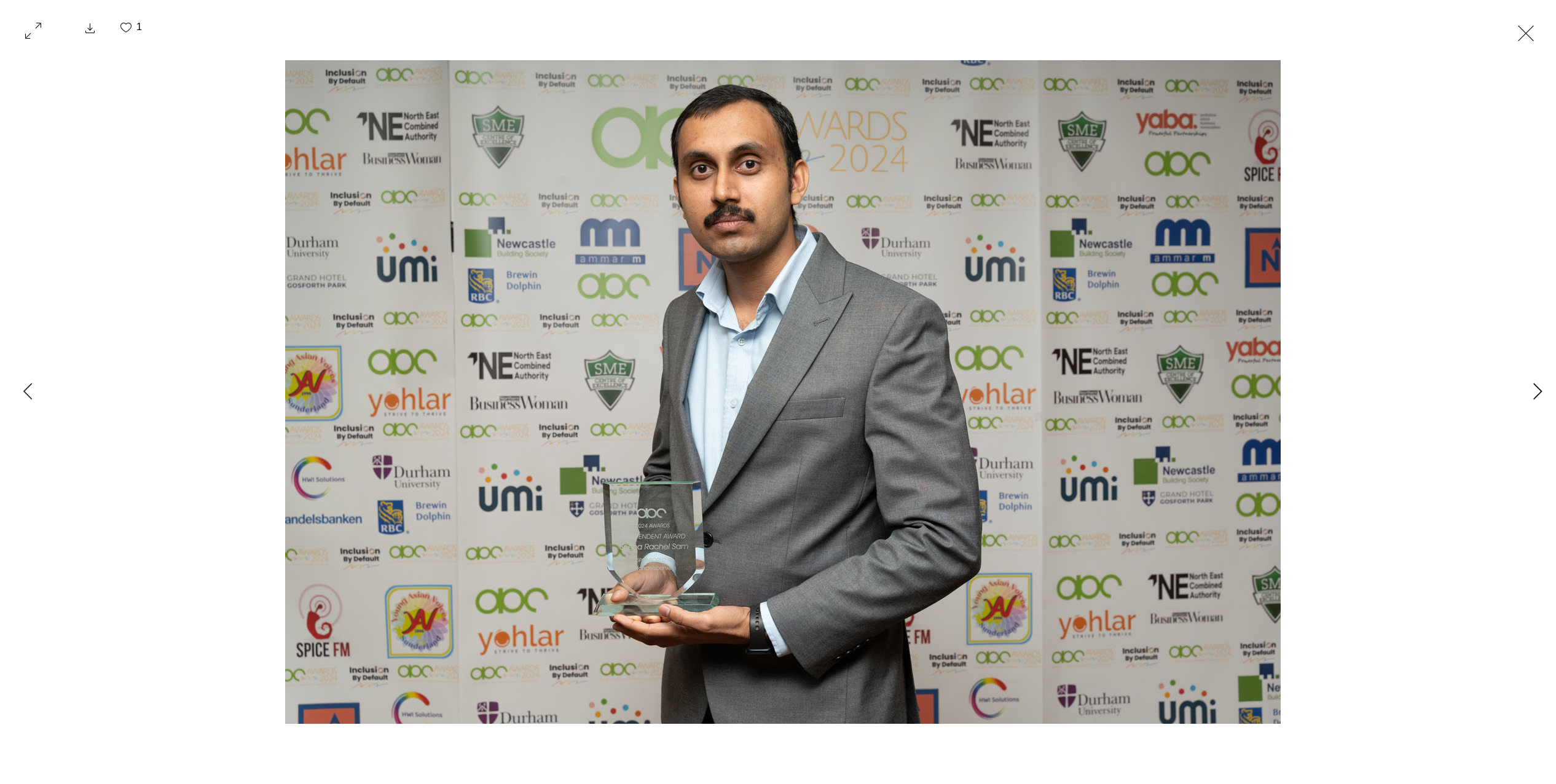
click at [1525, 386] on button "Next Item" at bounding box center [1537, 392] width 31 height 31
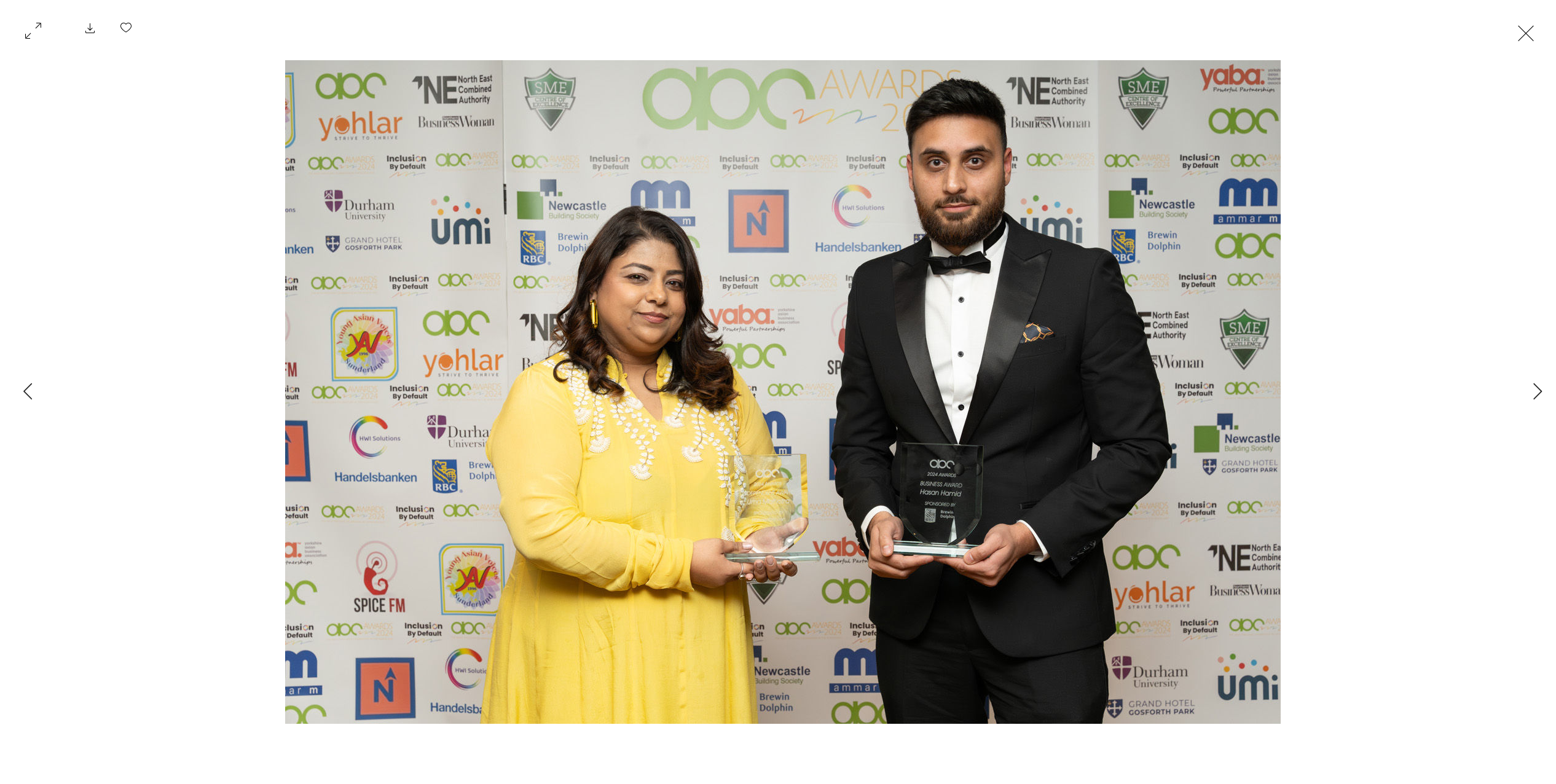
click at [1538, 38] on button "Exit expand mode" at bounding box center [1525, 32] width 23 height 27
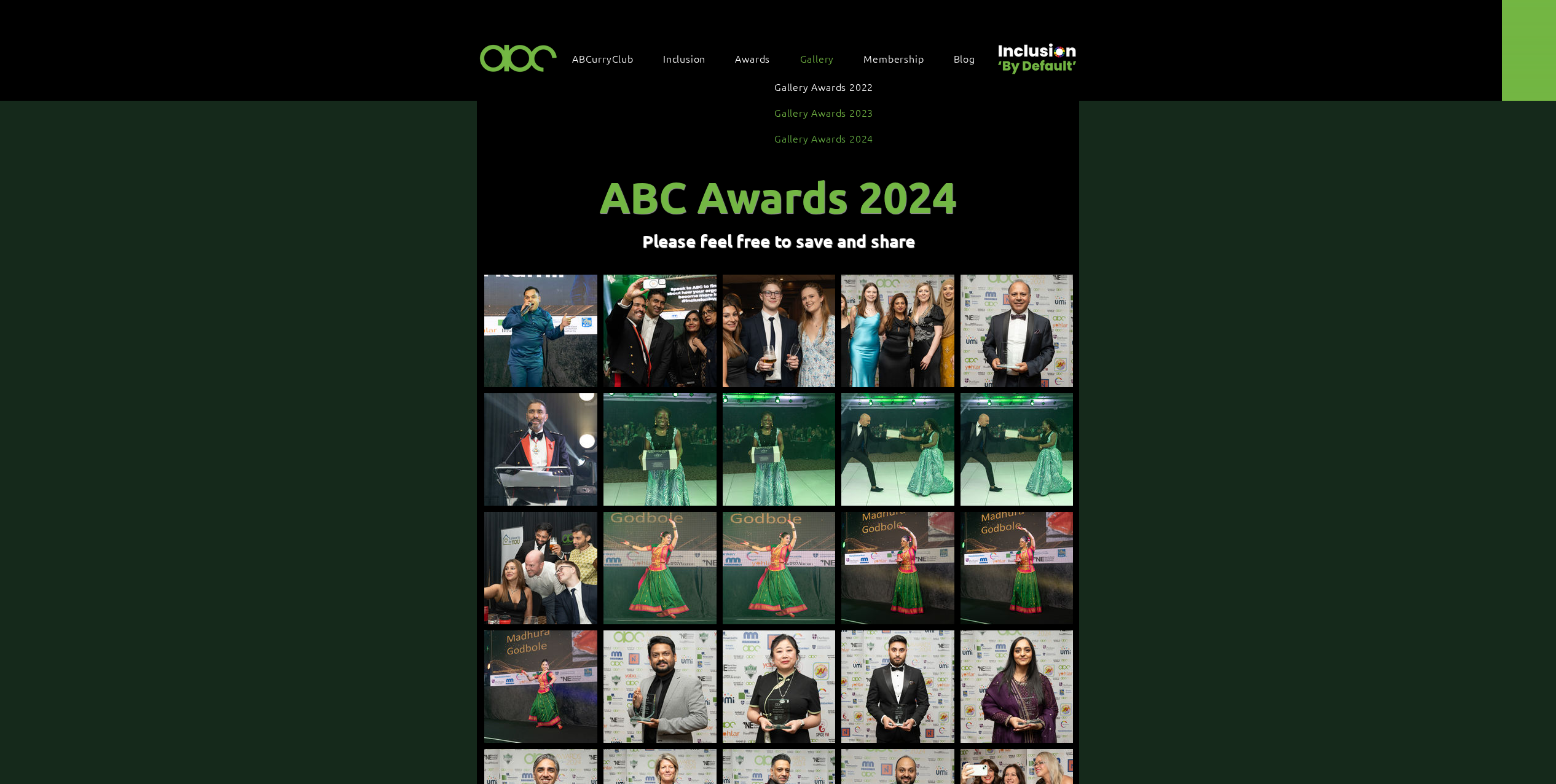
click at [824, 107] on span "Gallery Awards 2023" at bounding box center [824, 112] width 99 height 14
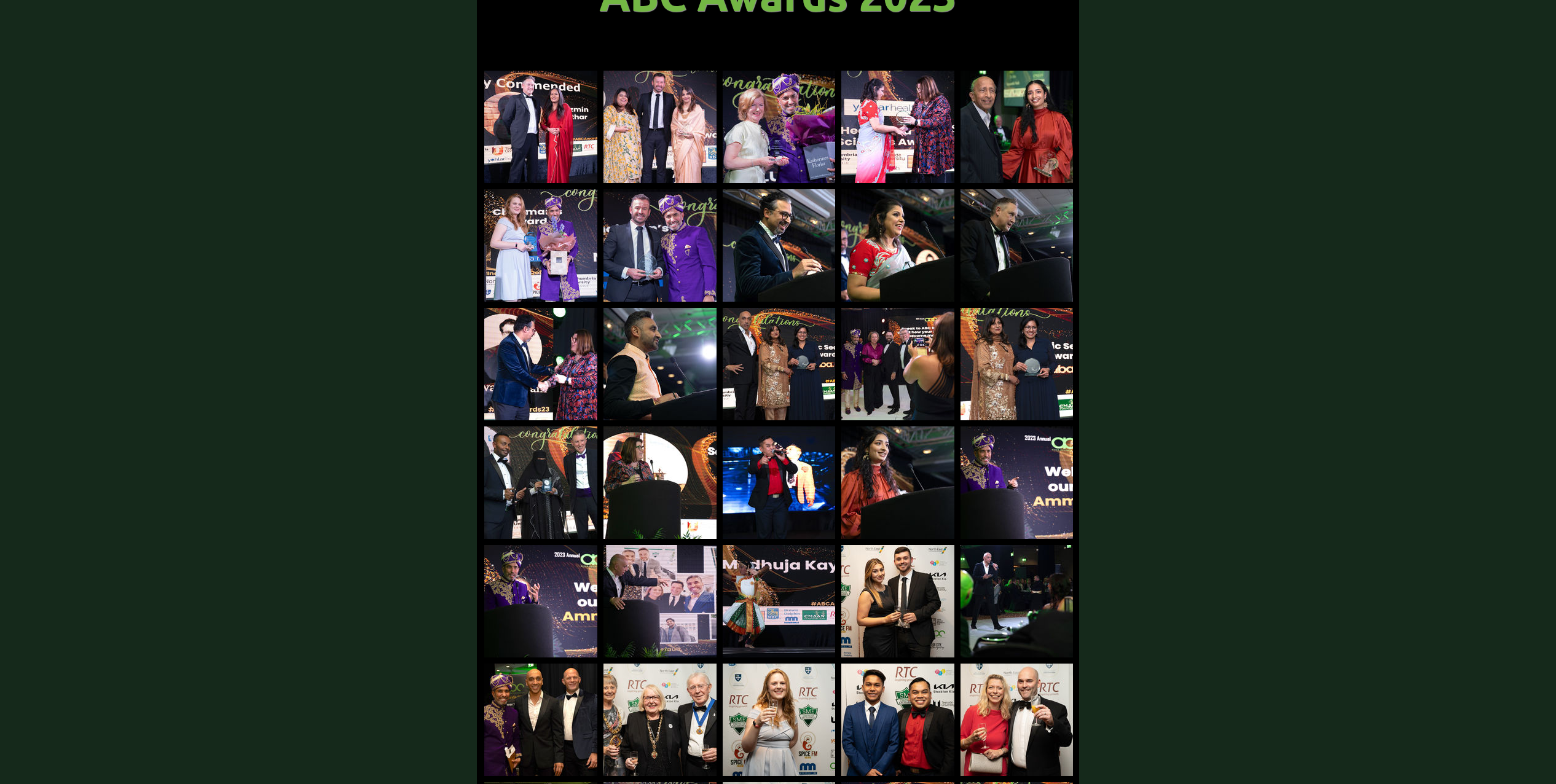
scroll to position [369, 0]
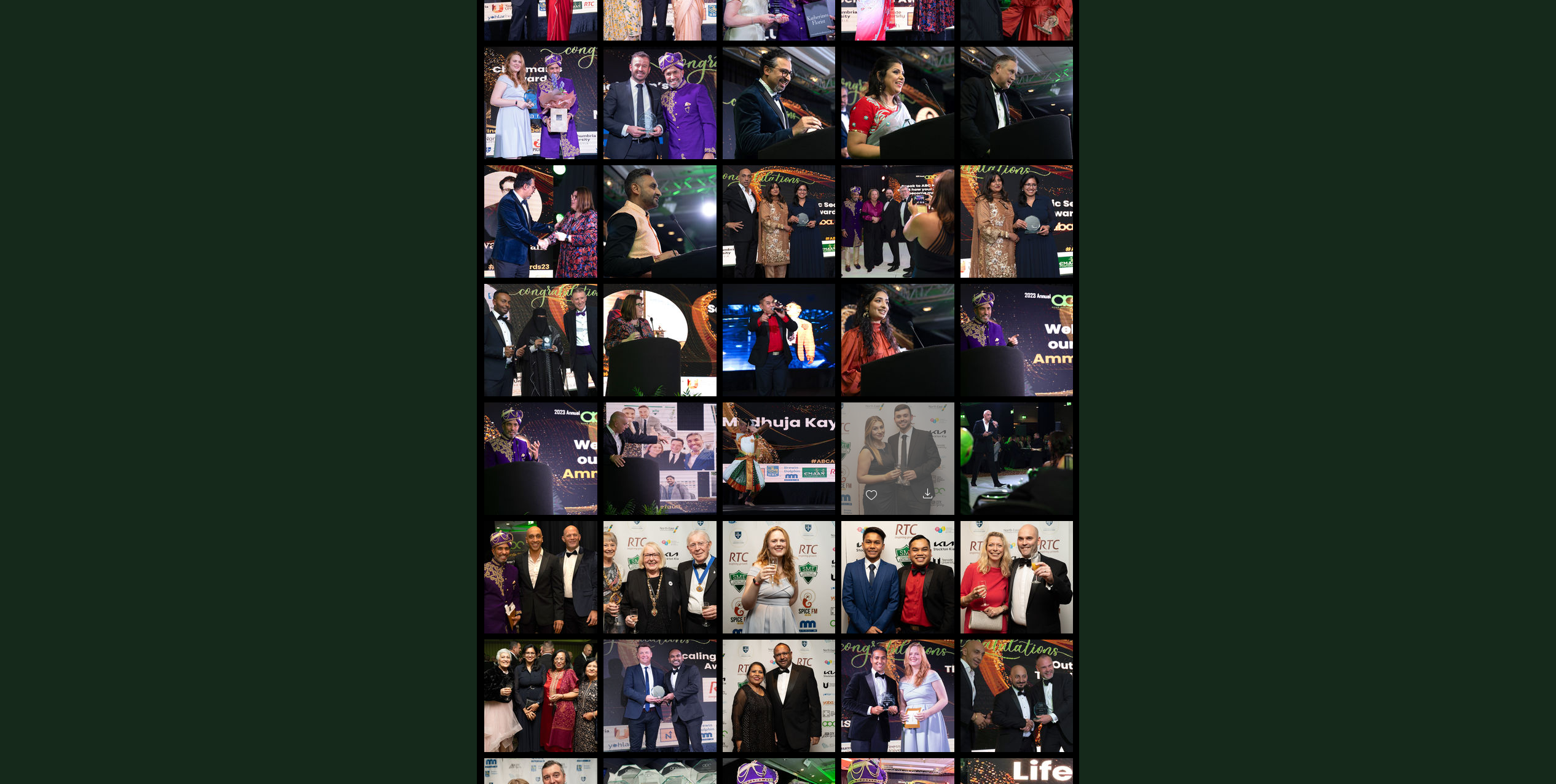
click at [908, 418] on div "main content" at bounding box center [898, 453] width 113 height 101
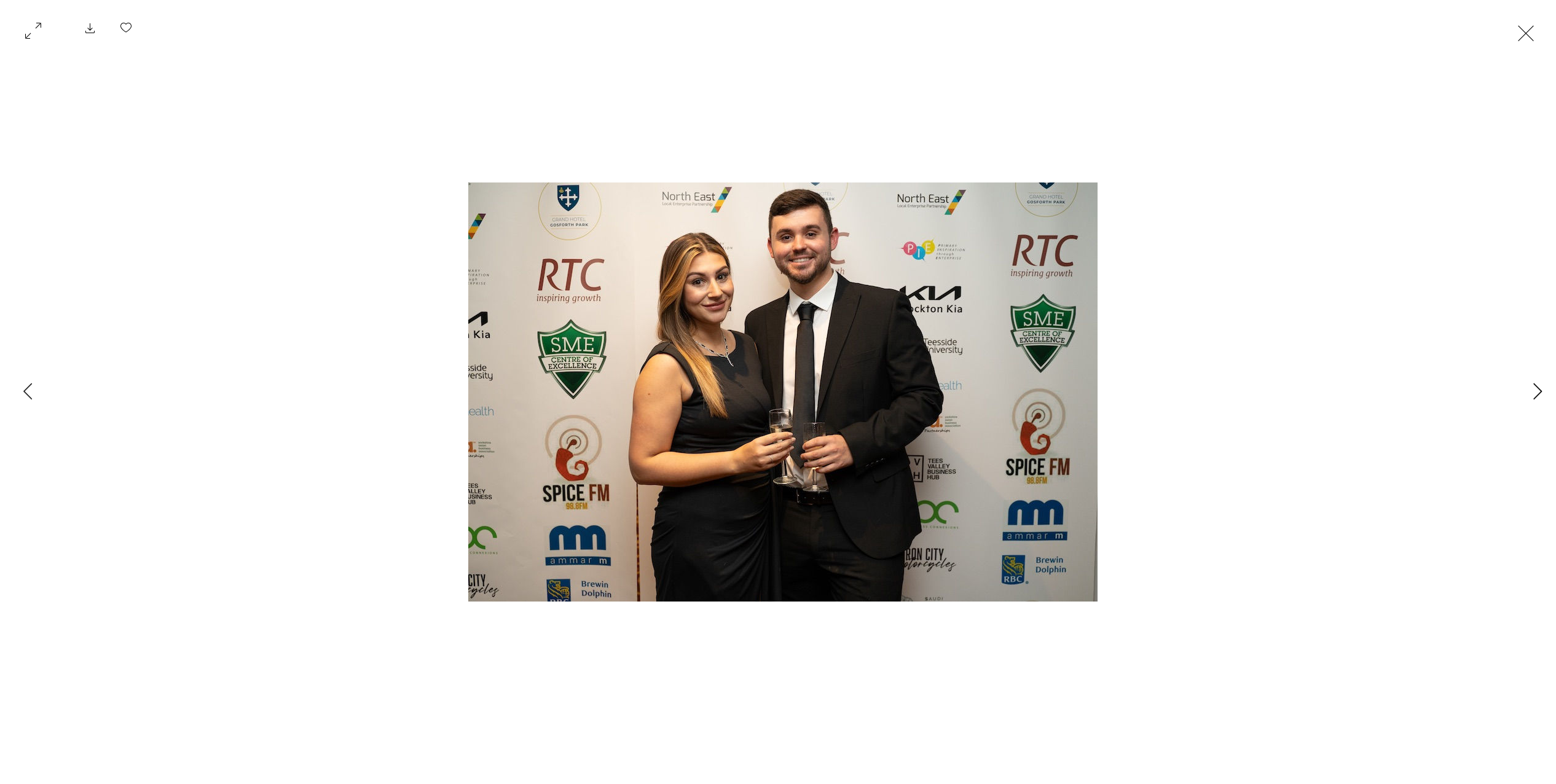
click at [1540, 394] on icon "Next Item" at bounding box center [1538, 390] width 9 height 16
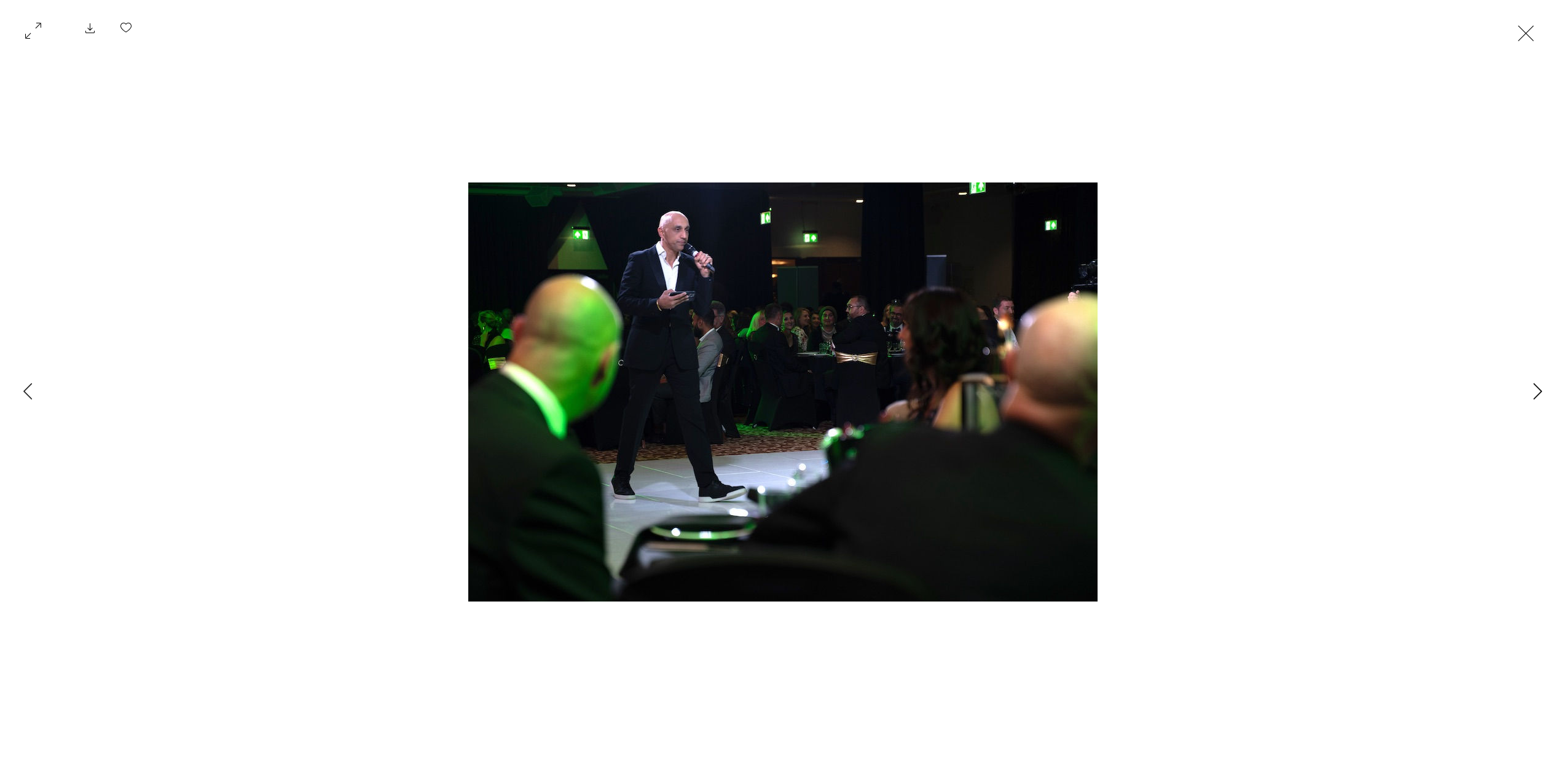
click at [1536, 394] on icon "Next Item" at bounding box center [1538, 390] width 9 height 16
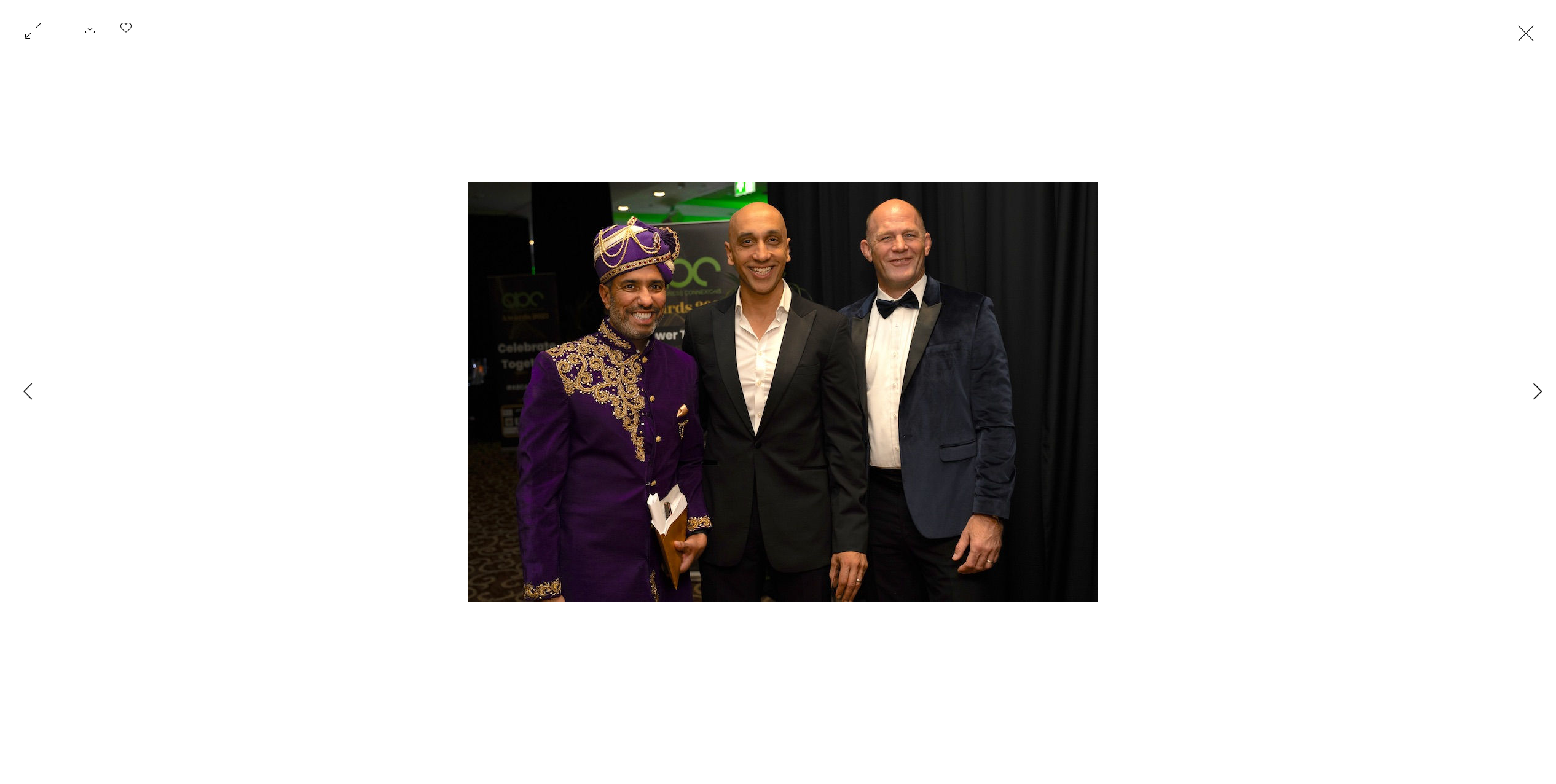
click at [1536, 394] on icon "Next Item" at bounding box center [1538, 390] width 9 height 16
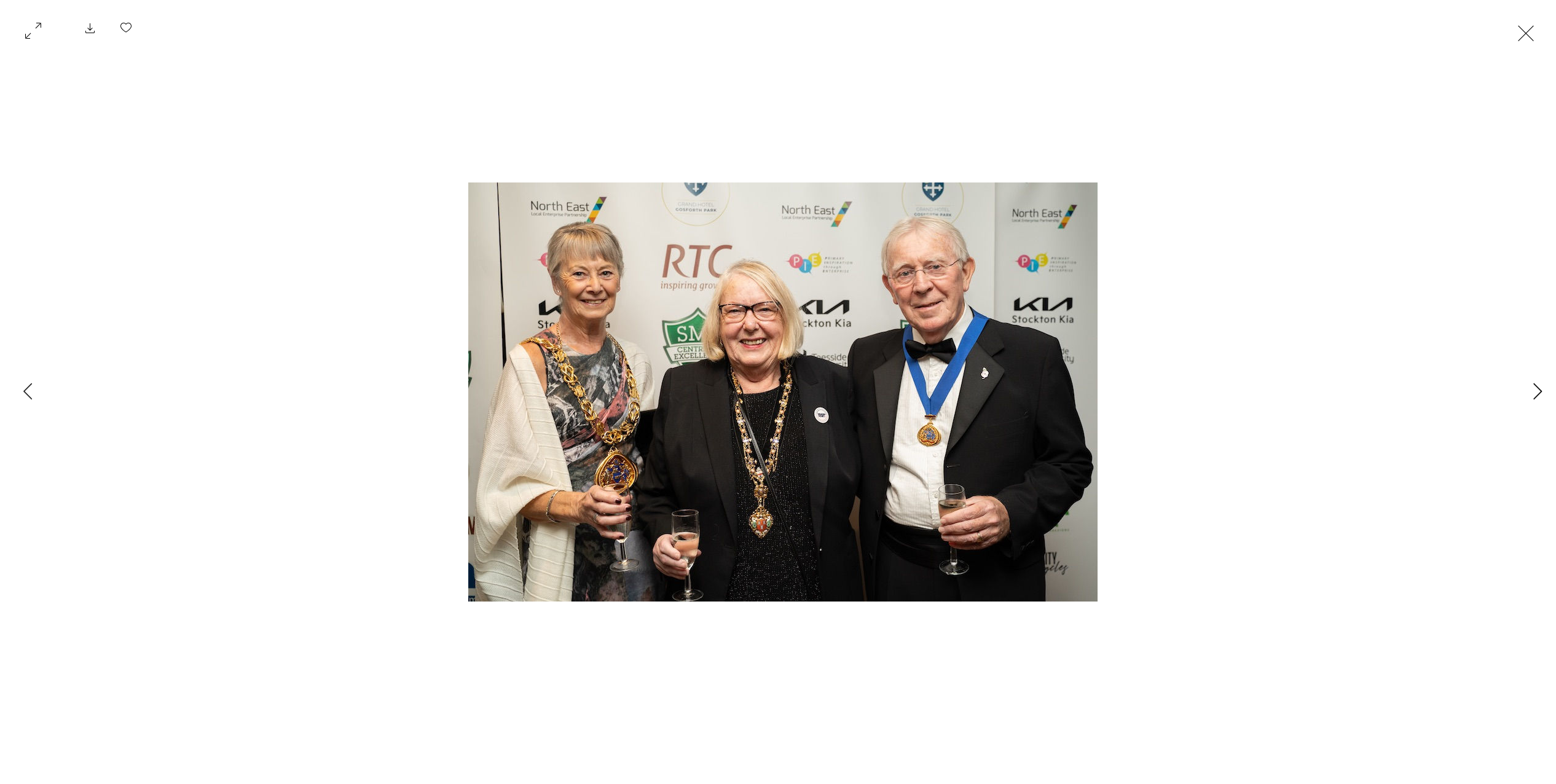
click at [1536, 394] on icon "Next Item" at bounding box center [1538, 390] width 9 height 16
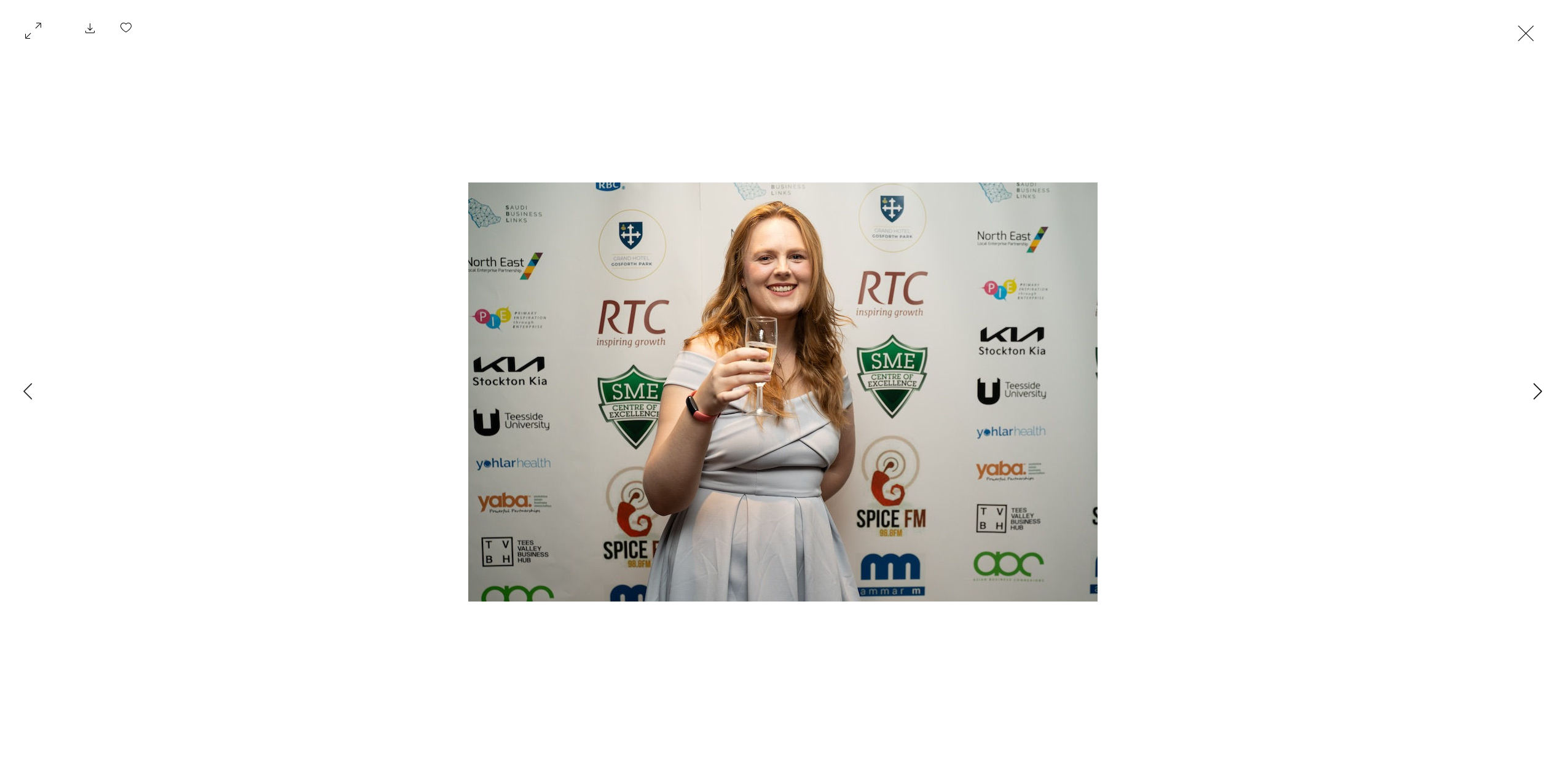
click at [1536, 394] on icon "Next Item" at bounding box center [1538, 390] width 9 height 16
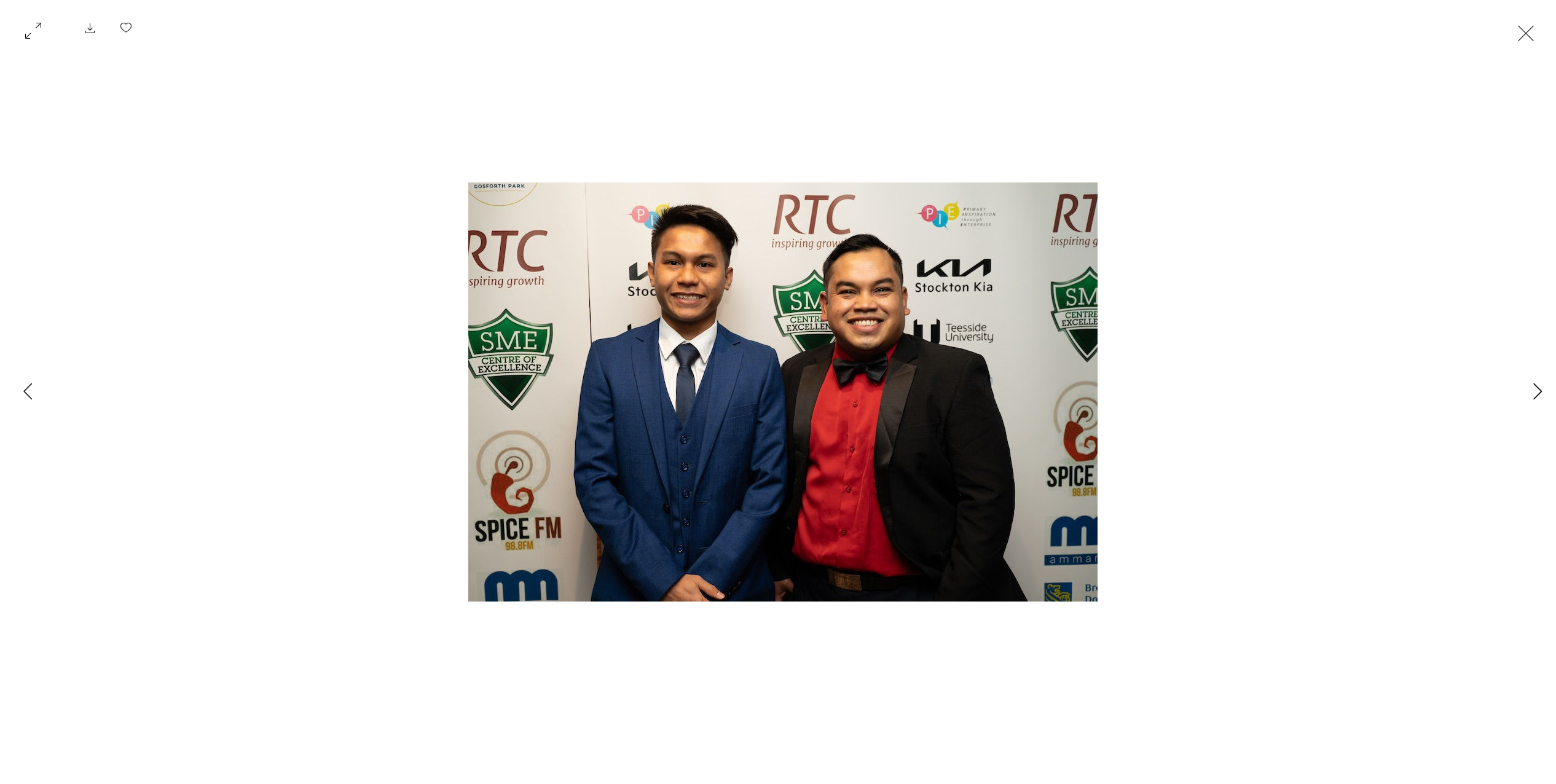
click at [1535, 393] on icon "Next Item" at bounding box center [1538, 390] width 9 height 16
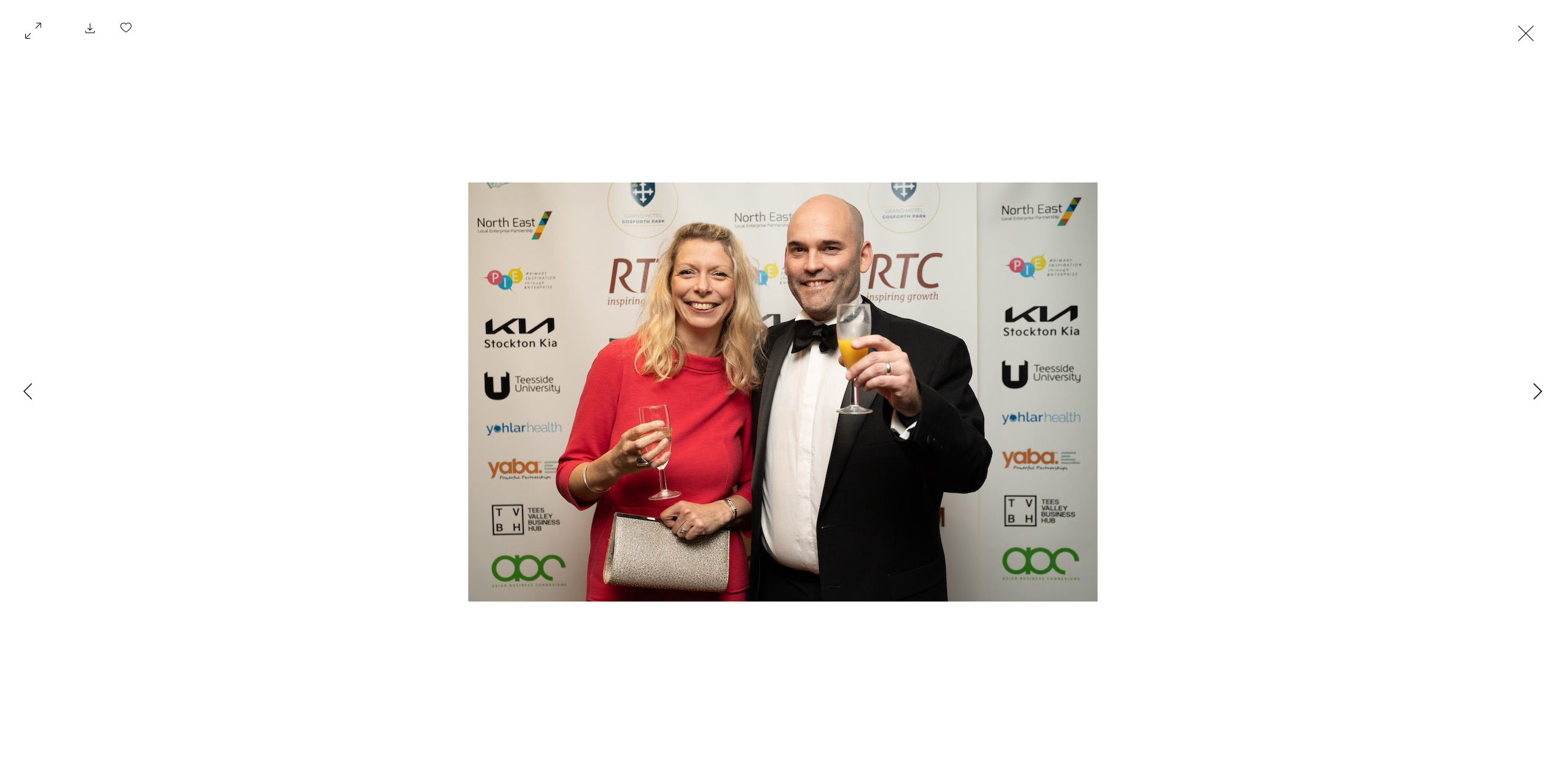
click at [1535, 393] on icon "Next Item" at bounding box center [1538, 390] width 9 height 16
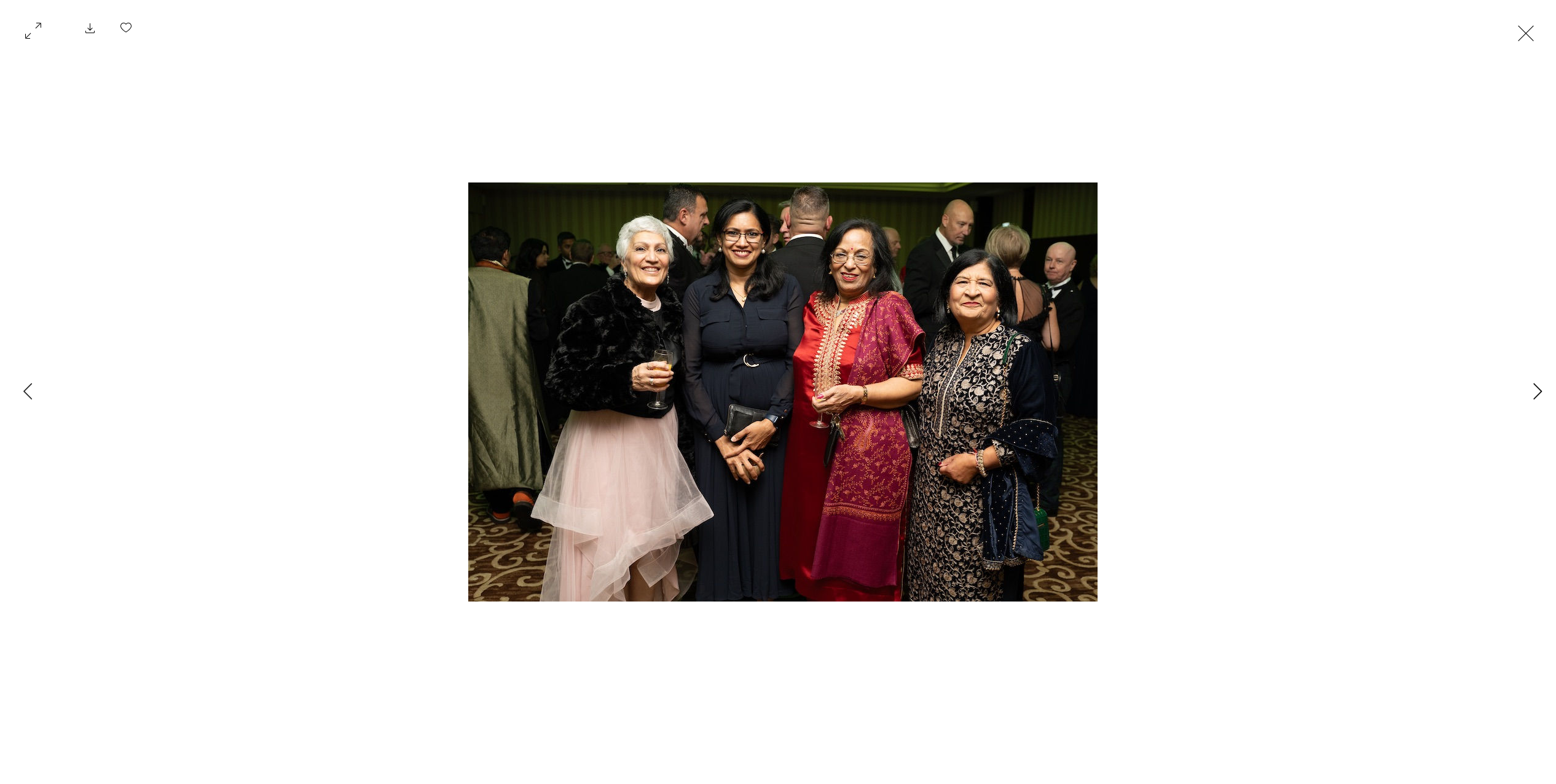
click at [1535, 393] on icon "Next Item" at bounding box center [1538, 390] width 9 height 16
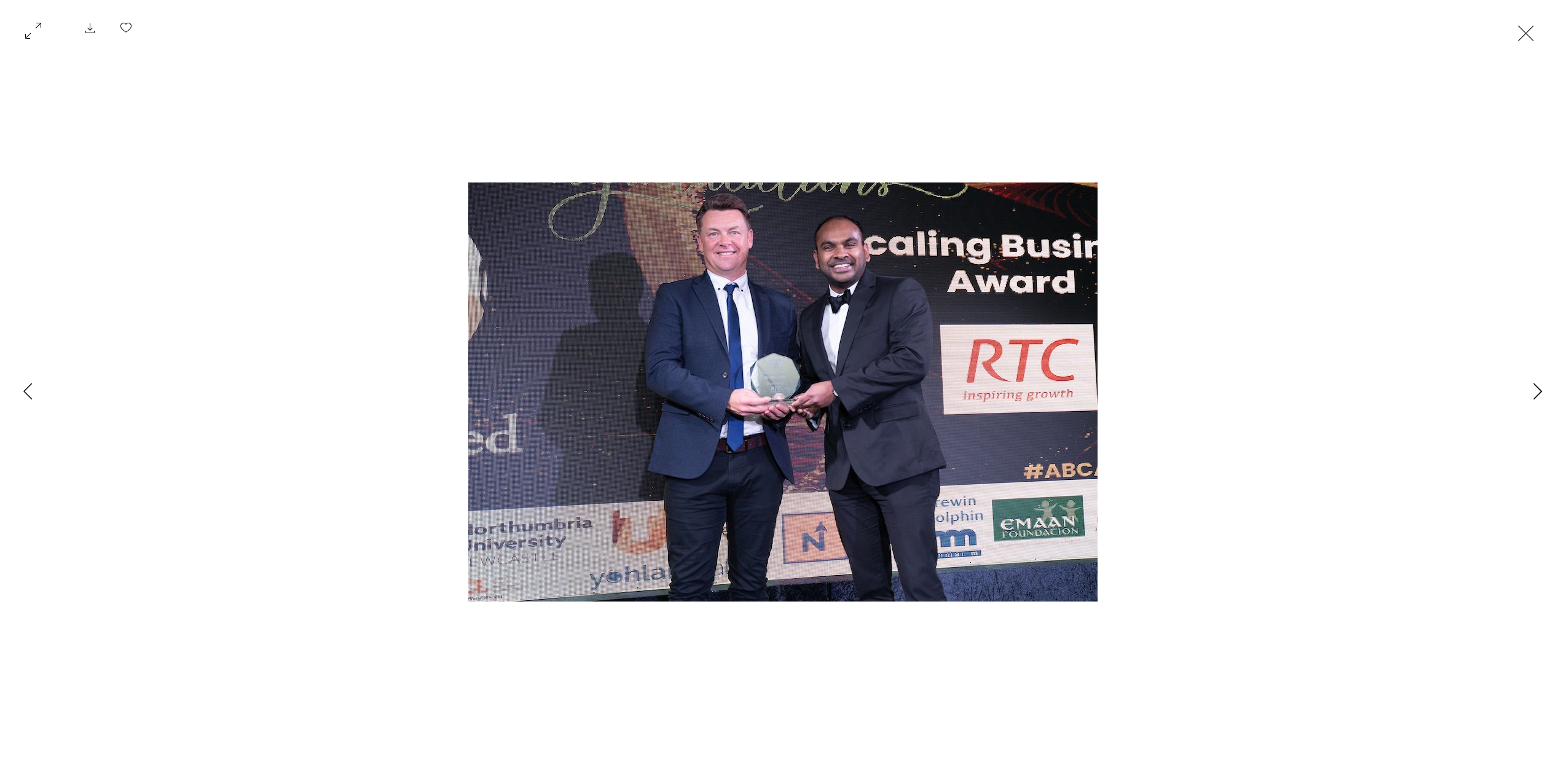
click at [1535, 393] on icon "Next Item" at bounding box center [1538, 390] width 9 height 16
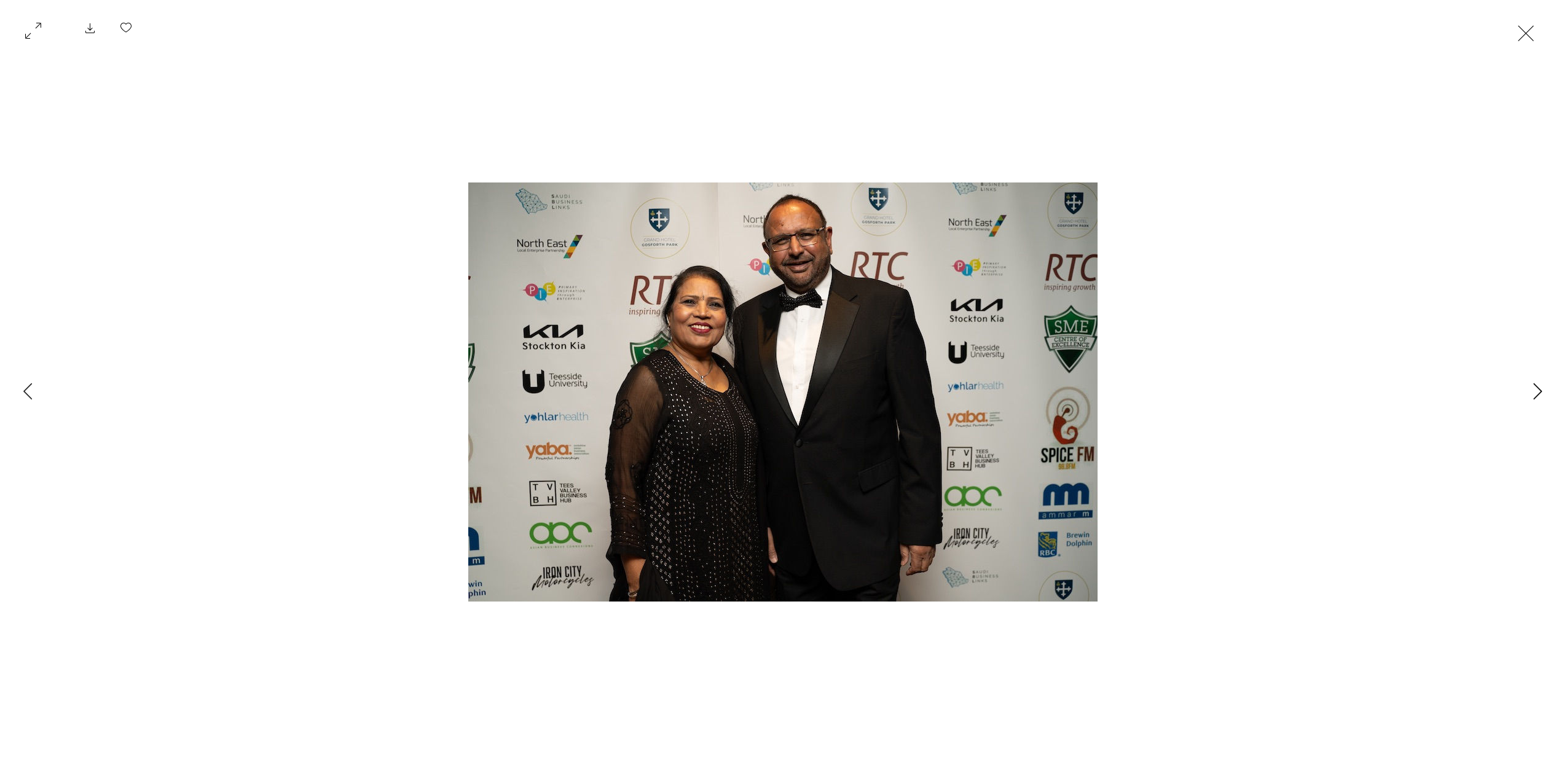
click at [1535, 393] on icon "Next Item" at bounding box center [1538, 390] width 9 height 16
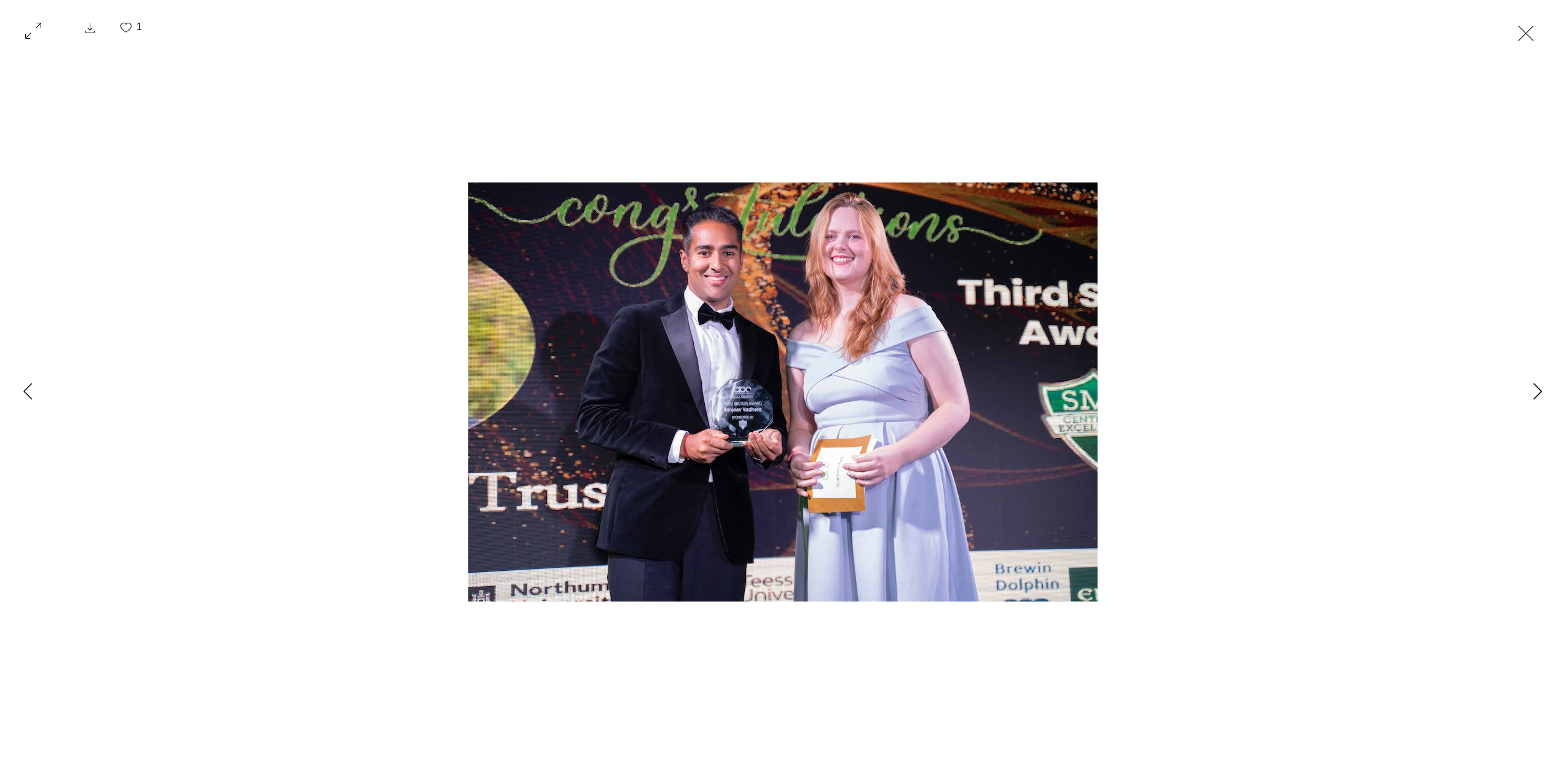
click at [1533, 392] on icon "Next Item" at bounding box center [1538, 390] width 9 height 16
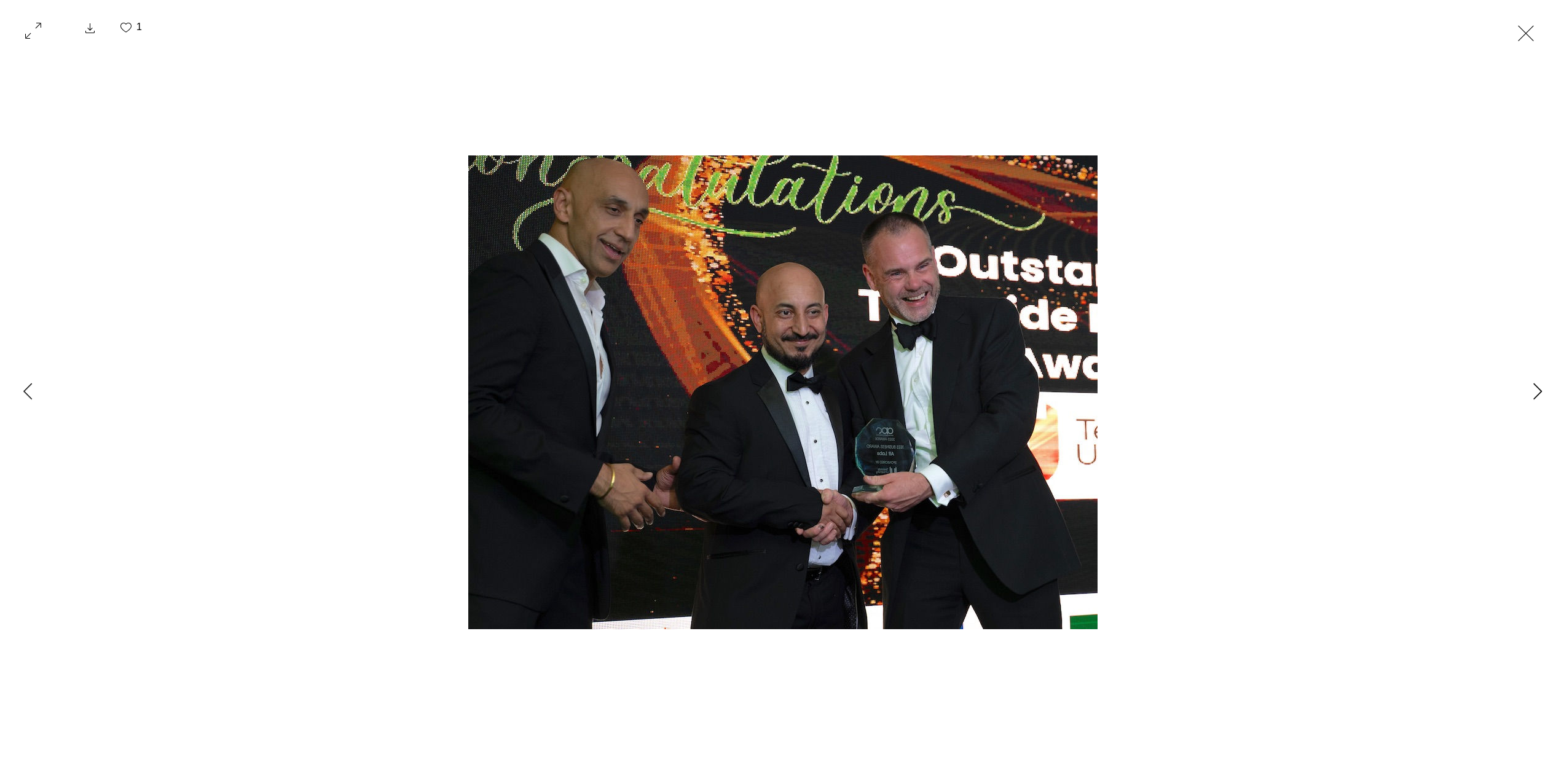
click at [1533, 392] on icon "Next Item" at bounding box center [1538, 390] width 9 height 16
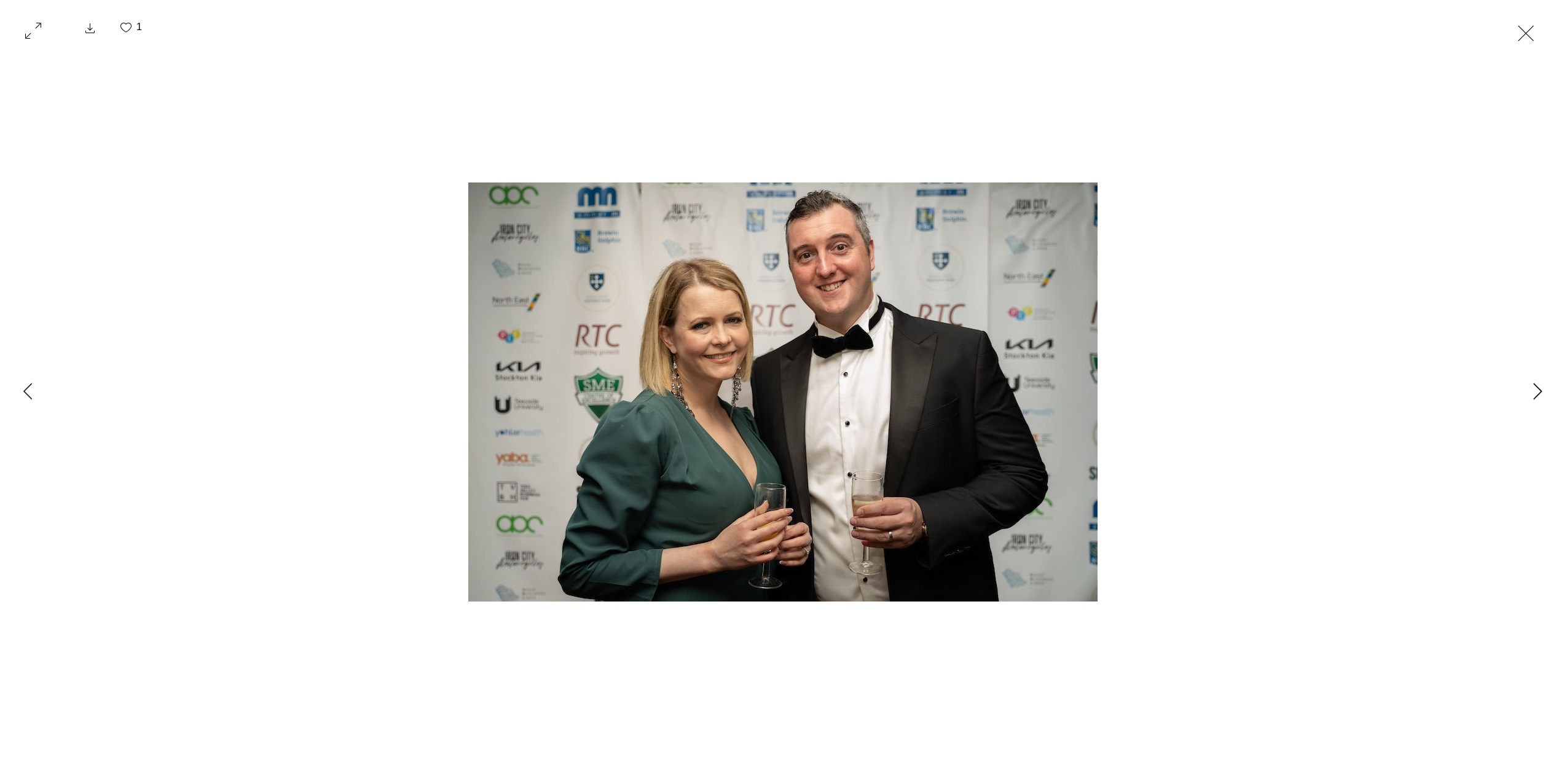
click at [1533, 392] on icon "Next Item" at bounding box center [1538, 390] width 9 height 16
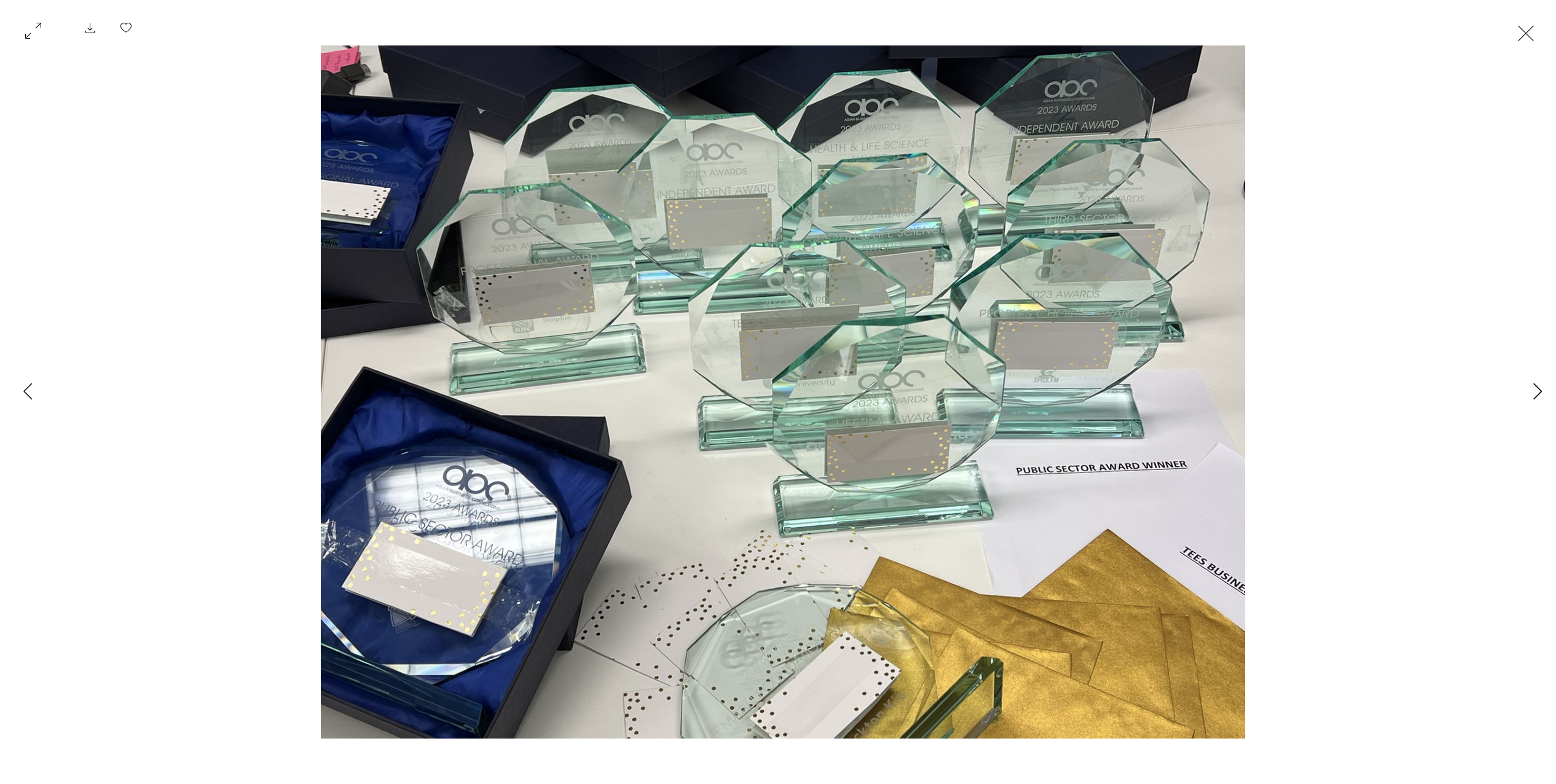
click at [1529, 389] on button "Next Item" at bounding box center [1537, 392] width 31 height 31
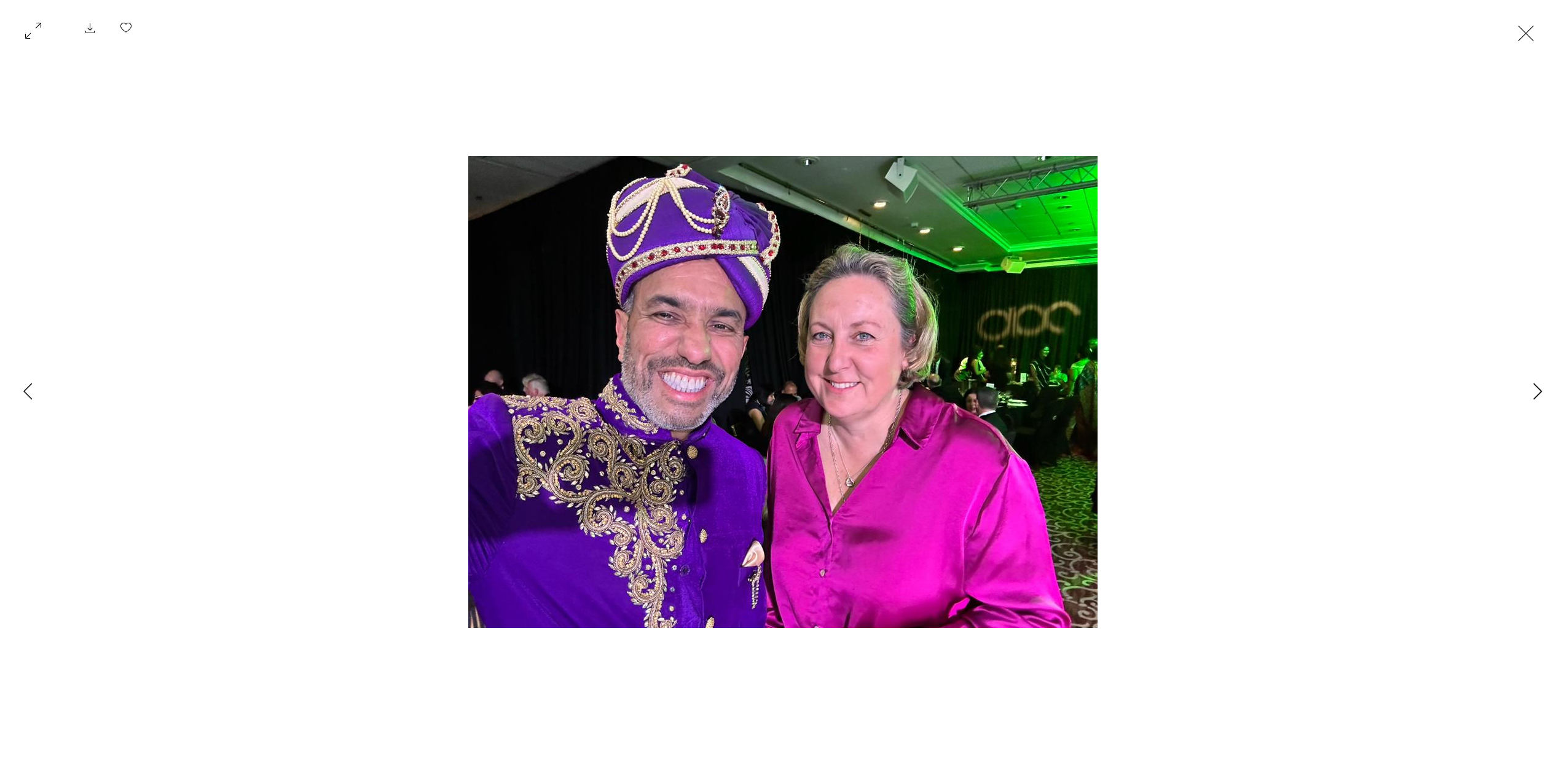
click at [1529, 389] on button "Next Item" at bounding box center [1537, 392] width 31 height 31
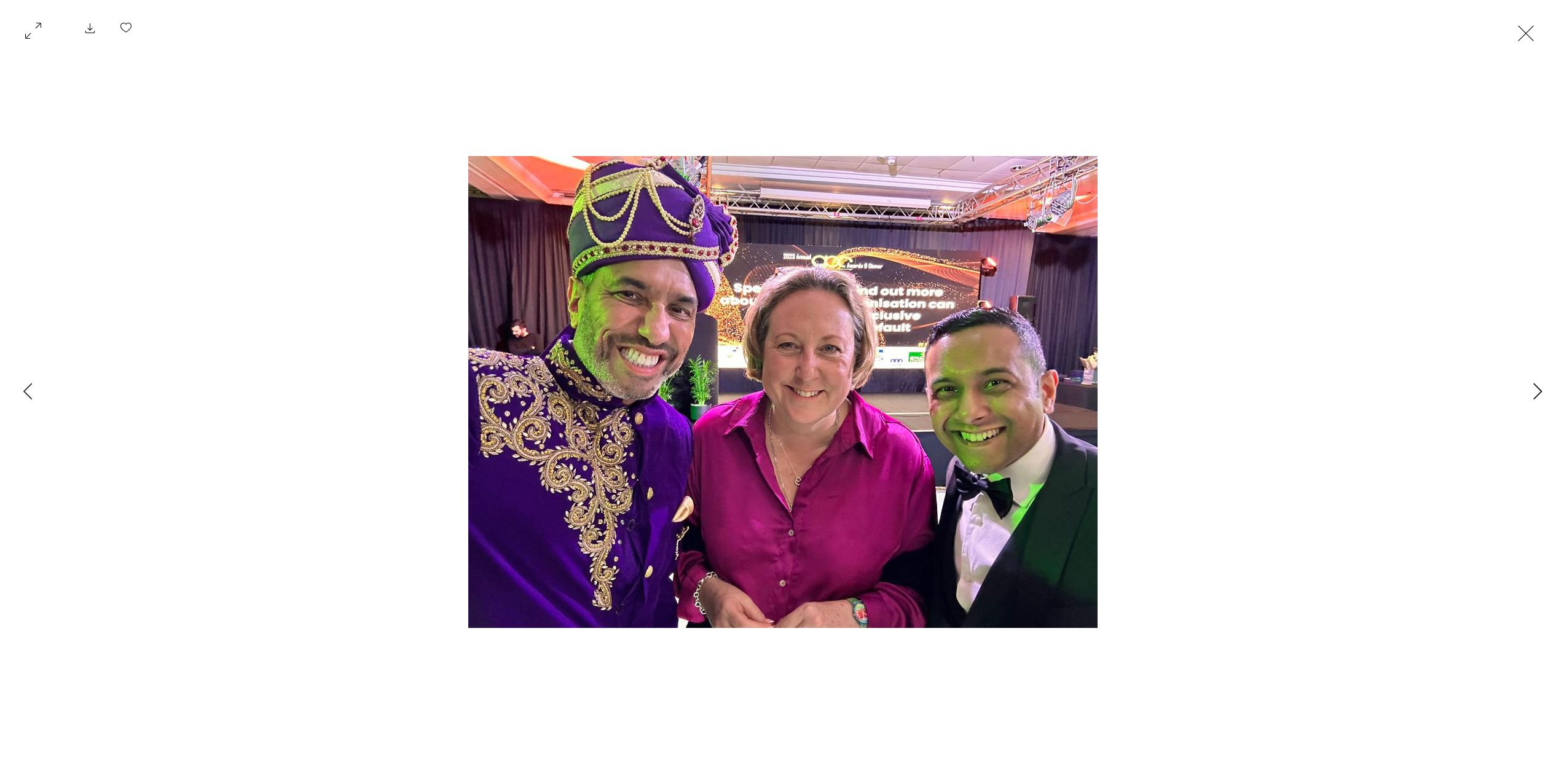
click at [1529, 389] on button "Next Item" at bounding box center [1537, 392] width 31 height 31
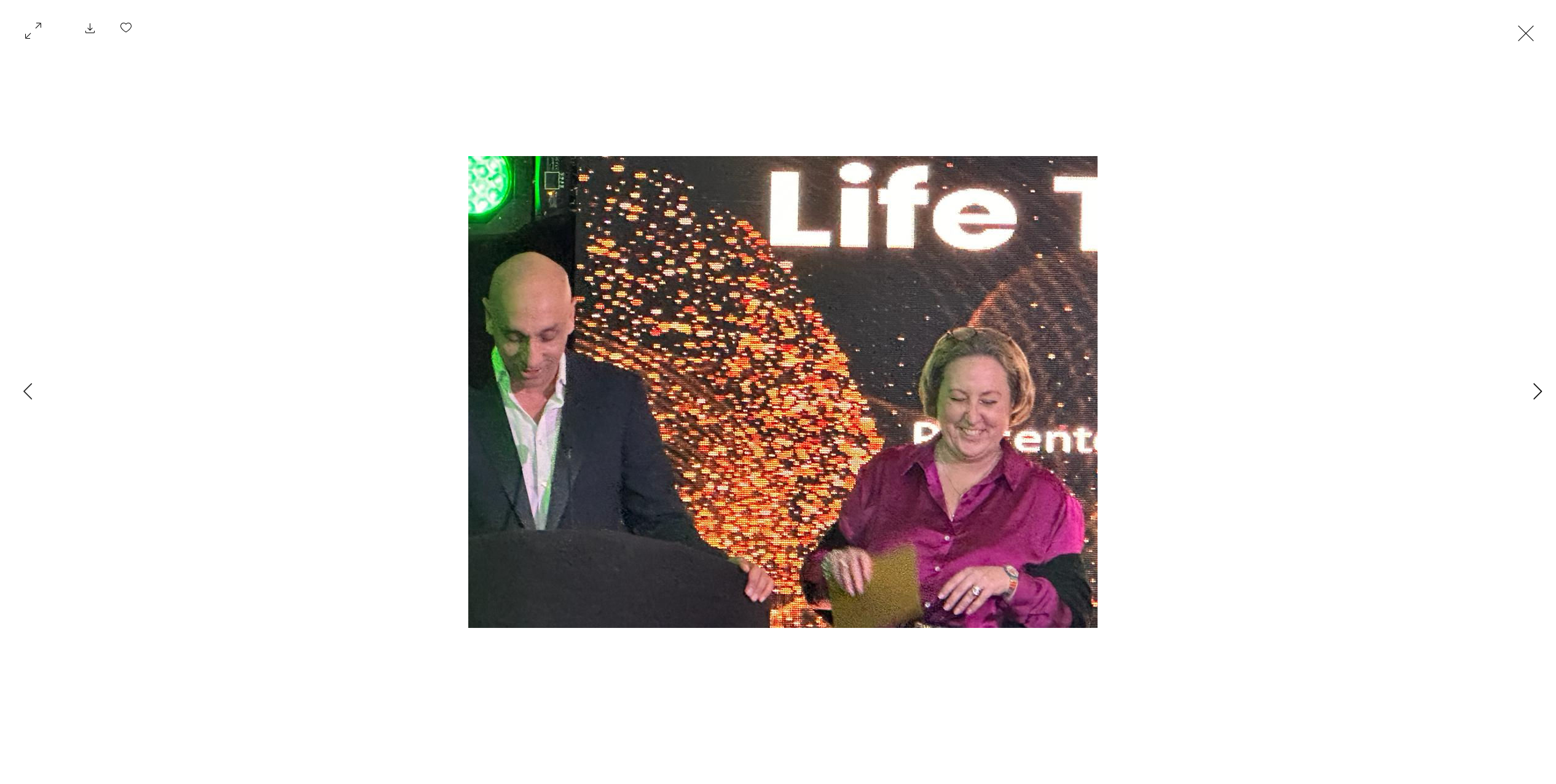
click at [1529, 389] on button "Next Item" at bounding box center [1537, 392] width 31 height 31
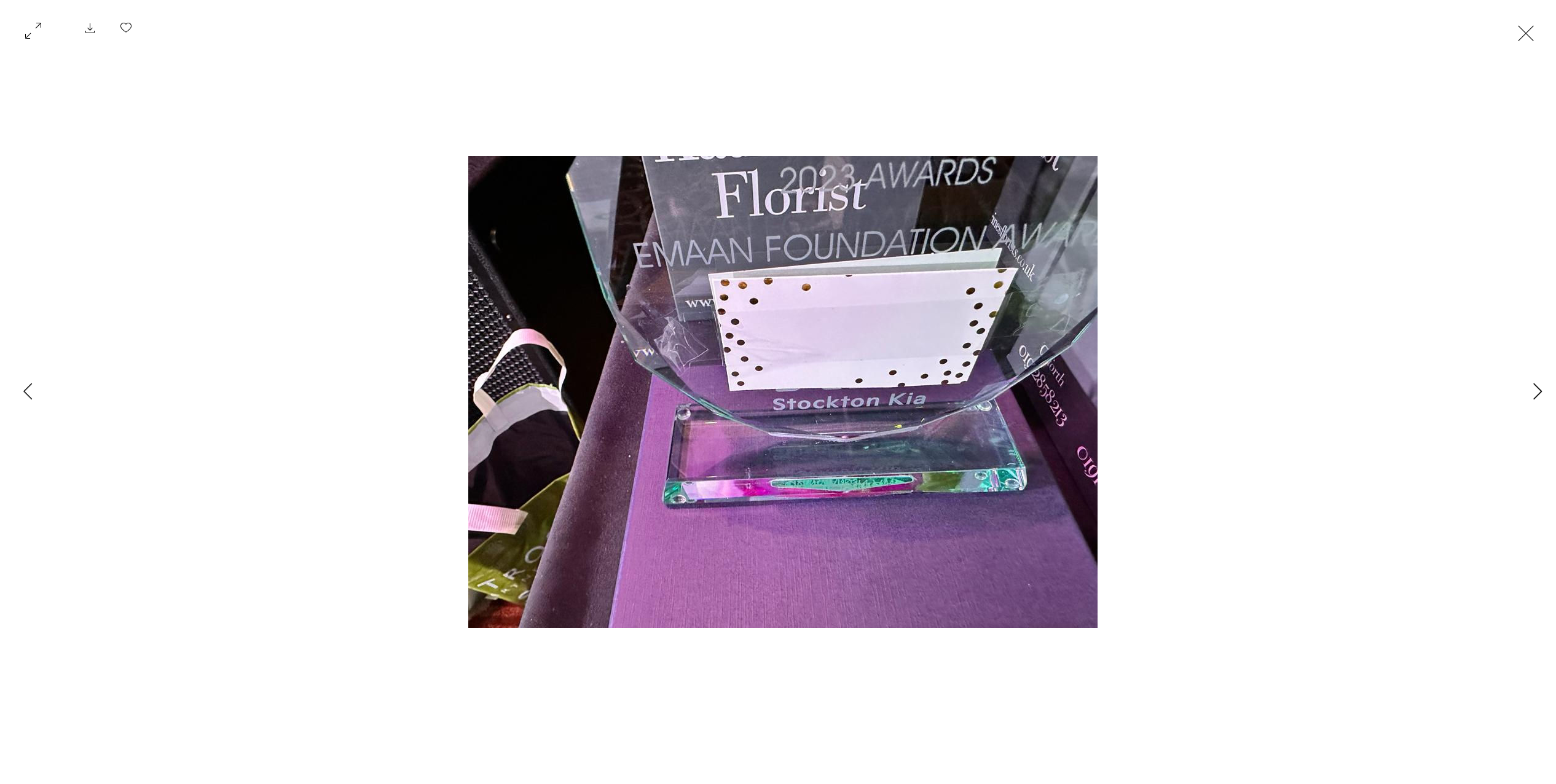
click at [1529, 389] on button "Next Item" at bounding box center [1537, 392] width 31 height 31
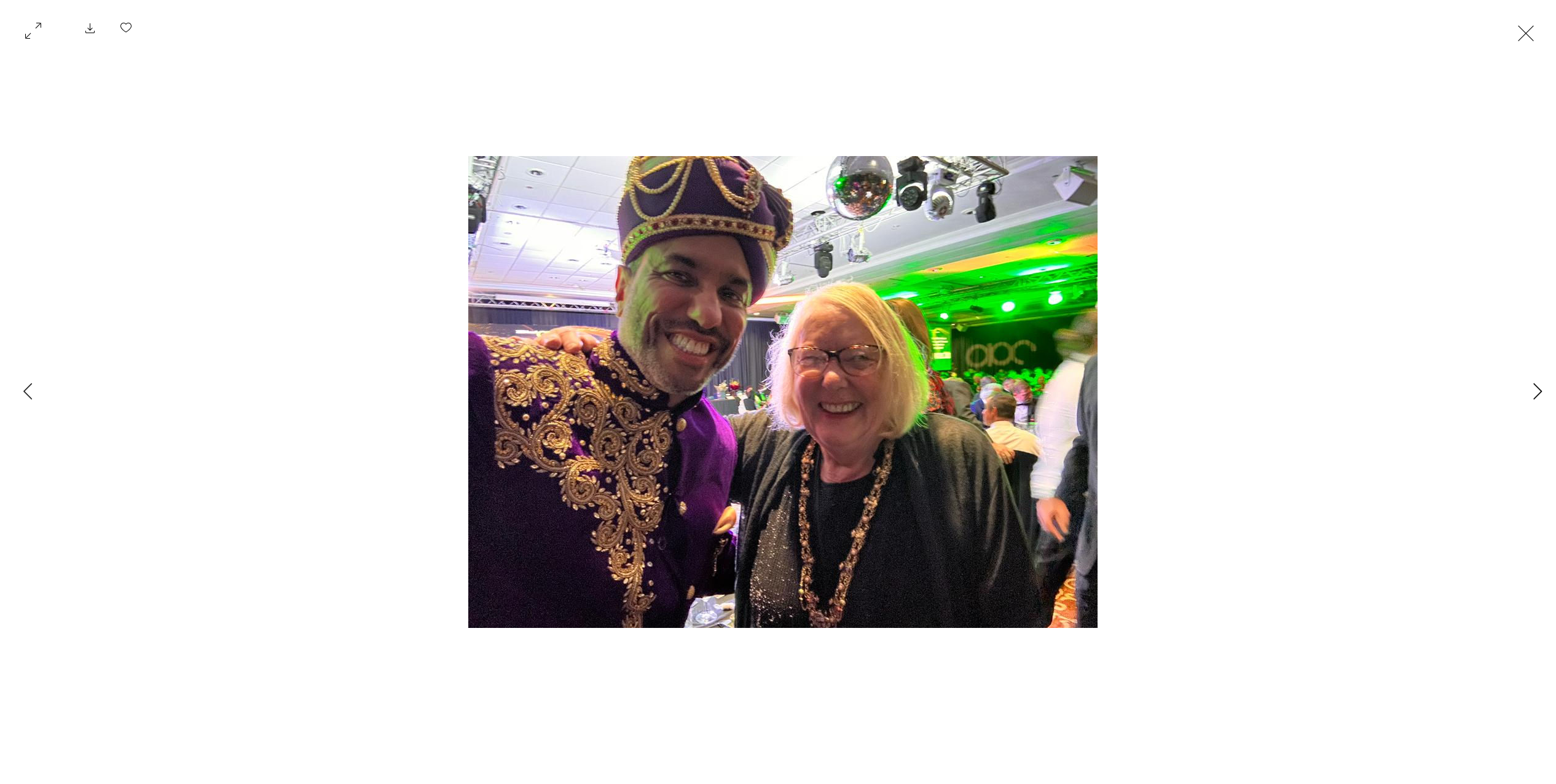
click at [1529, 389] on button "Next Item" at bounding box center [1537, 392] width 31 height 31
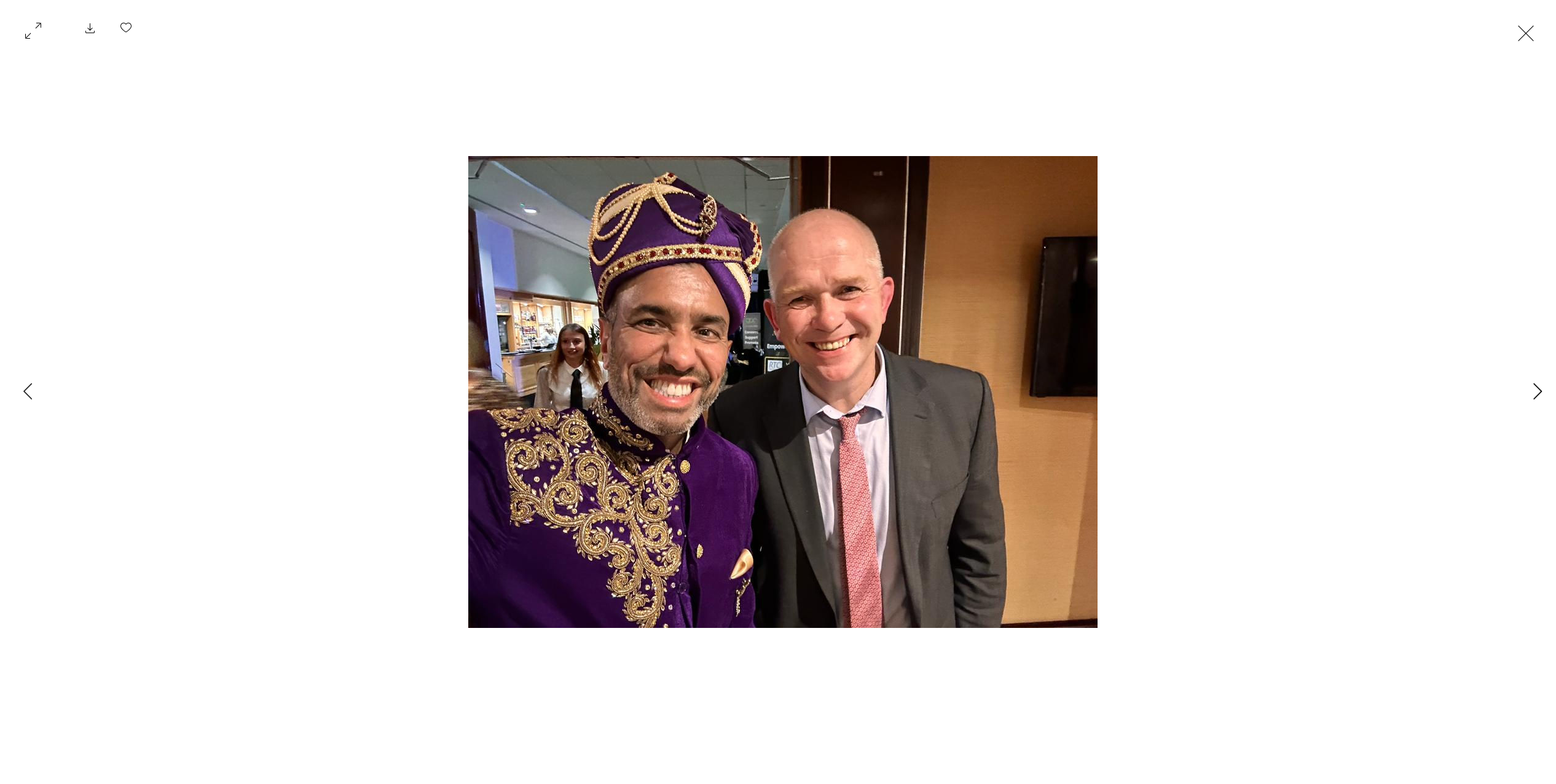
click at [1529, 389] on button "Next Item" at bounding box center [1537, 392] width 31 height 31
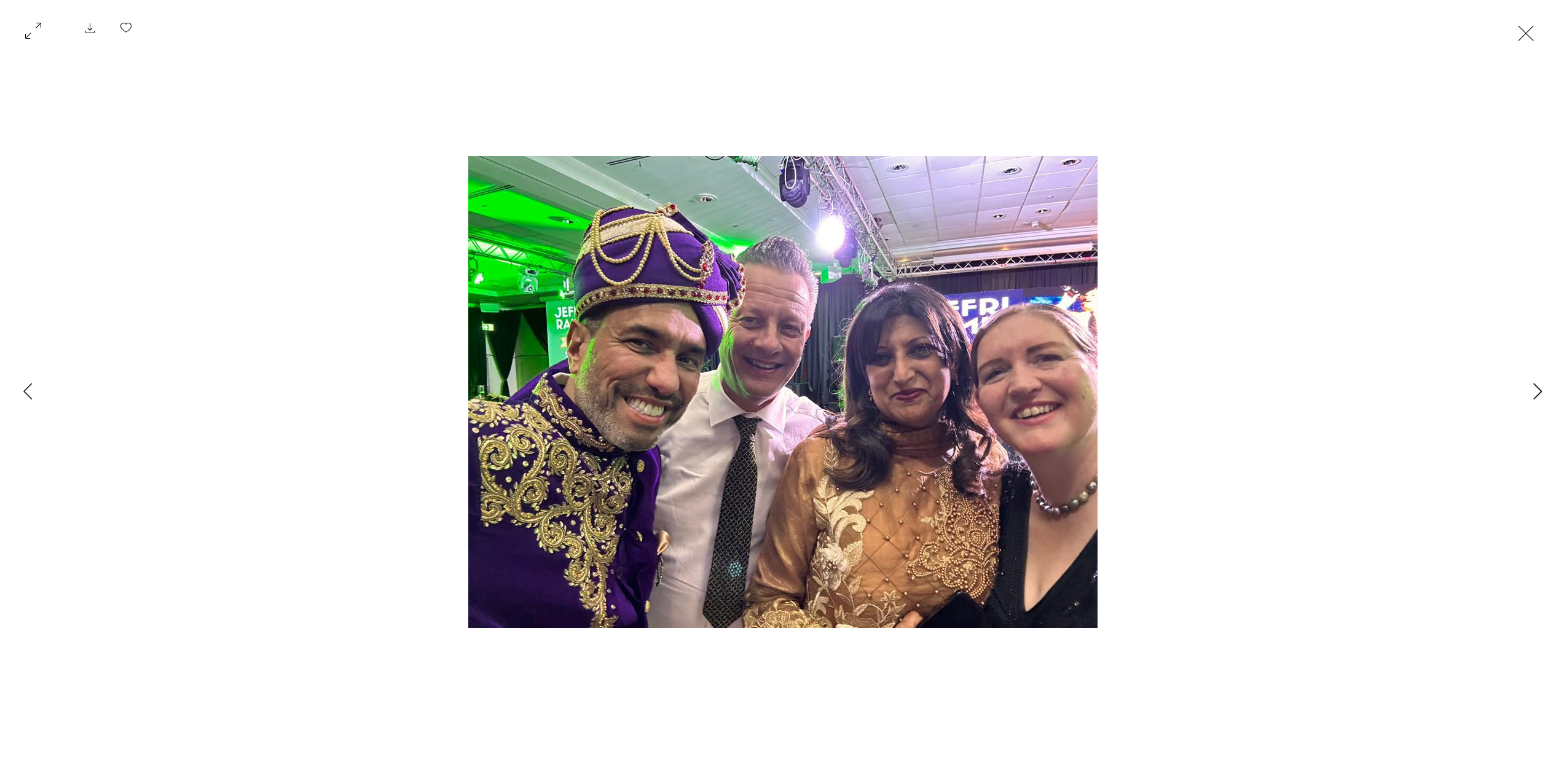
click at [1529, 388] on button "Next Item" at bounding box center [1537, 392] width 31 height 31
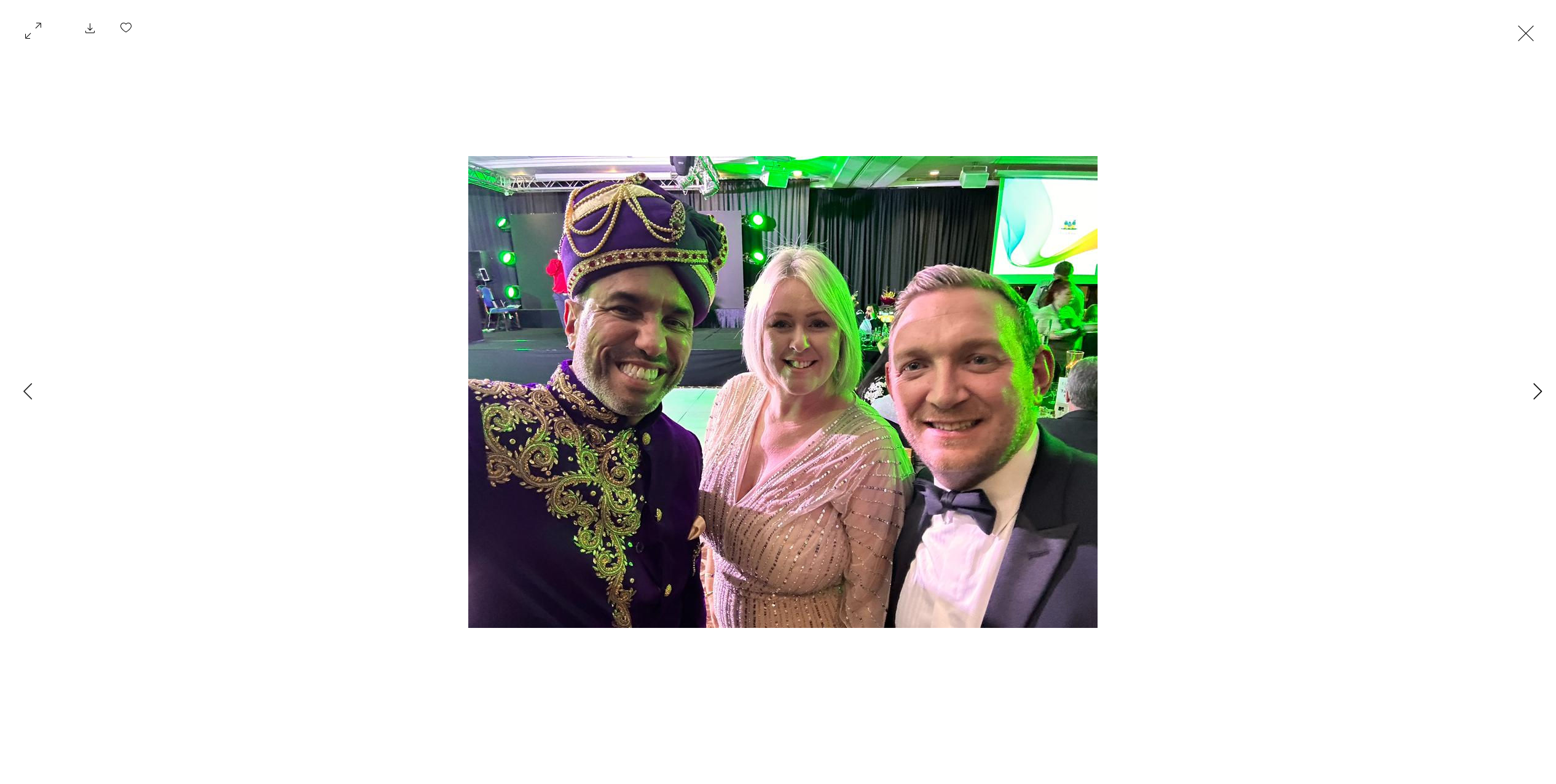
click at [1529, 388] on button "Next Item" at bounding box center [1537, 392] width 31 height 31
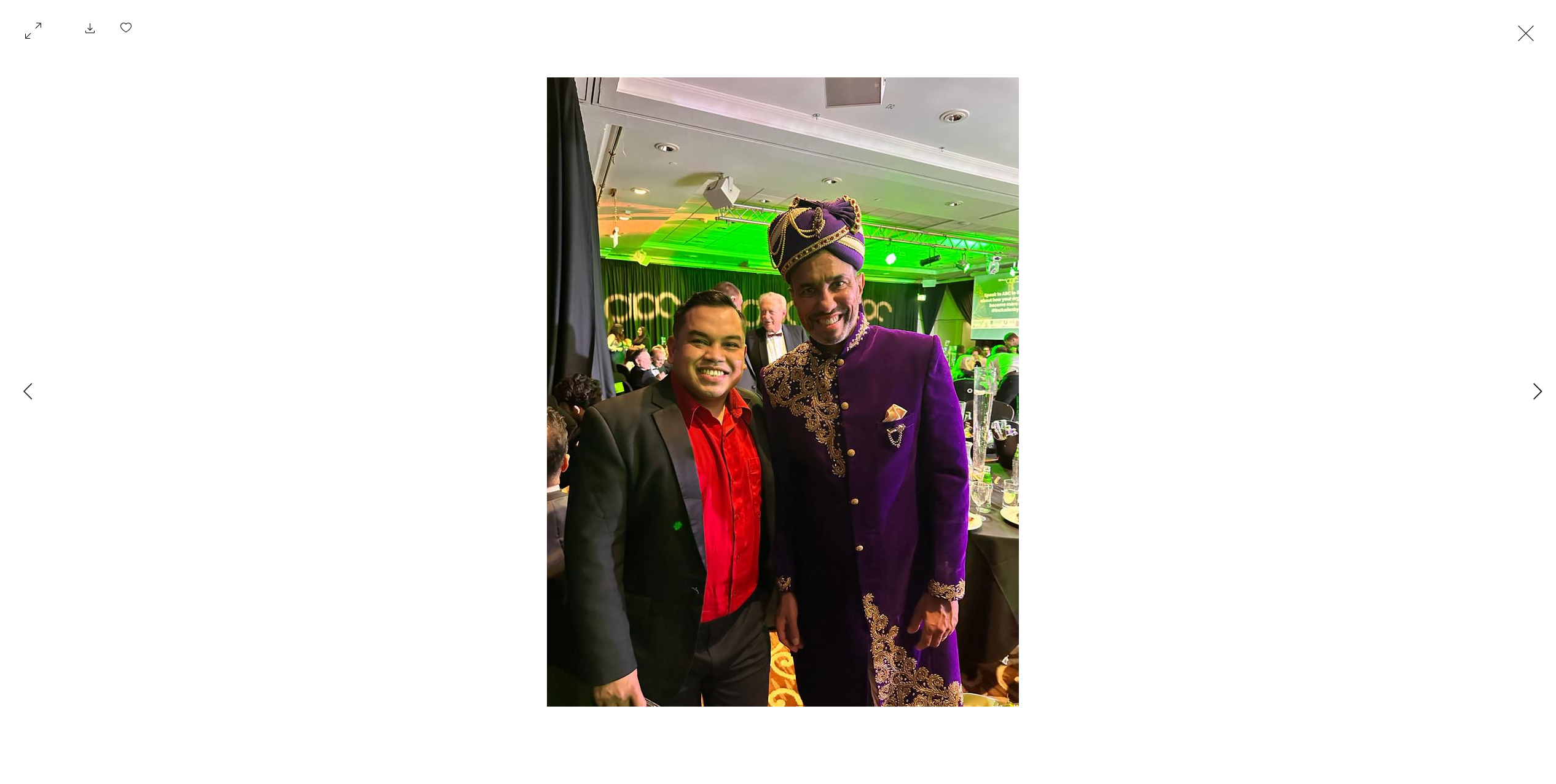
click at [1529, 388] on button "Next Item" at bounding box center [1537, 392] width 31 height 31
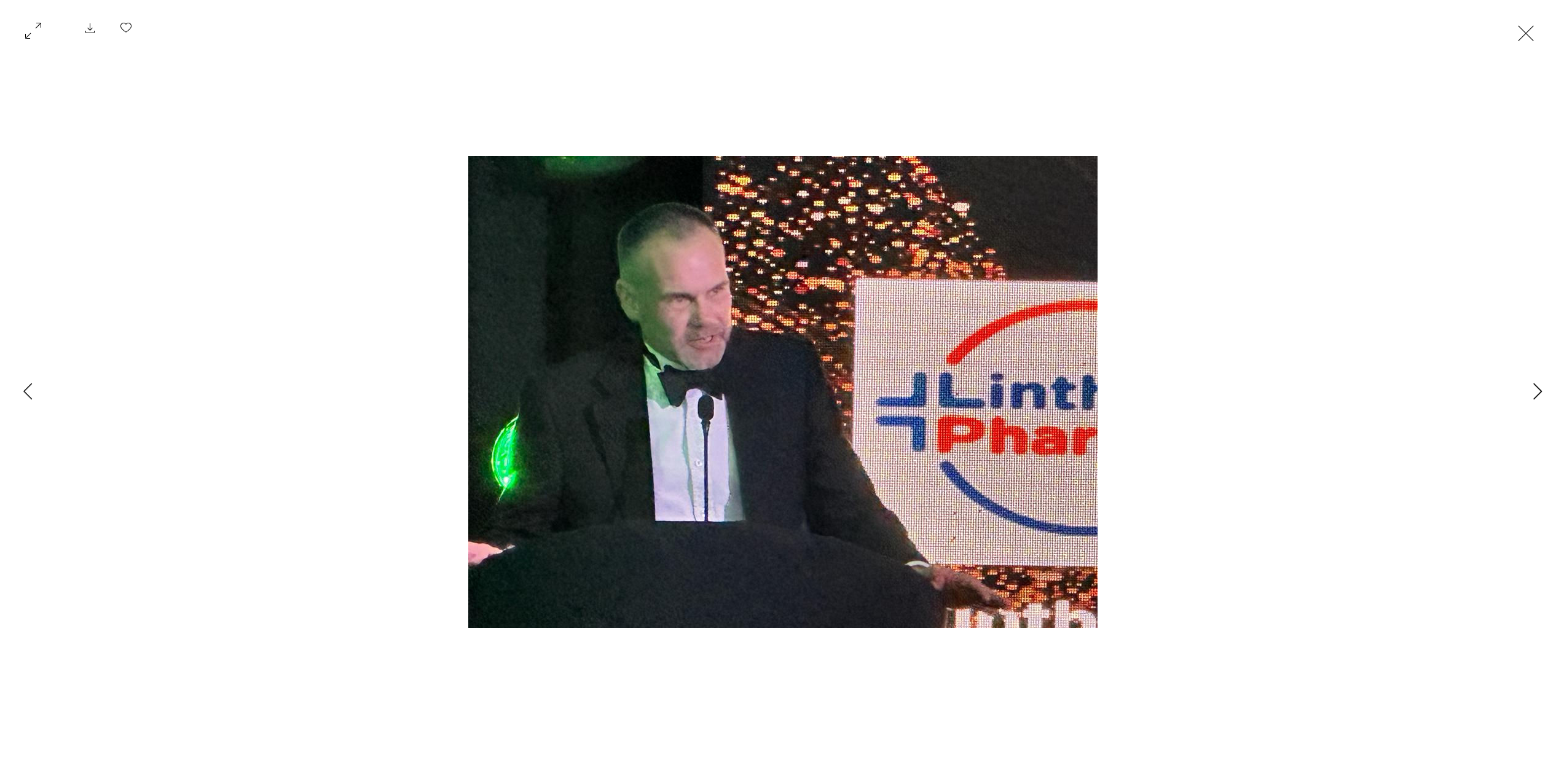
click at [1529, 388] on button "Next Item" at bounding box center [1537, 392] width 31 height 31
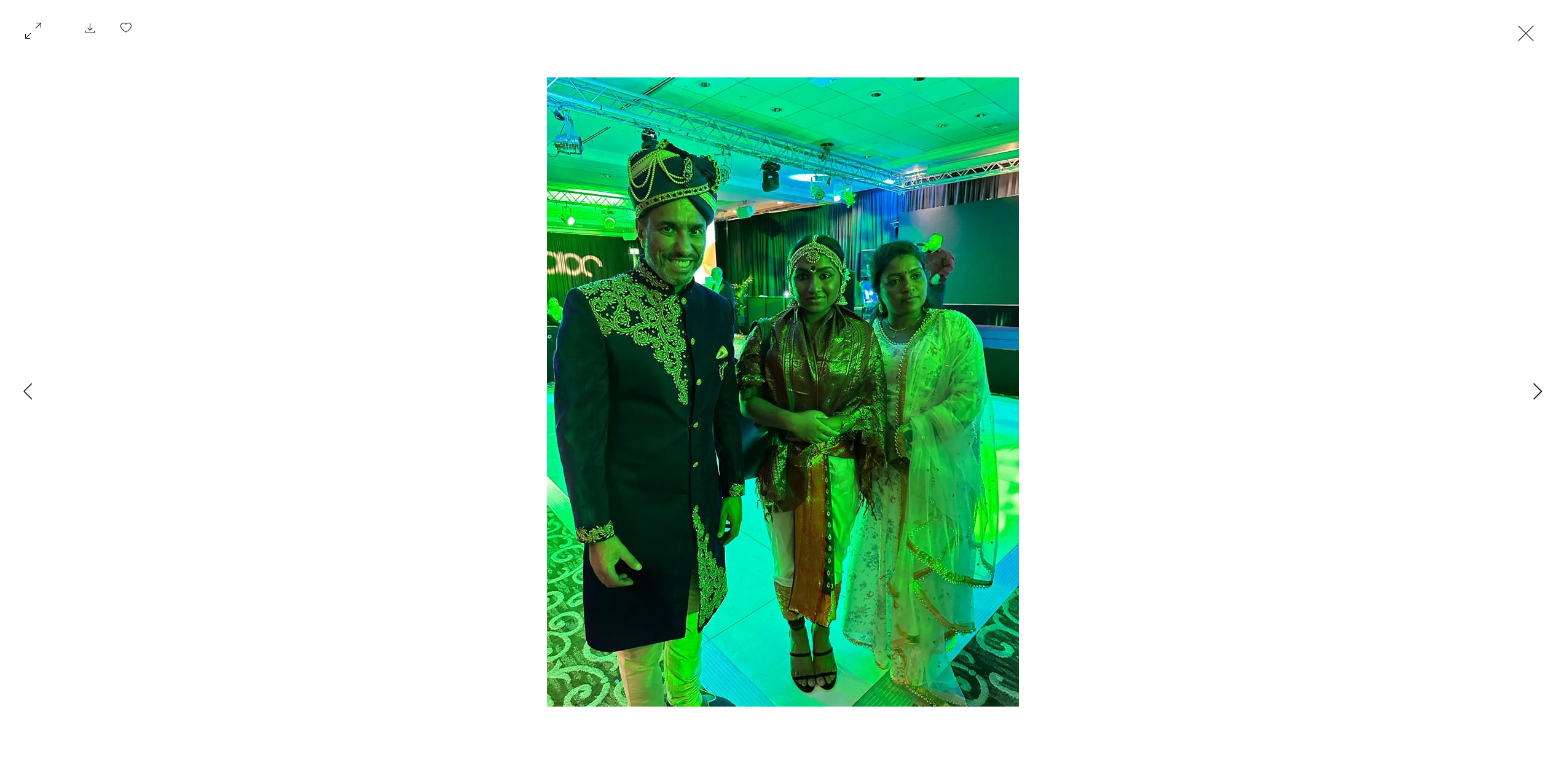
click at [1529, 388] on button "Next Item" at bounding box center [1537, 392] width 31 height 31
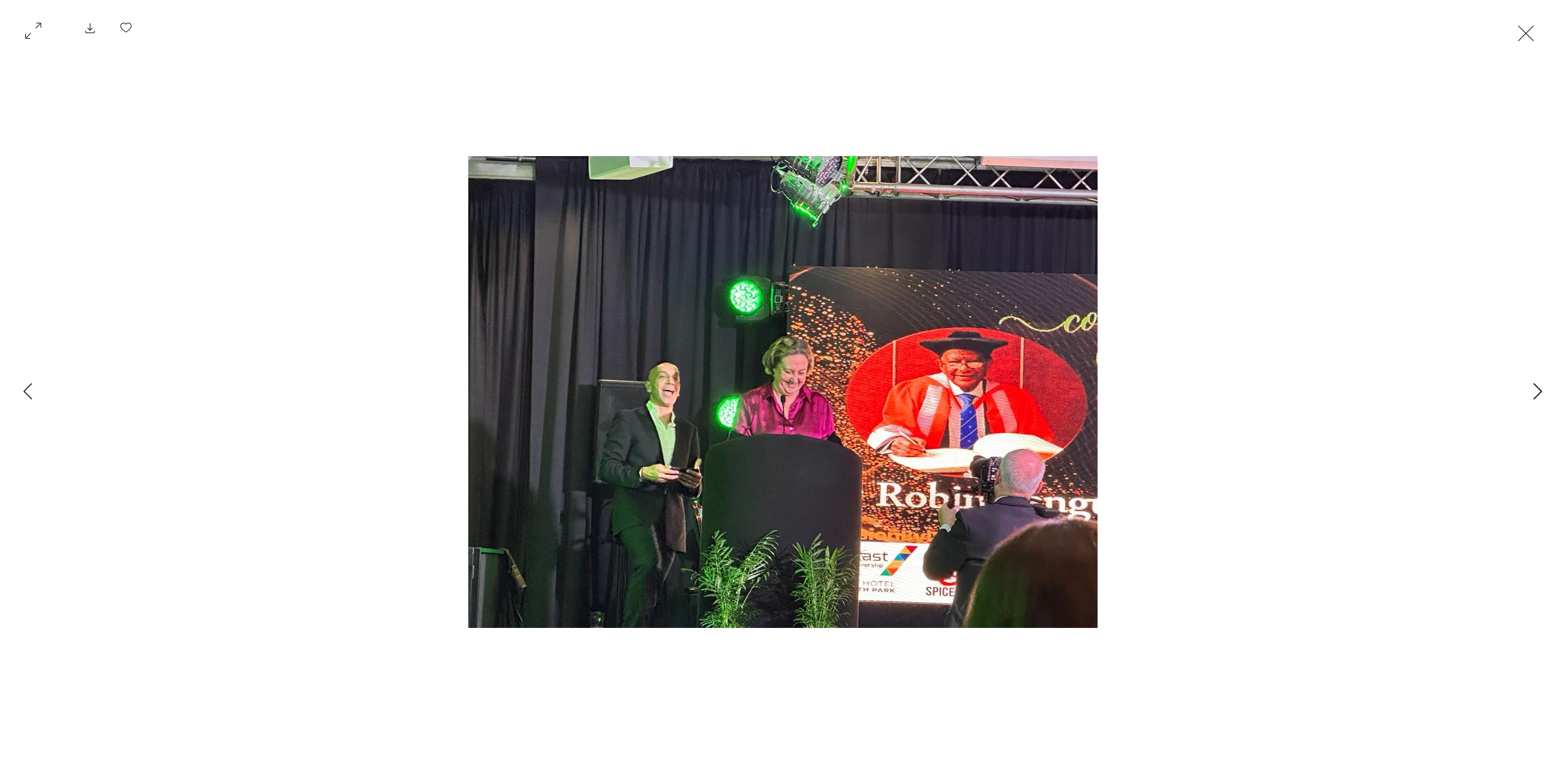
click at [1529, 388] on button "Next Item" at bounding box center [1537, 392] width 31 height 31
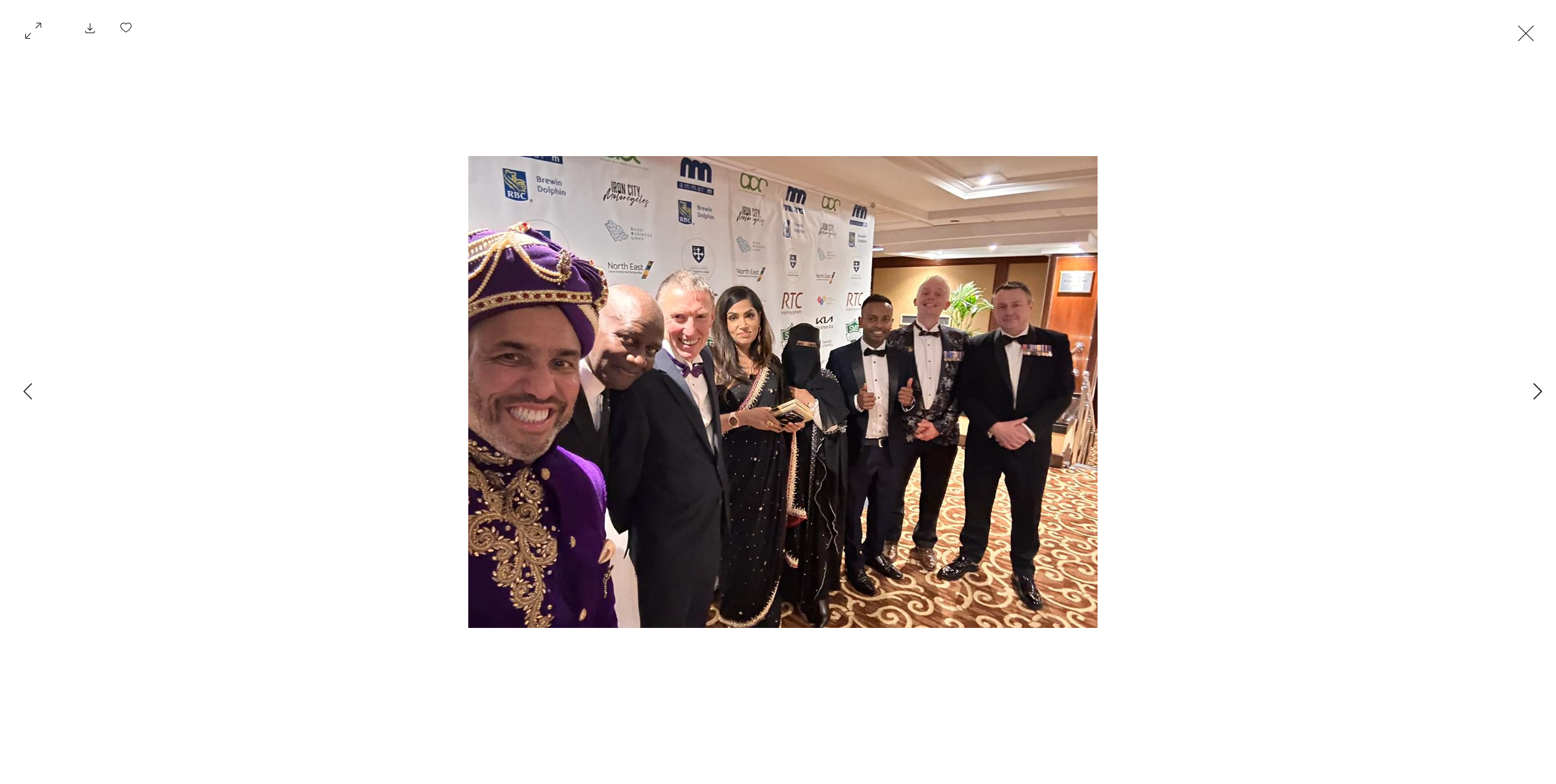
click at [1529, 388] on button "Next Item" at bounding box center [1537, 392] width 31 height 31
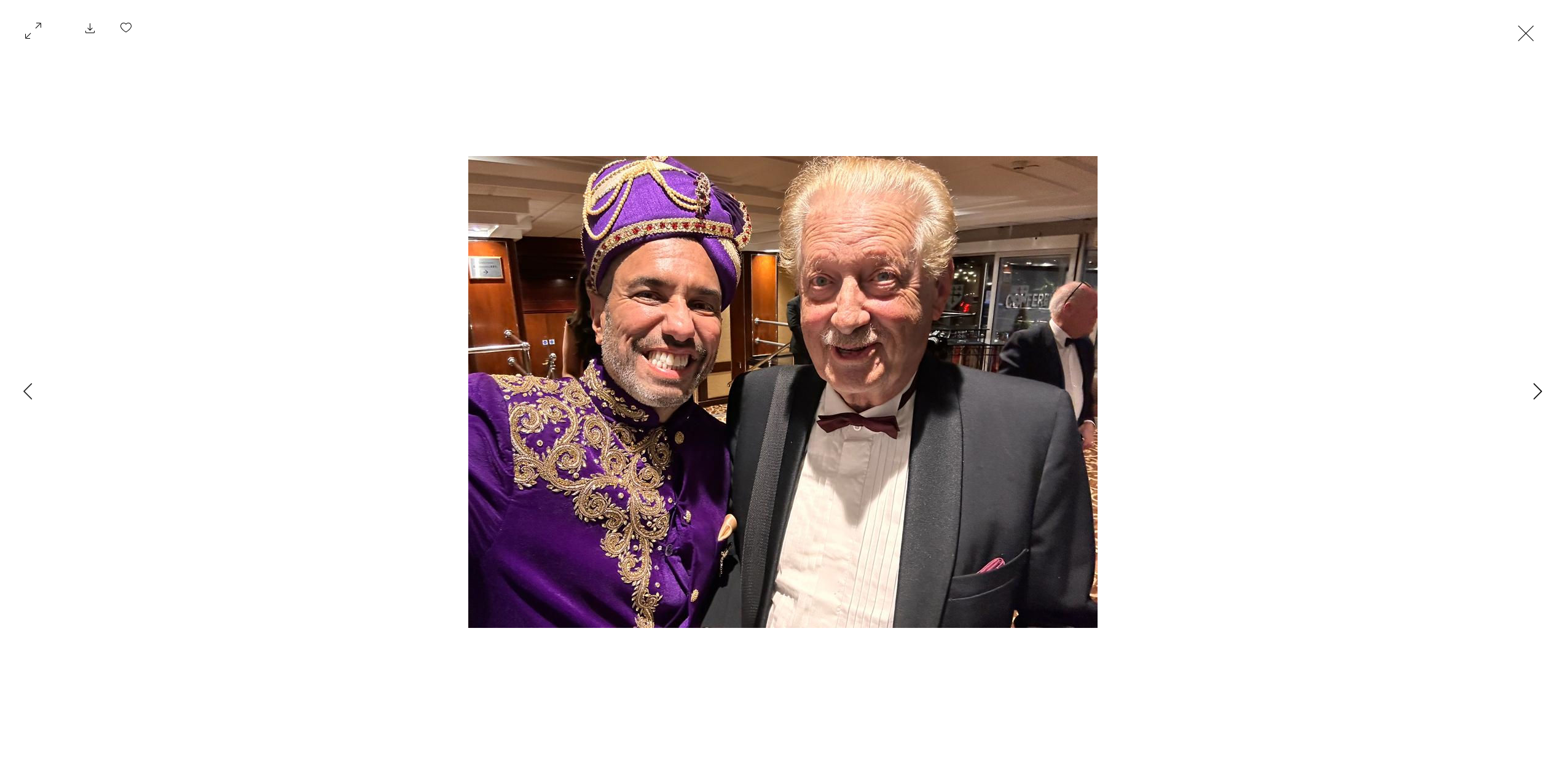
click at [1529, 388] on button "Next Item" at bounding box center [1537, 392] width 31 height 31
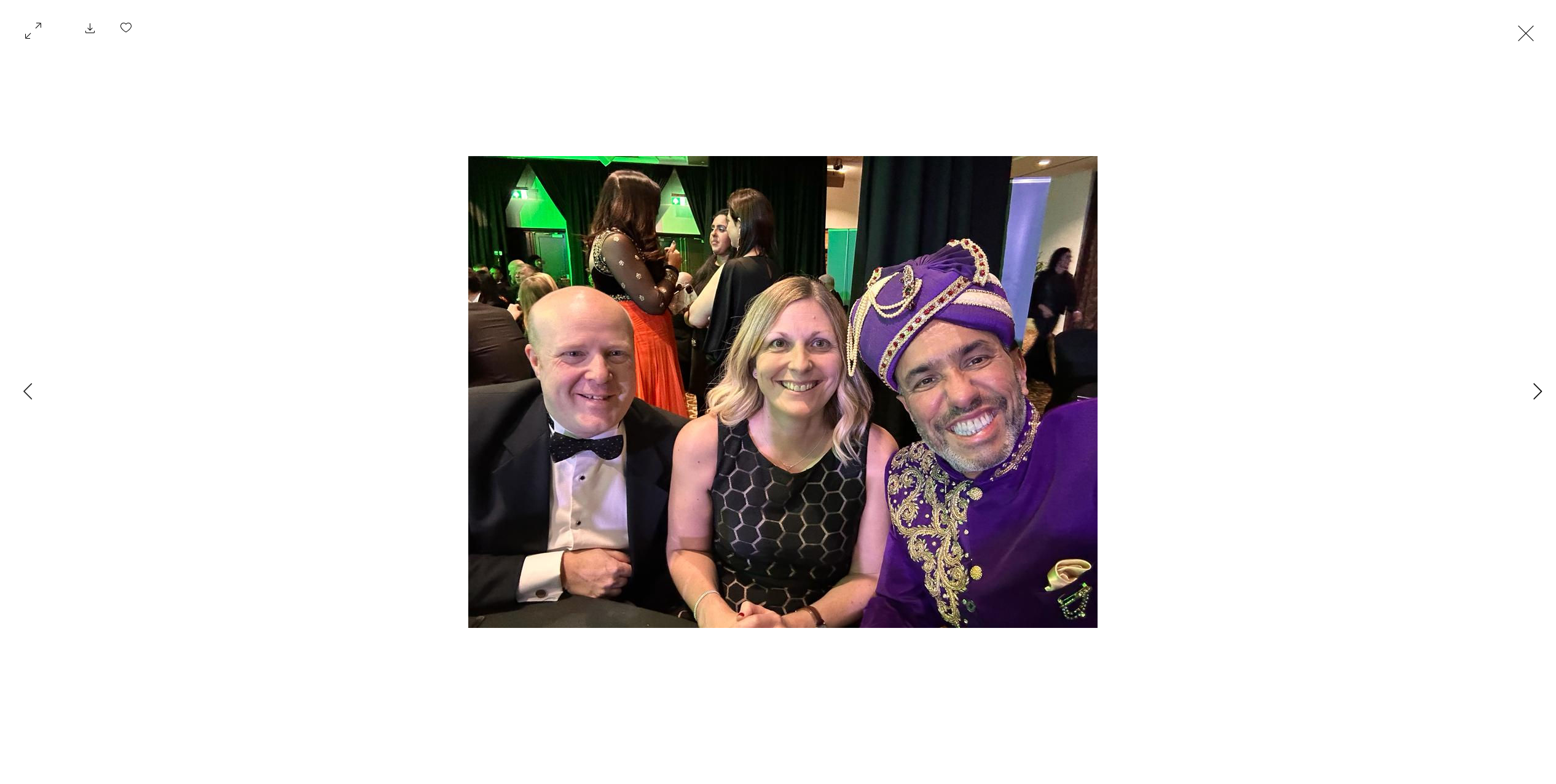
click at [1529, 388] on button "Next Item" at bounding box center [1537, 392] width 31 height 31
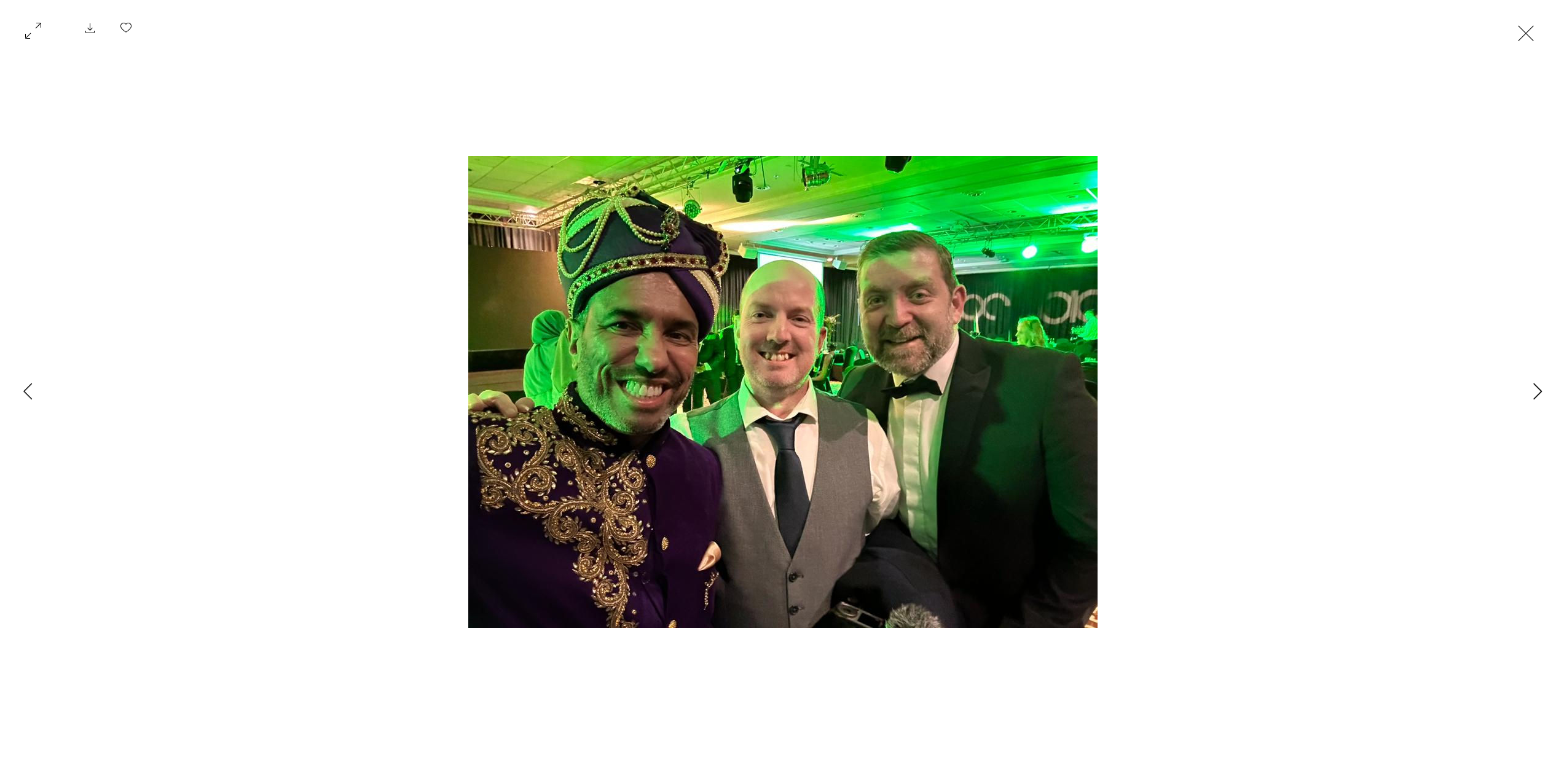
click at [1529, 388] on button "Next Item" at bounding box center [1537, 392] width 31 height 31
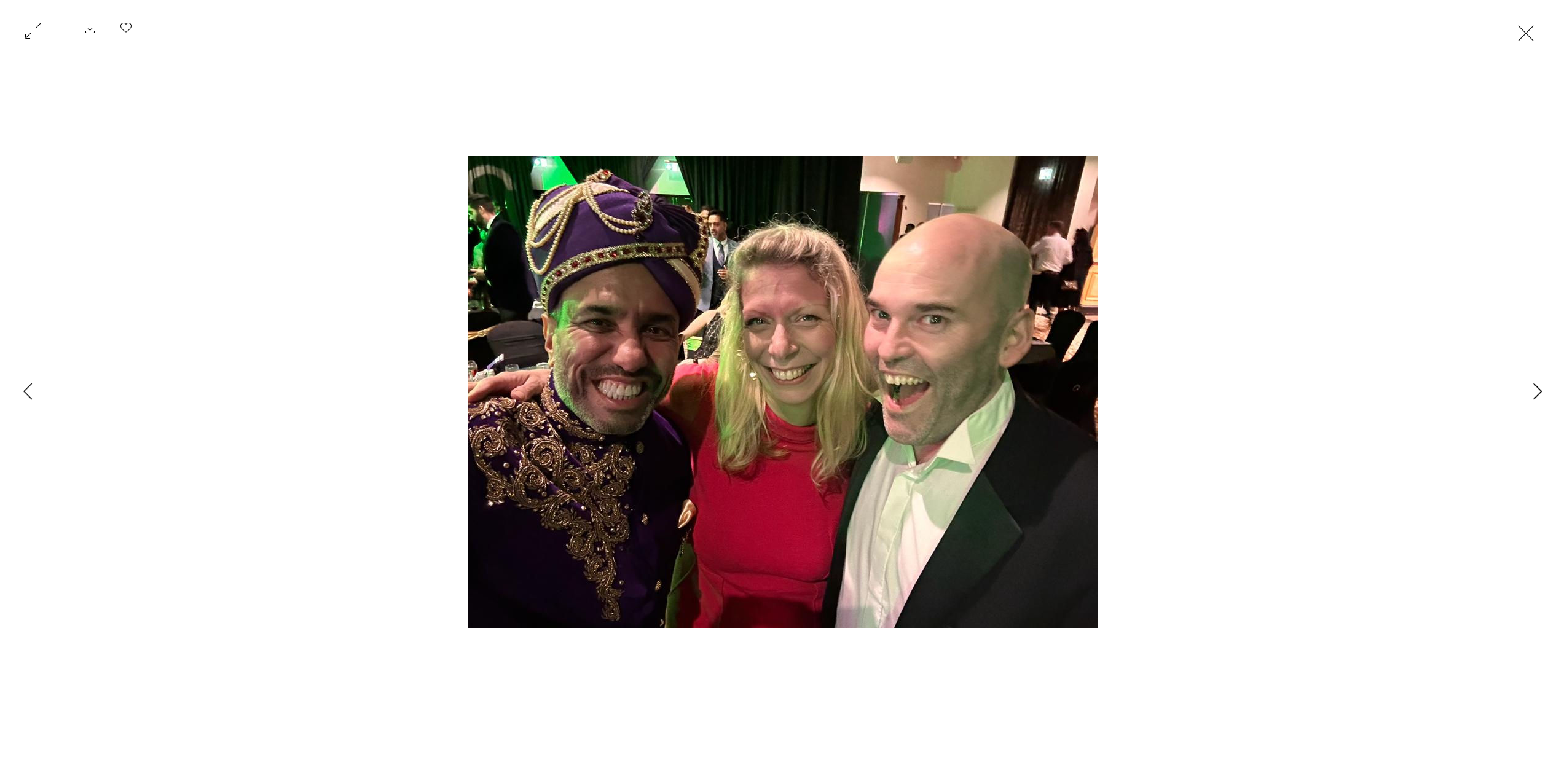
click at [1529, 388] on button "Next Item" at bounding box center [1537, 392] width 31 height 31
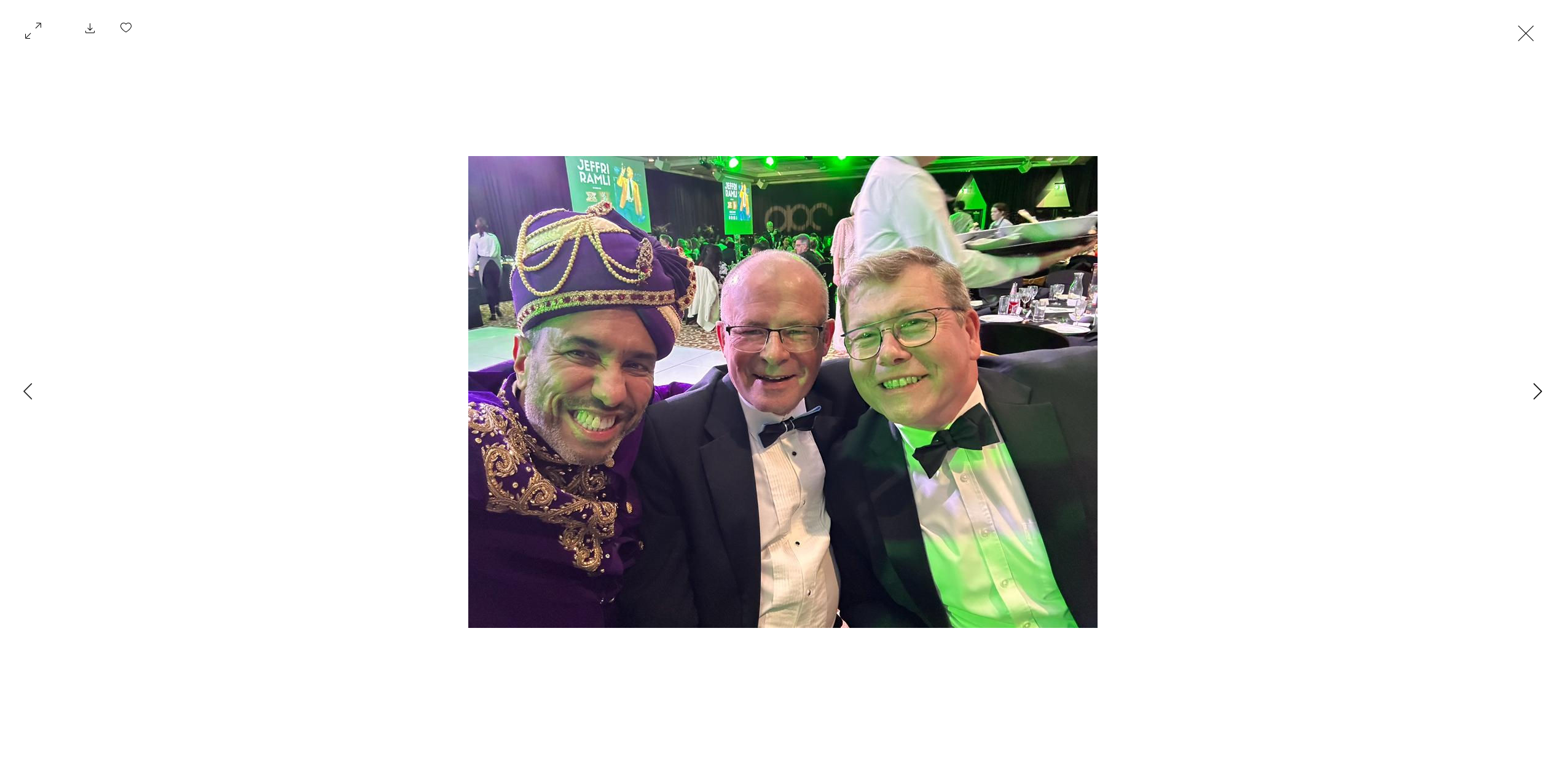
click at [1529, 388] on button "Next Item" at bounding box center [1537, 392] width 31 height 31
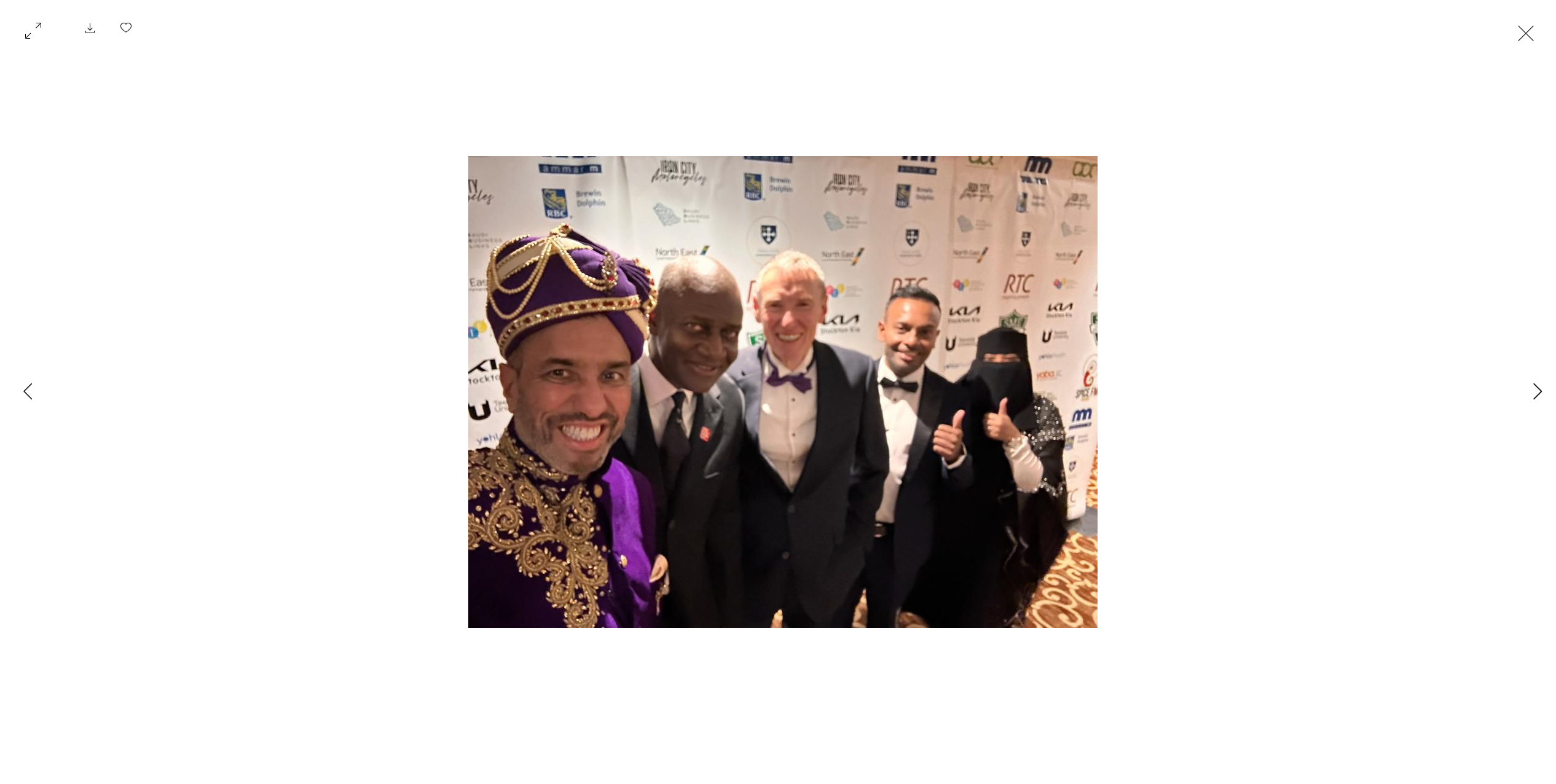
click at [1529, 388] on button "Next Item" at bounding box center [1537, 392] width 31 height 31
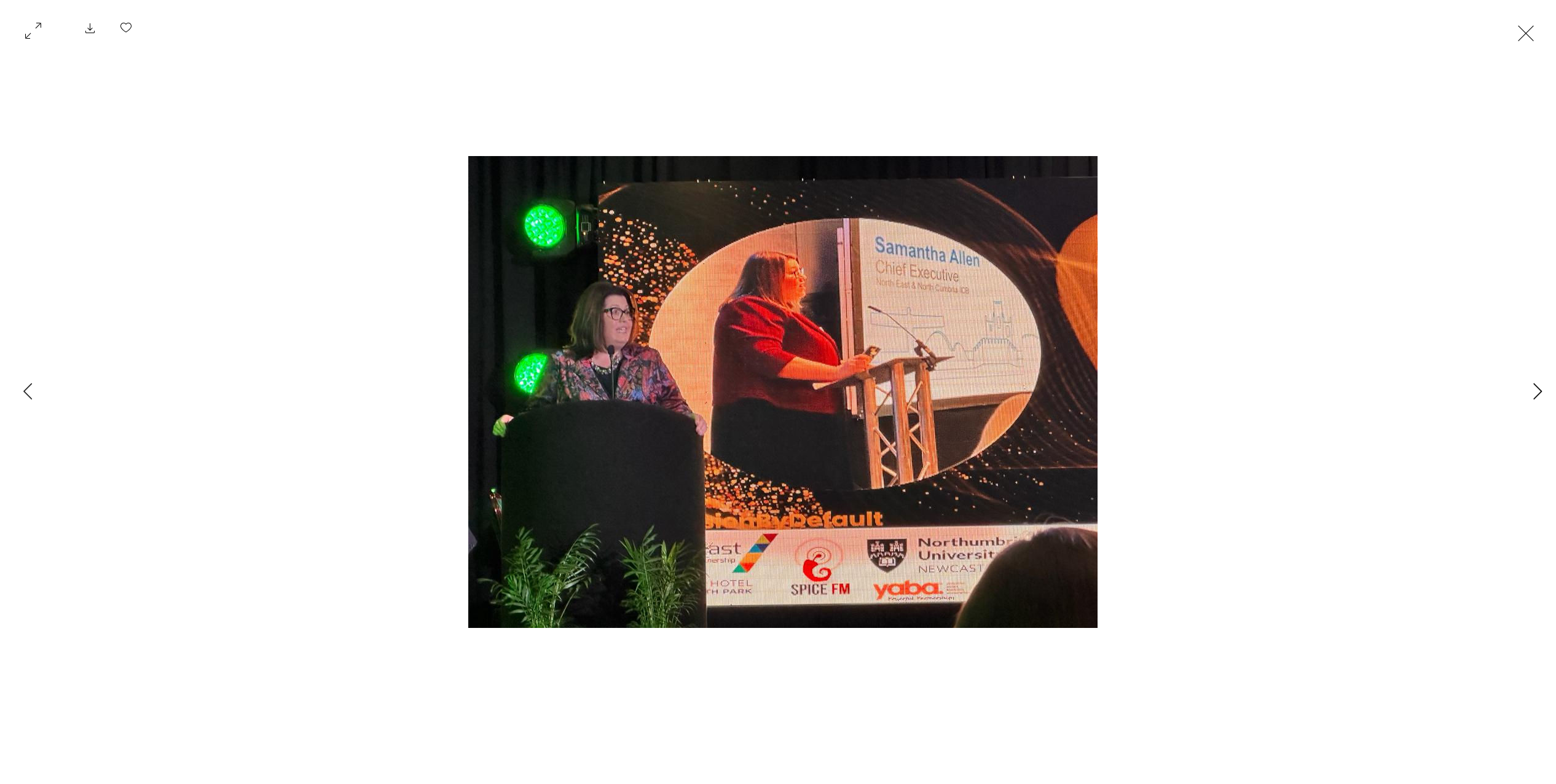
click at [1529, 388] on button "Next Item" at bounding box center [1537, 392] width 31 height 31
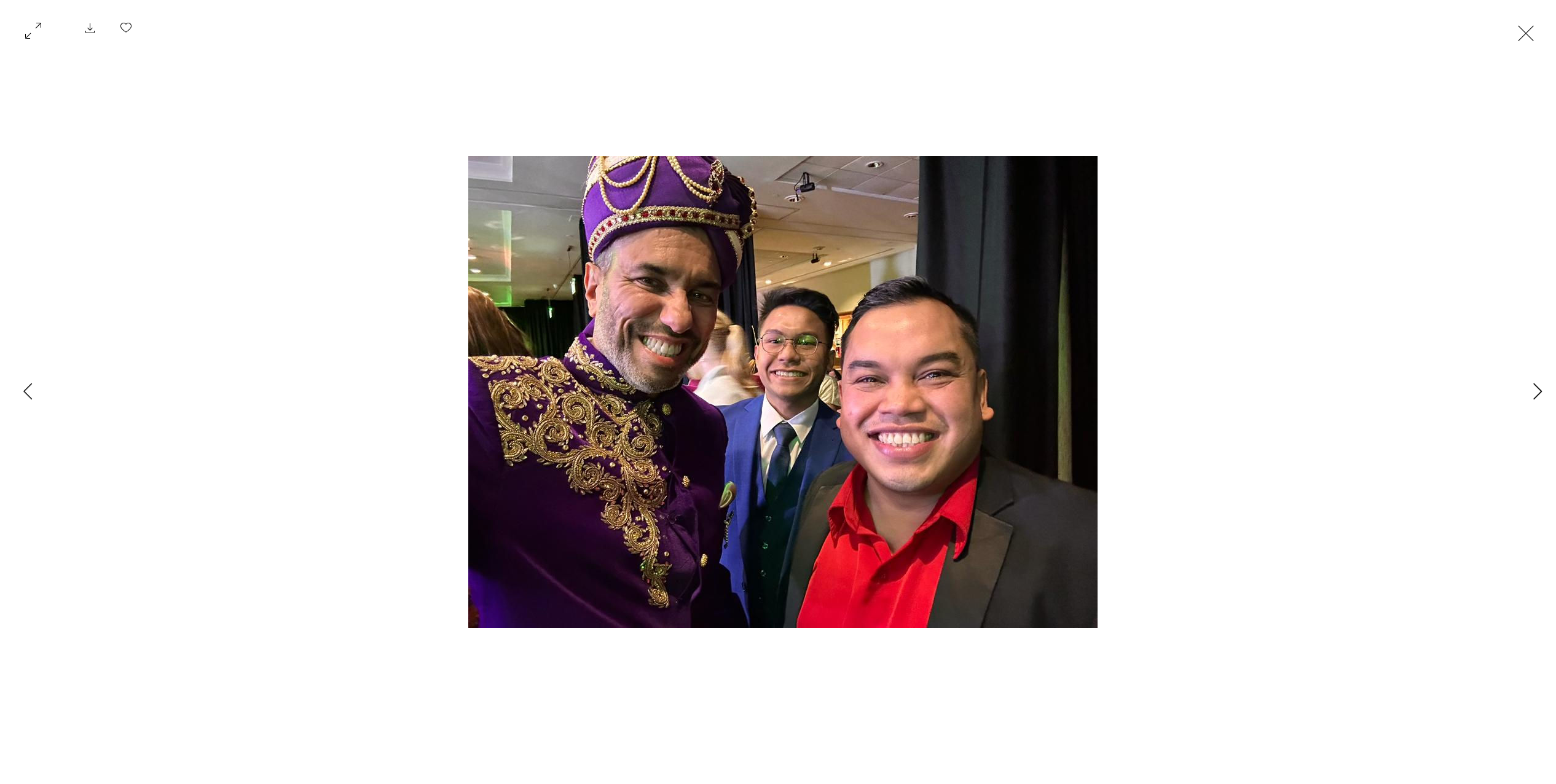
click at [1529, 388] on button "Next Item" at bounding box center [1537, 392] width 31 height 31
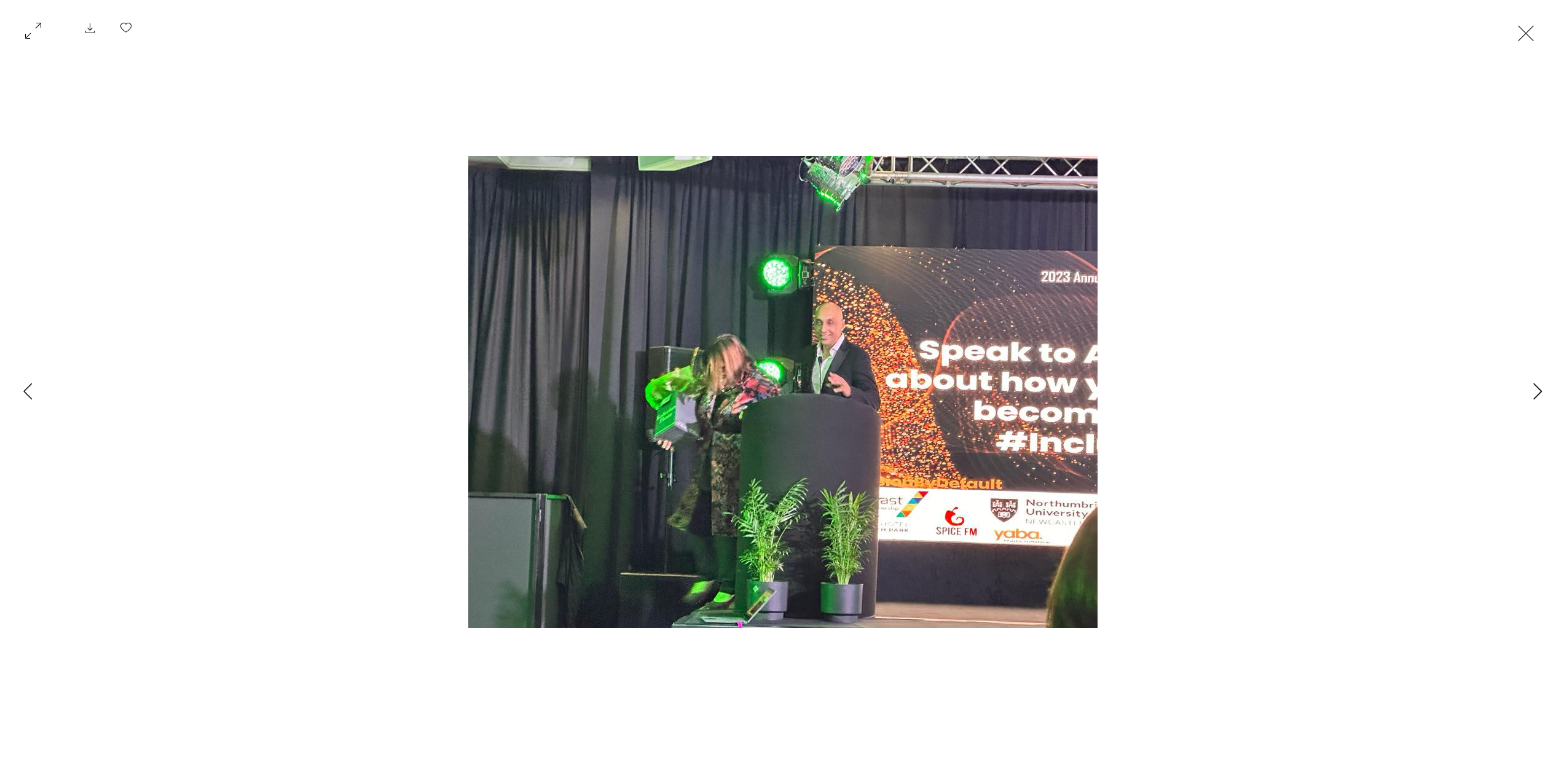
click at [1529, 388] on button "Next Item" at bounding box center [1537, 392] width 31 height 31
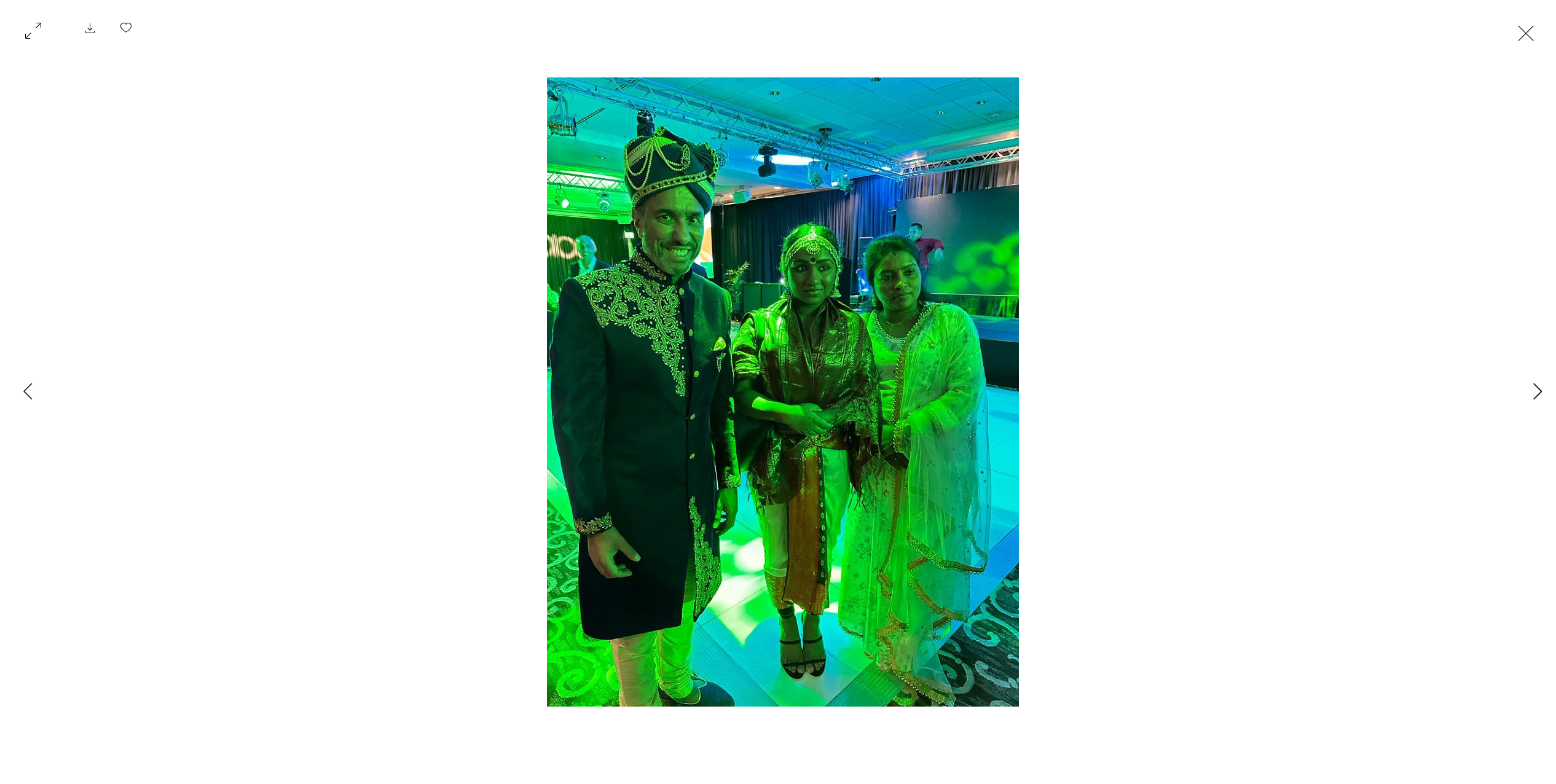
click at [1529, 388] on button "Next Item" at bounding box center [1537, 392] width 31 height 31
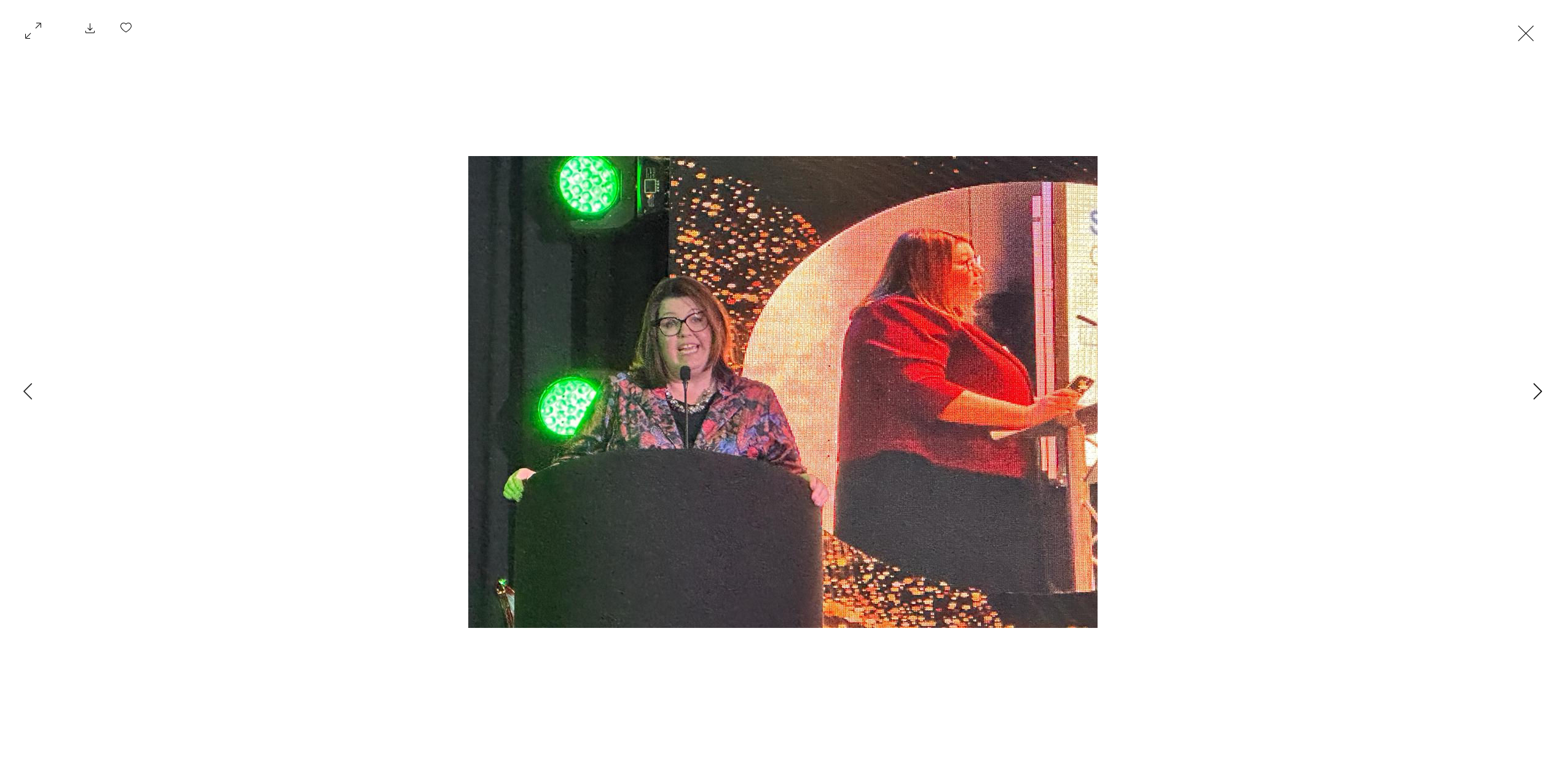
click at [1529, 388] on button "Next Item" at bounding box center [1537, 392] width 31 height 31
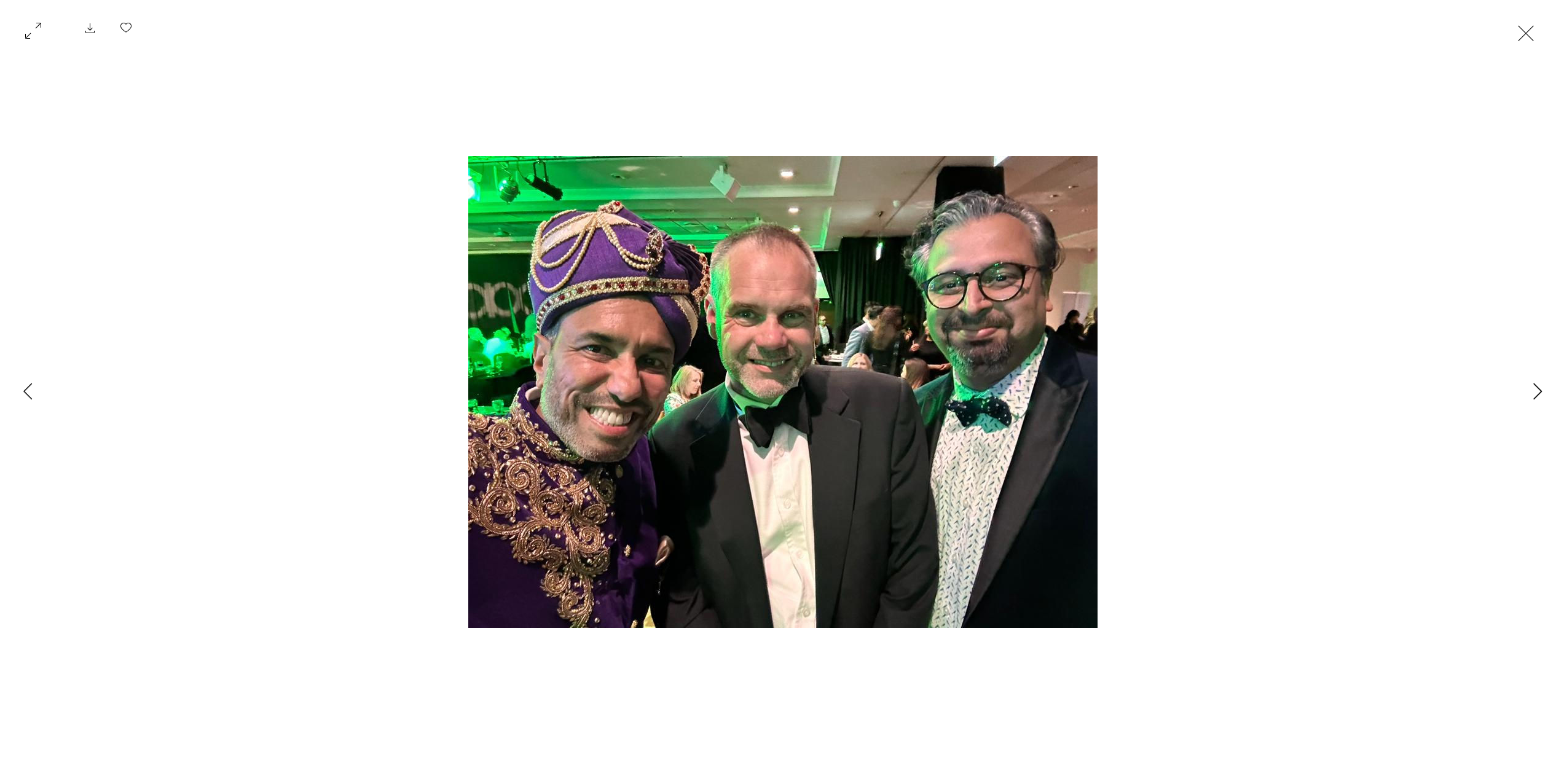
click at [1529, 388] on button "Next Item" at bounding box center [1537, 392] width 31 height 31
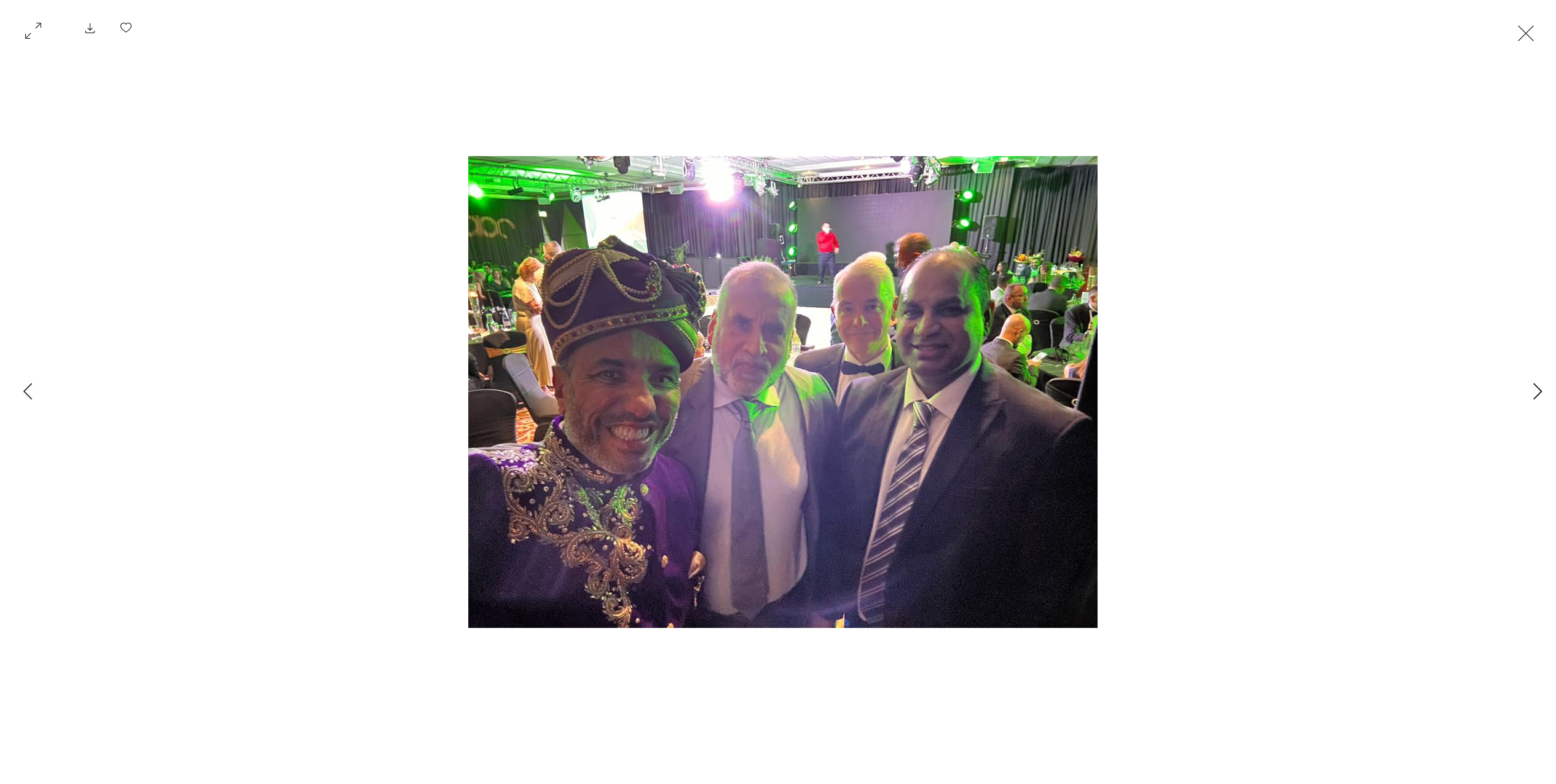
click at [1523, 379] on button "Next Item" at bounding box center [1537, 392] width 31 height 31
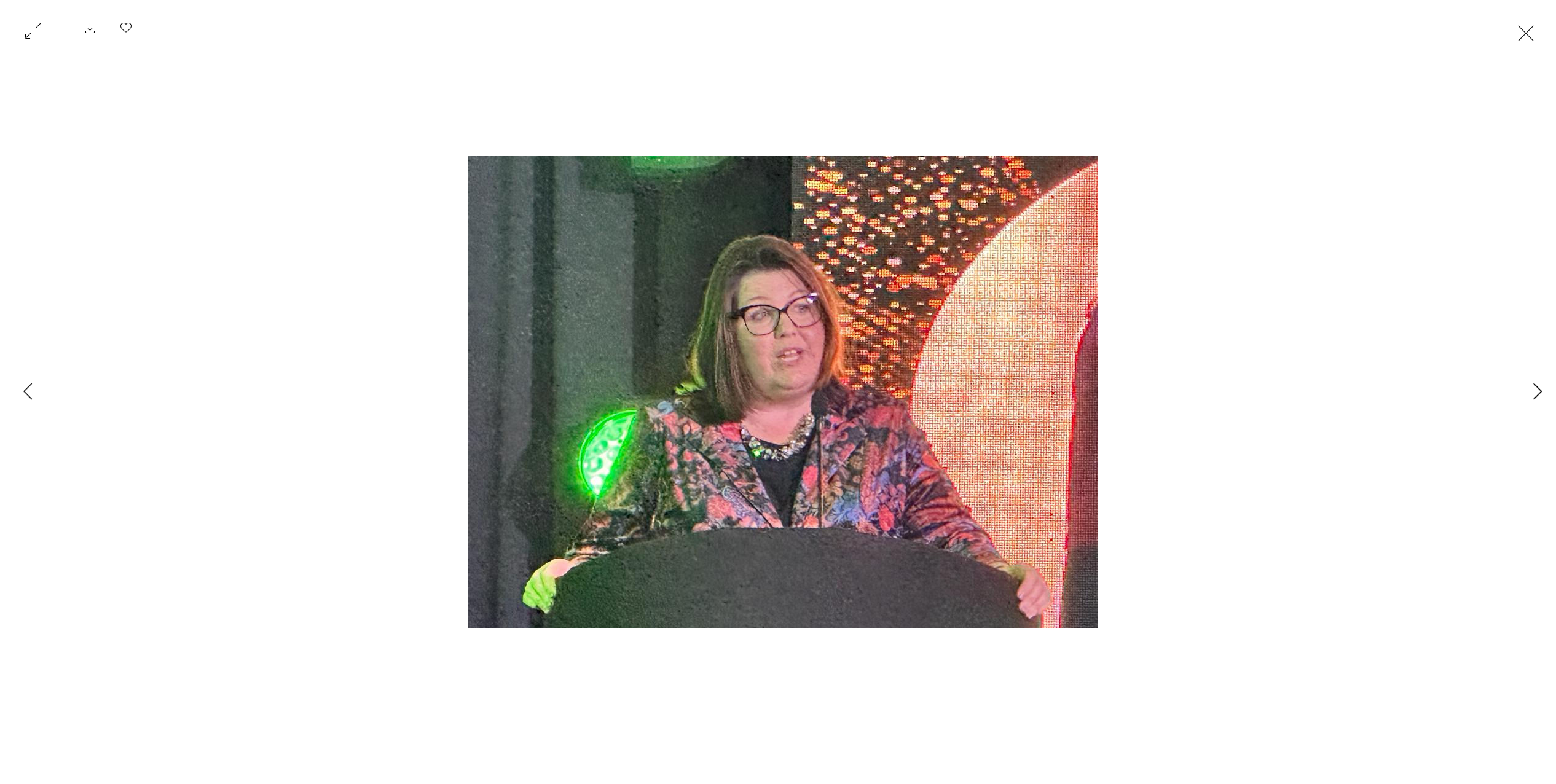
click at [1523, 378] on button "Next Item" at bounding box center [1537, 392] width 31 height 31
click at [1523, 379] on button "Next Item" at bounding box center [1537, 392] width 31 height 31
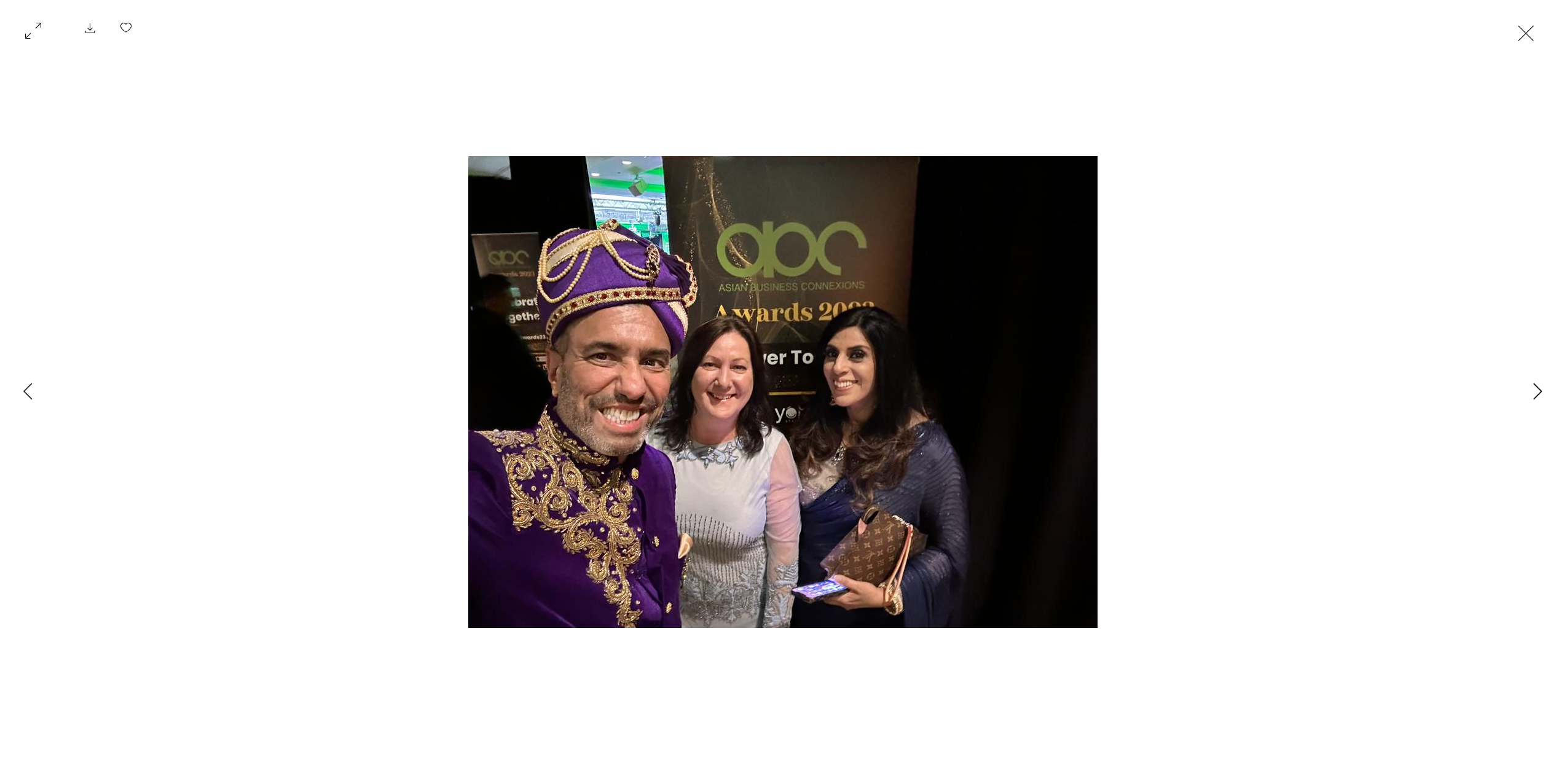
click at [1523, 379] on button "Next Item" at bounding box center [1537, 392] width 31 height 31
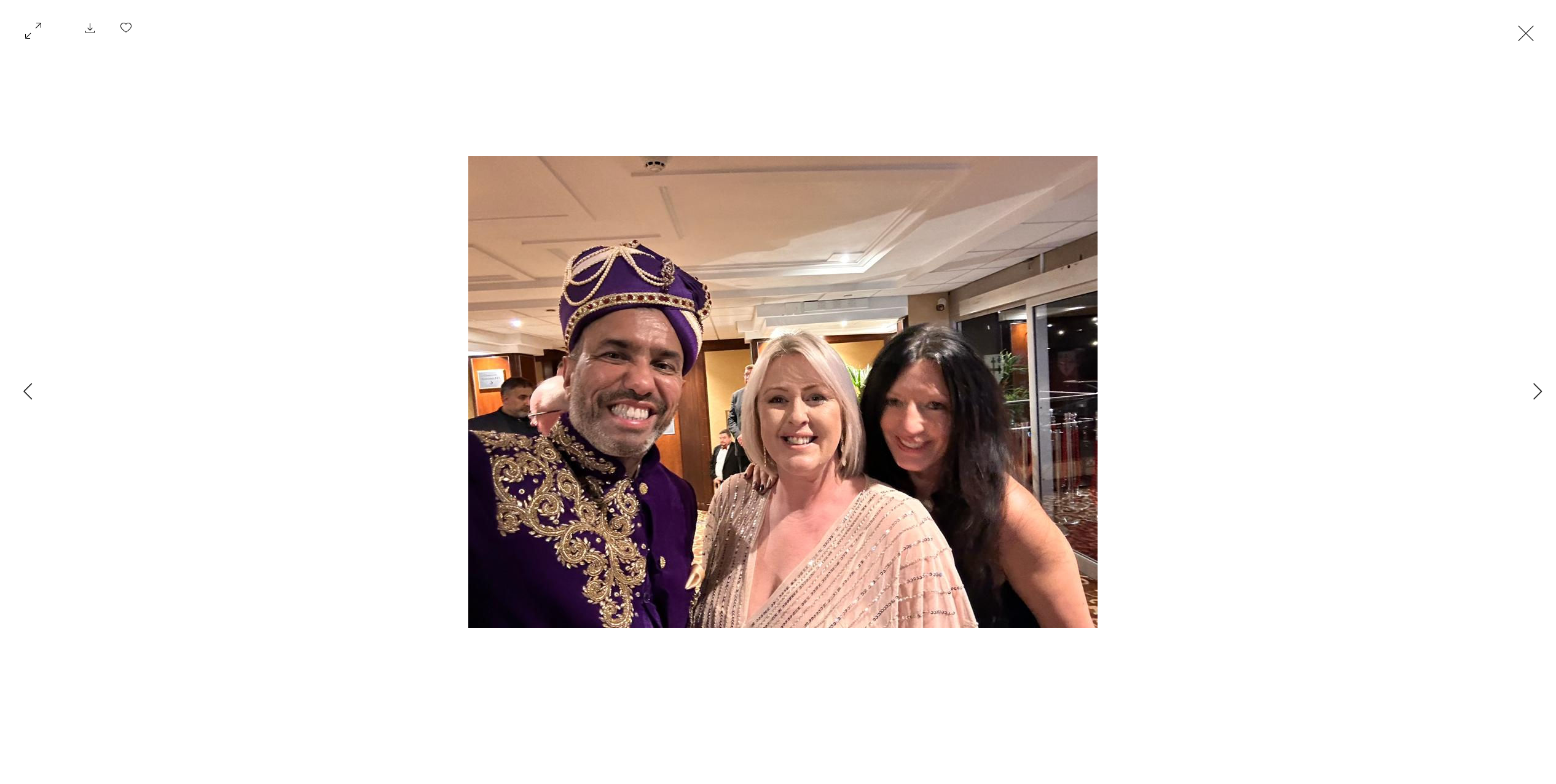
click at [1538, 29] on button "Exit expand mode" at bounding box center [1525, 32] width 23 height 27
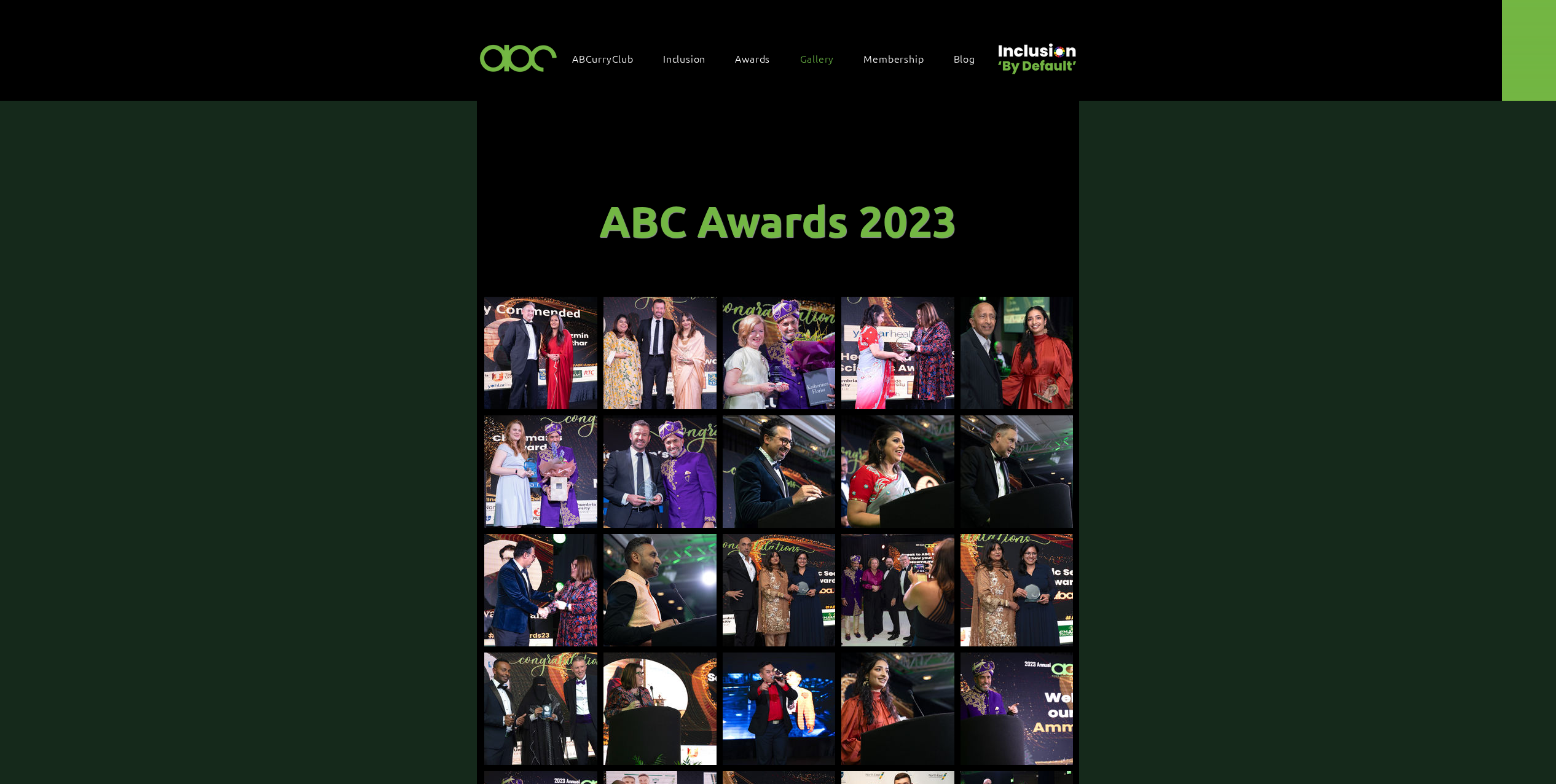
scroll to position [369, 0]
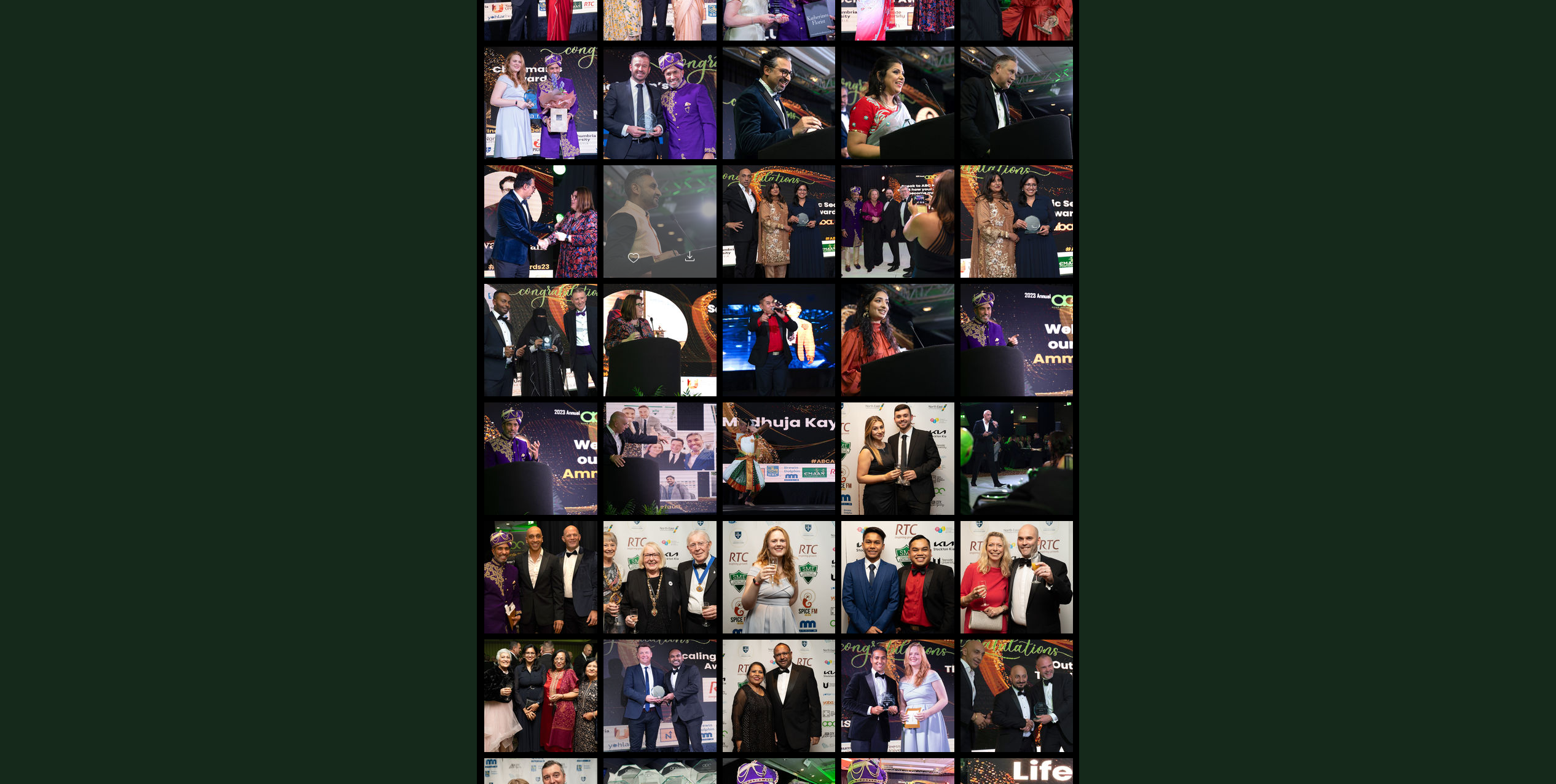
click at [693, 222] on div "main content" at bounding box center [660, 216] width 113 height 101
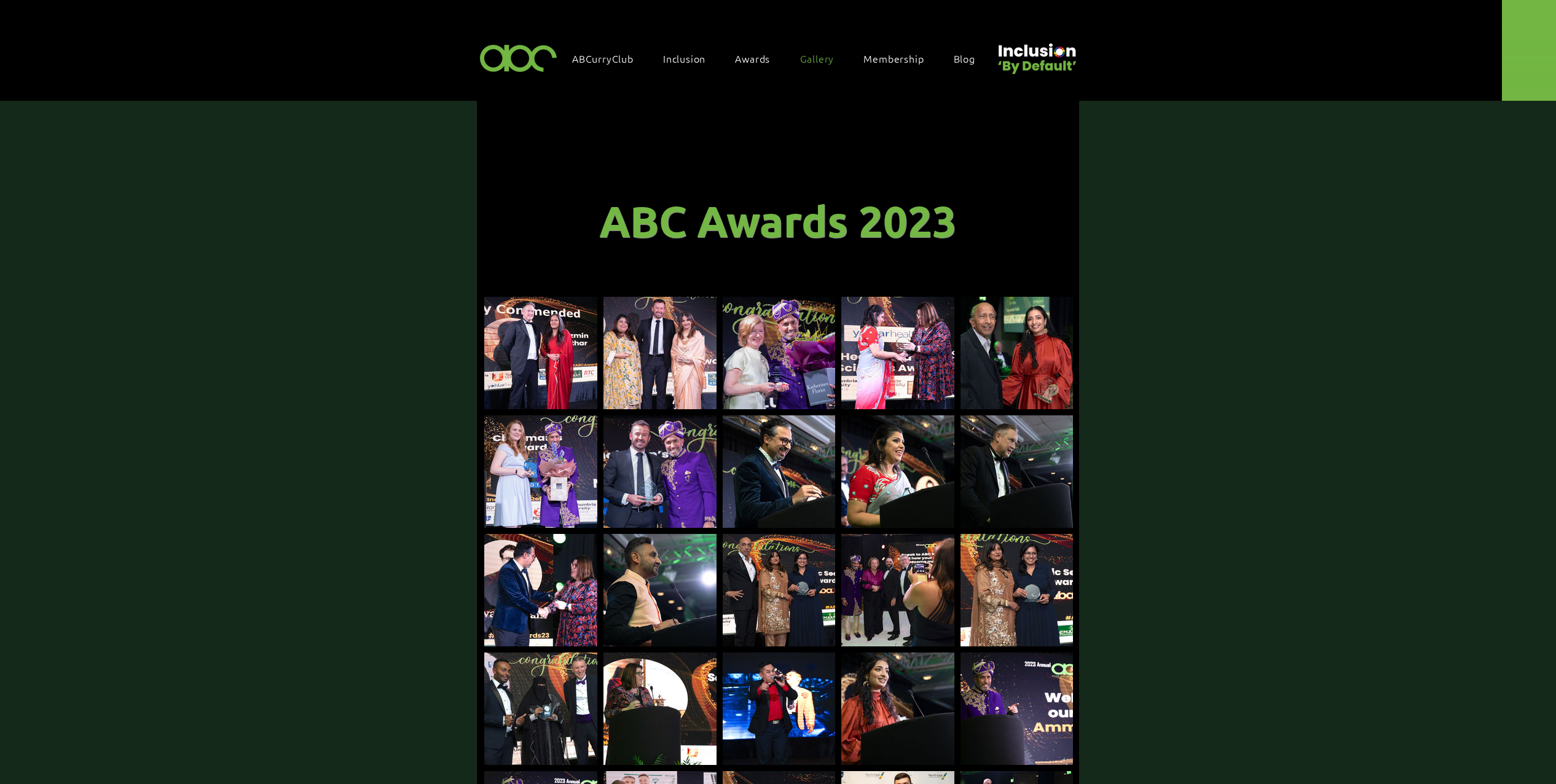
scroll to position [369, 0]
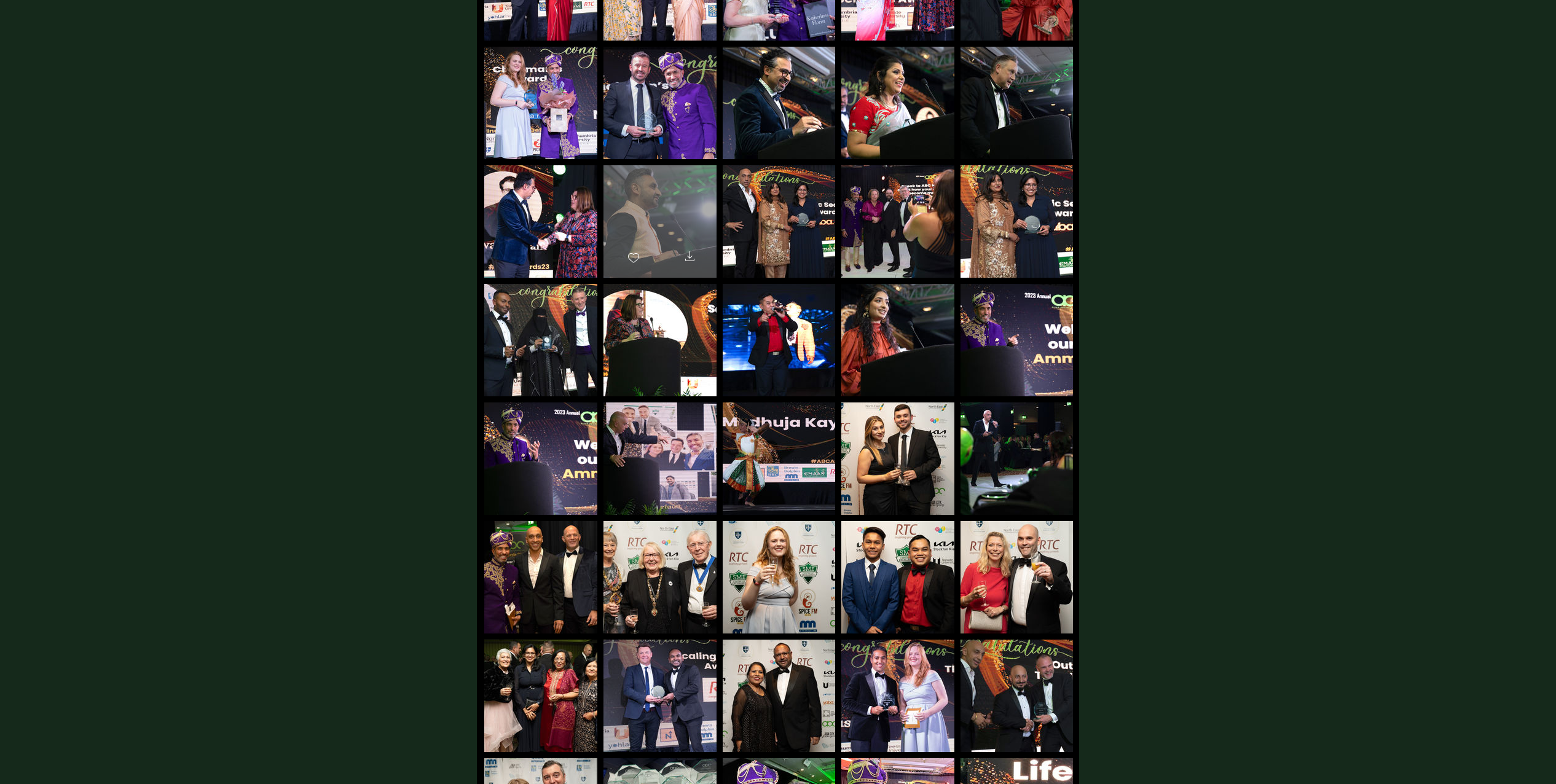
click at [676, 207] on div "main content" at bounding box center [660, 216] width 113 height 101
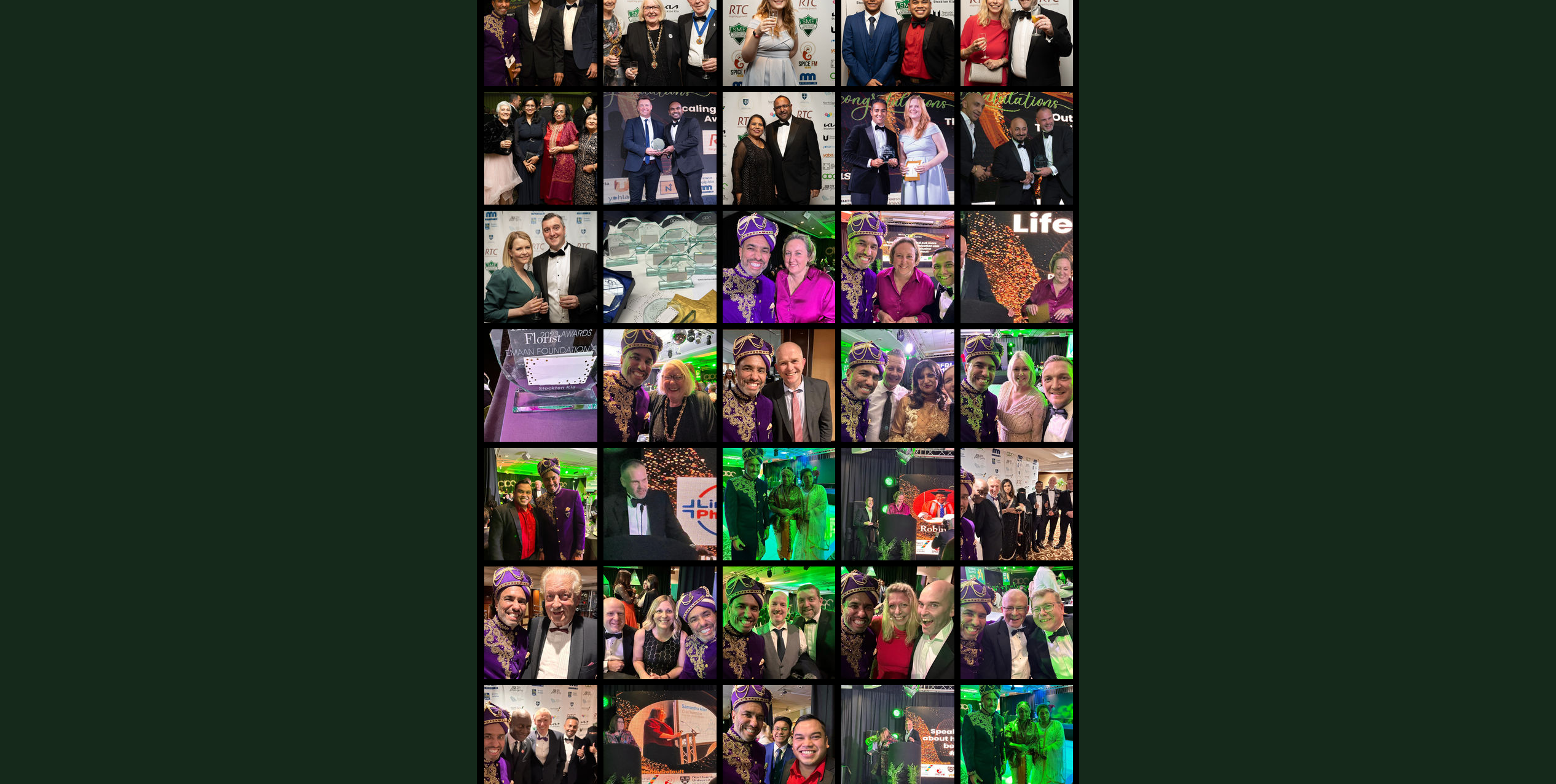
scroll to position [1172, 0]
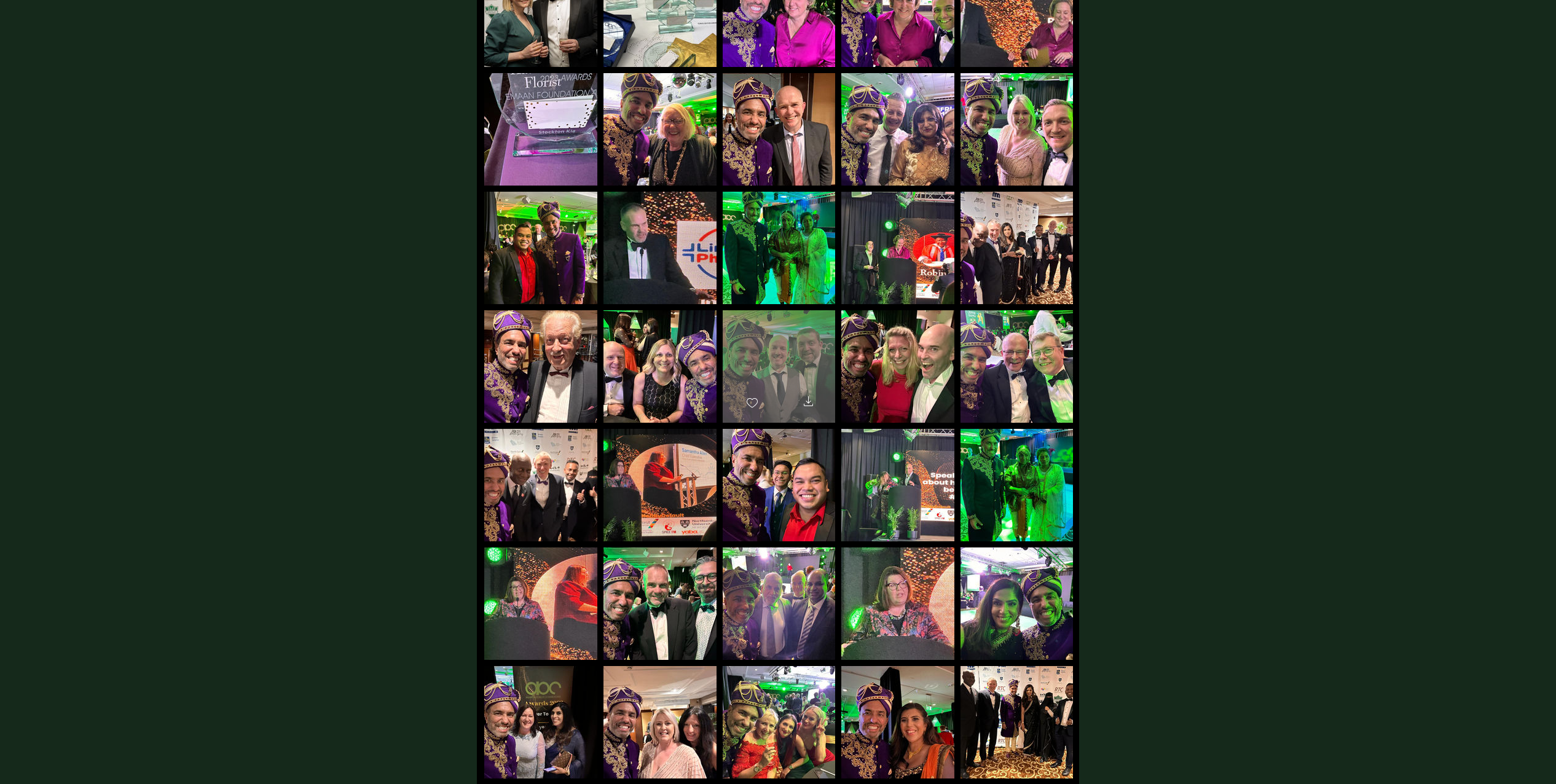
click at [803, 354] on div "main content" at bounding box center [778, 361] width 113 height 101
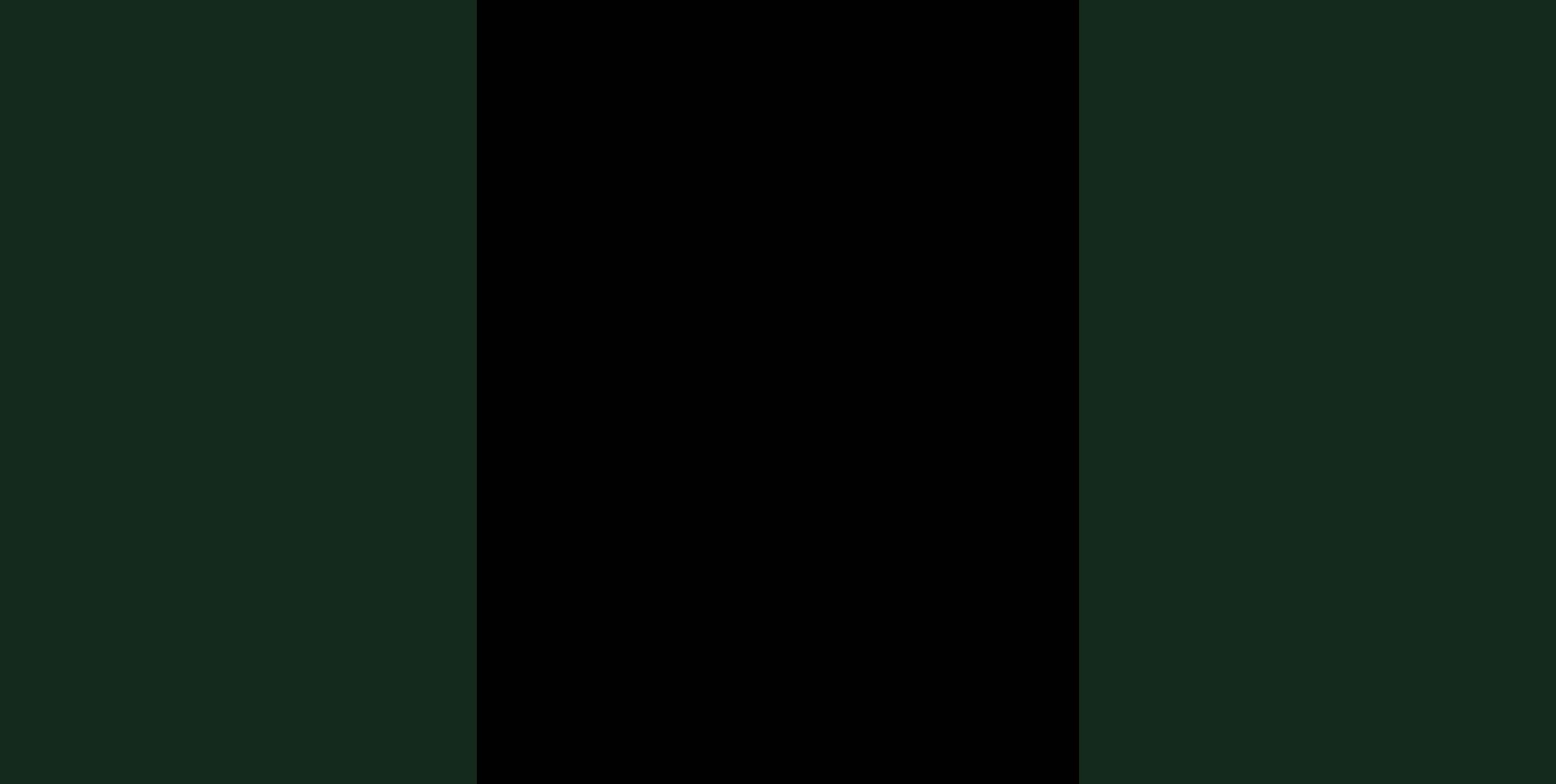
scroll to position [2183, 0]
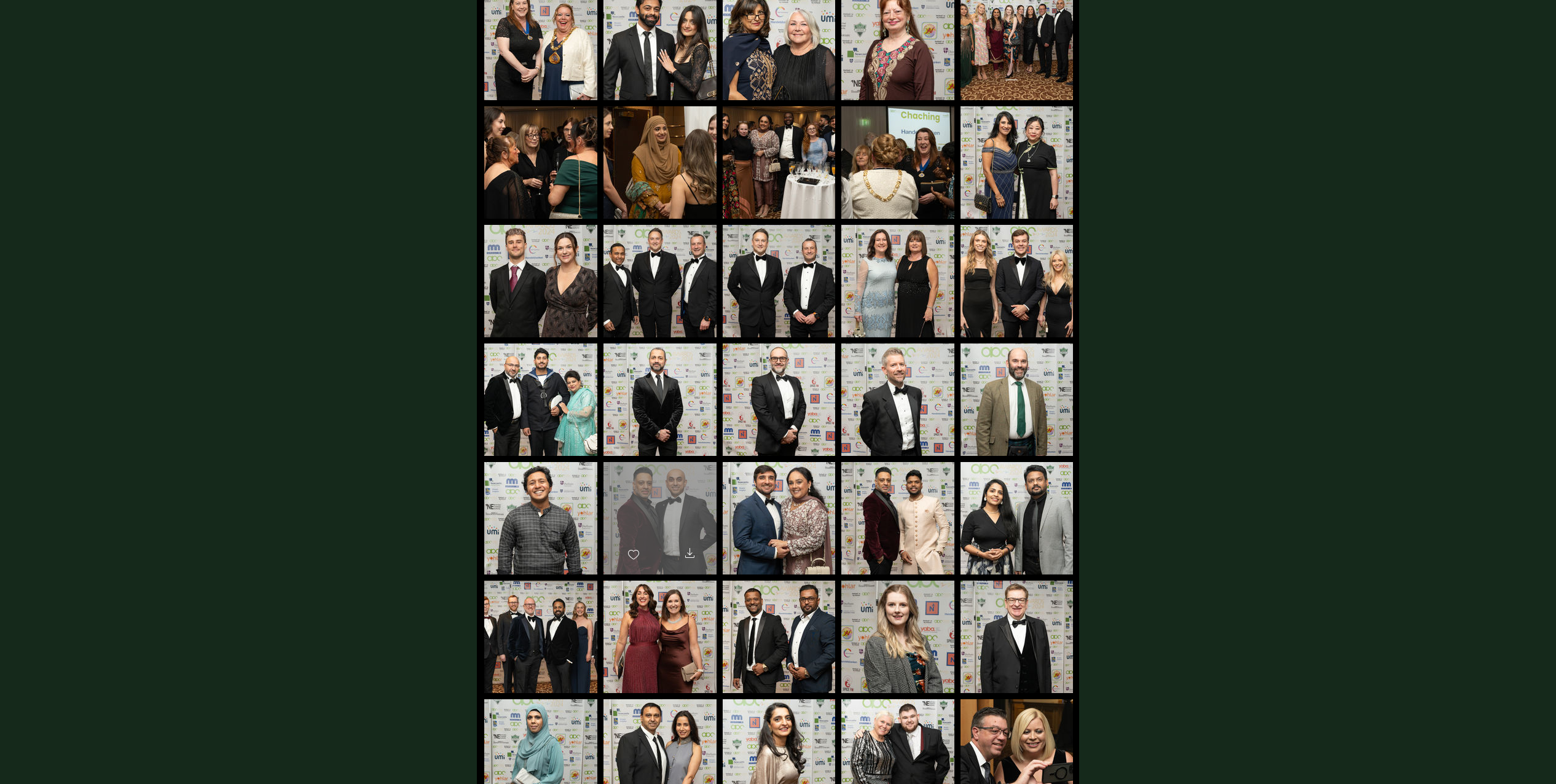
click at [670, 496] on div "main content" at bounding box center [660, 513] width 113 height 101
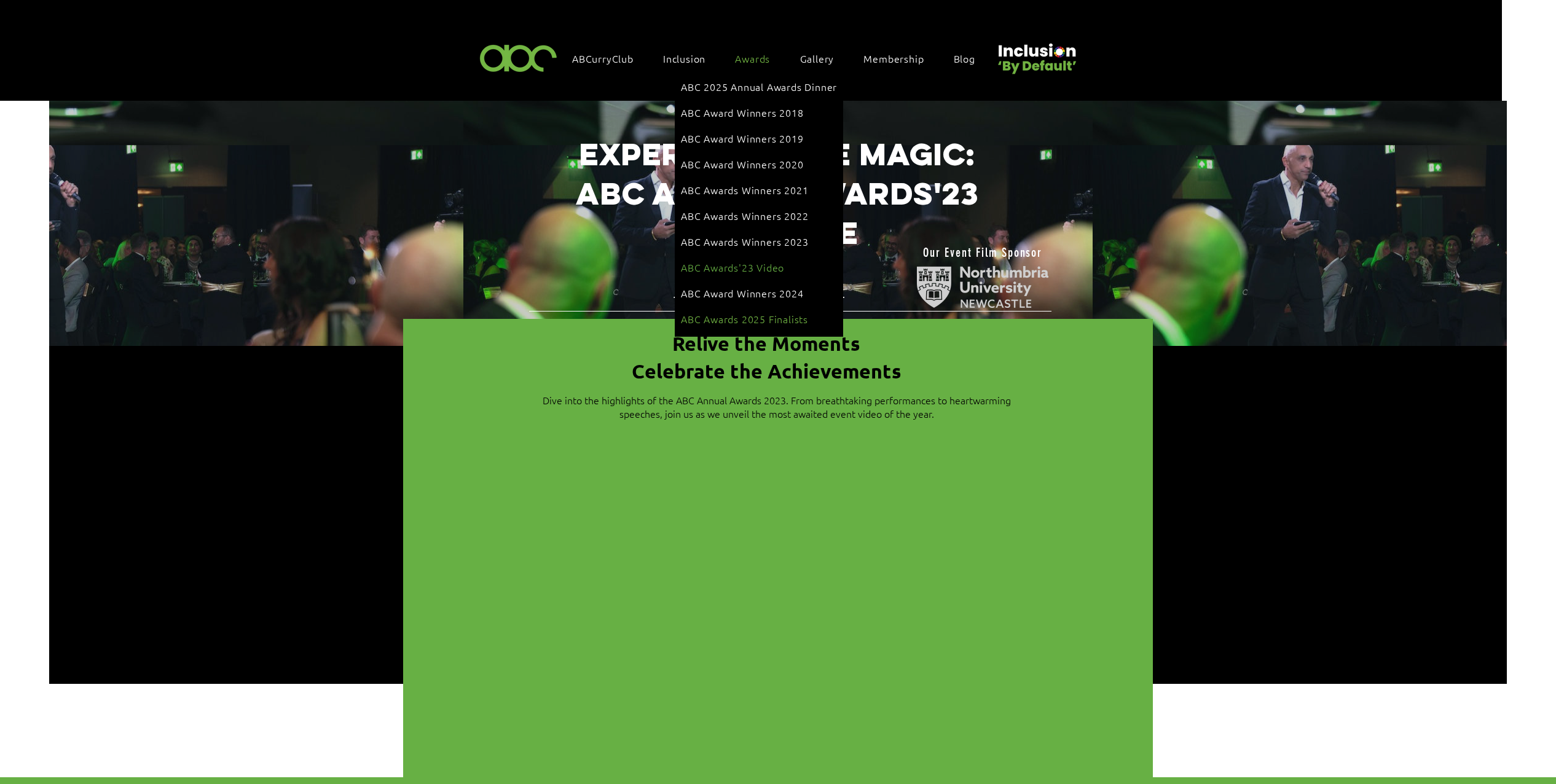
click at [782, 312] on span "ABC Awards 2025 Finalists" at bounding box center [744, 319] width 127 height 14
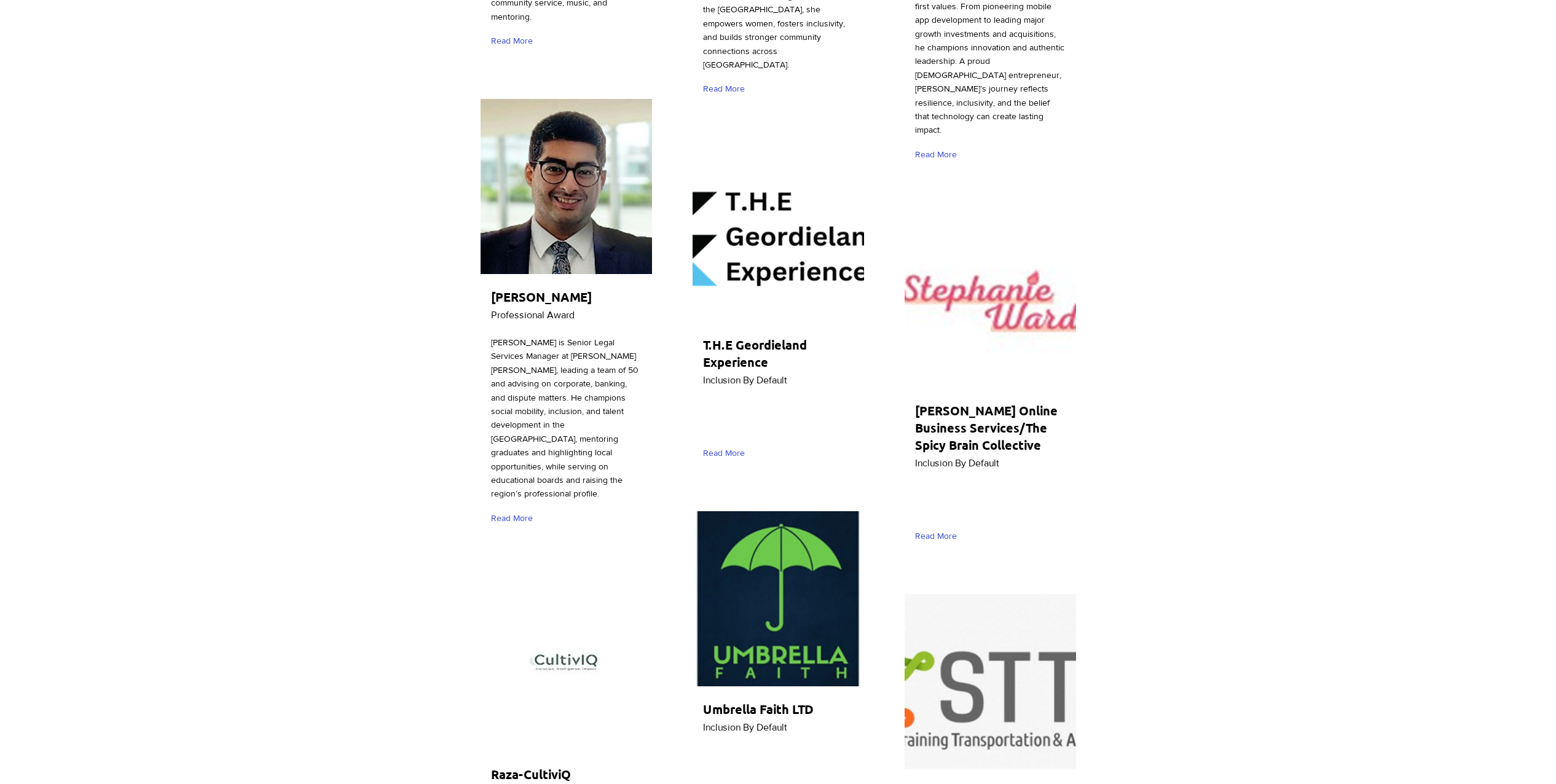
scroll to position [3276, 0]
